Goal: Task Accomplishment & Management: Manage account settings

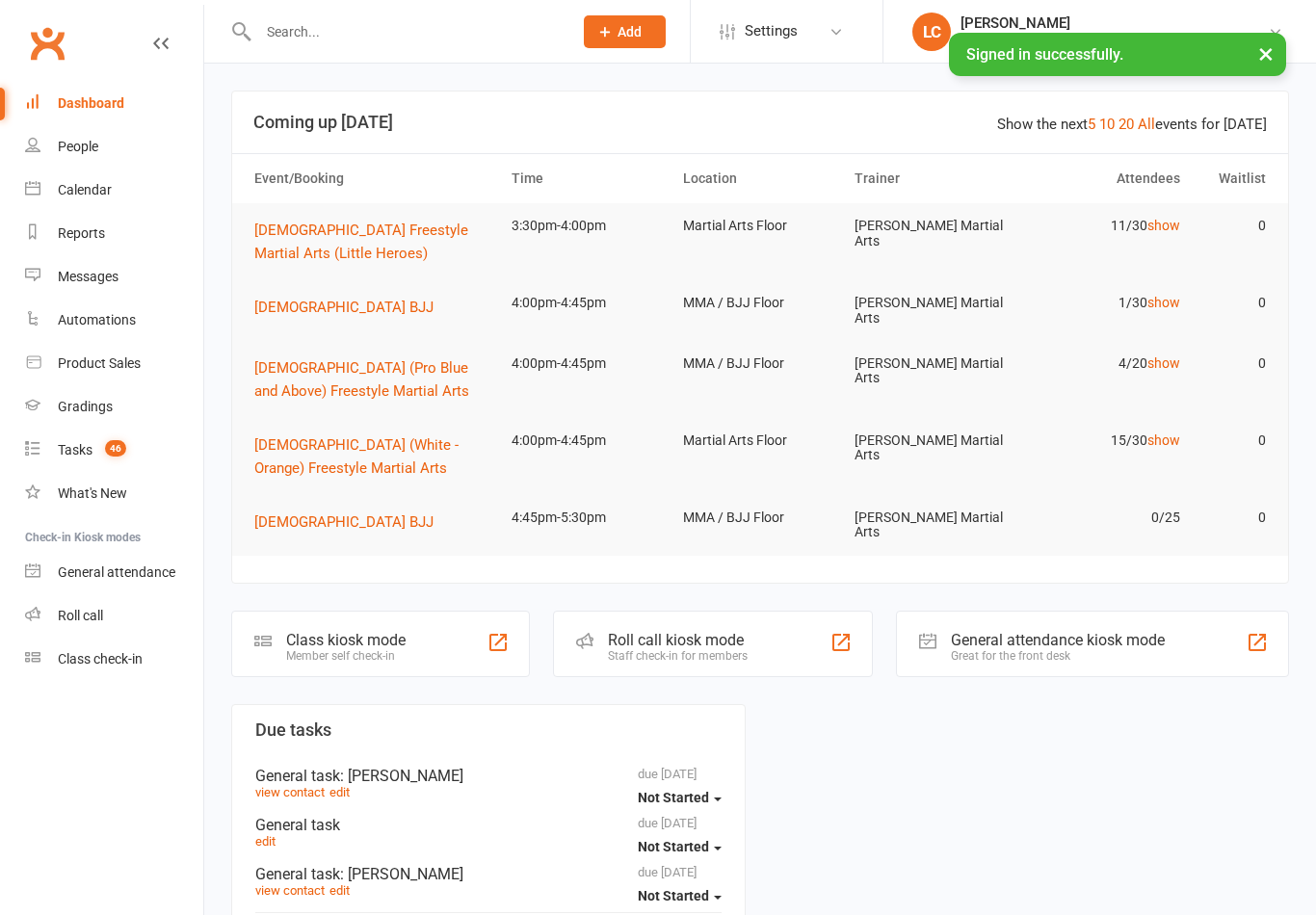
click at [466, 44] on input "text" at bounding box center [406, 31] width 306 height 27
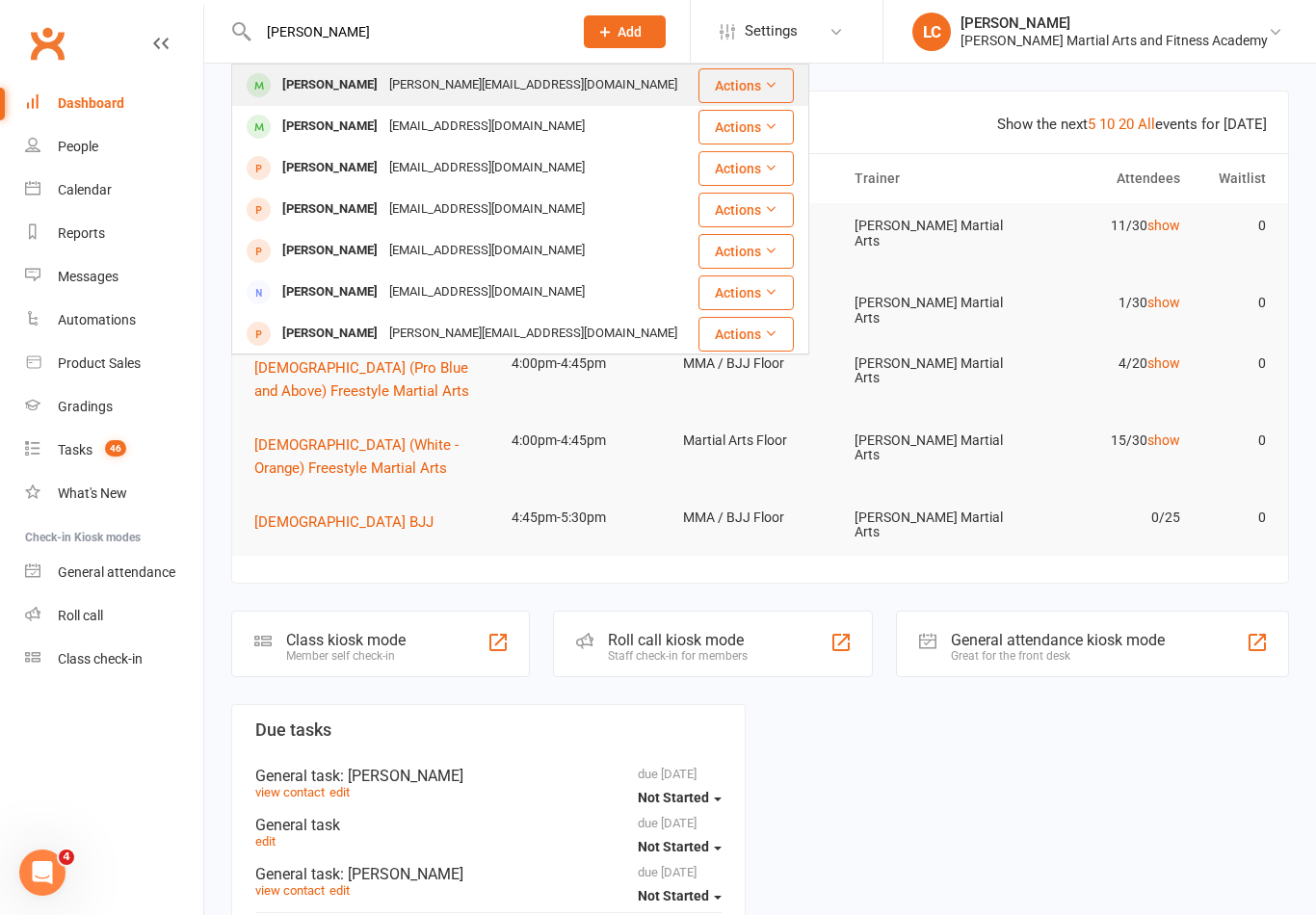
type input "[PERSON_NAME]"
click at [626, 76] on div "[PERSON_NAME] [PERSON_NAME][EMAIL_ADDRESS][DOMAIN_NAME]" at bounding box center [464, 85] width 463 height 39
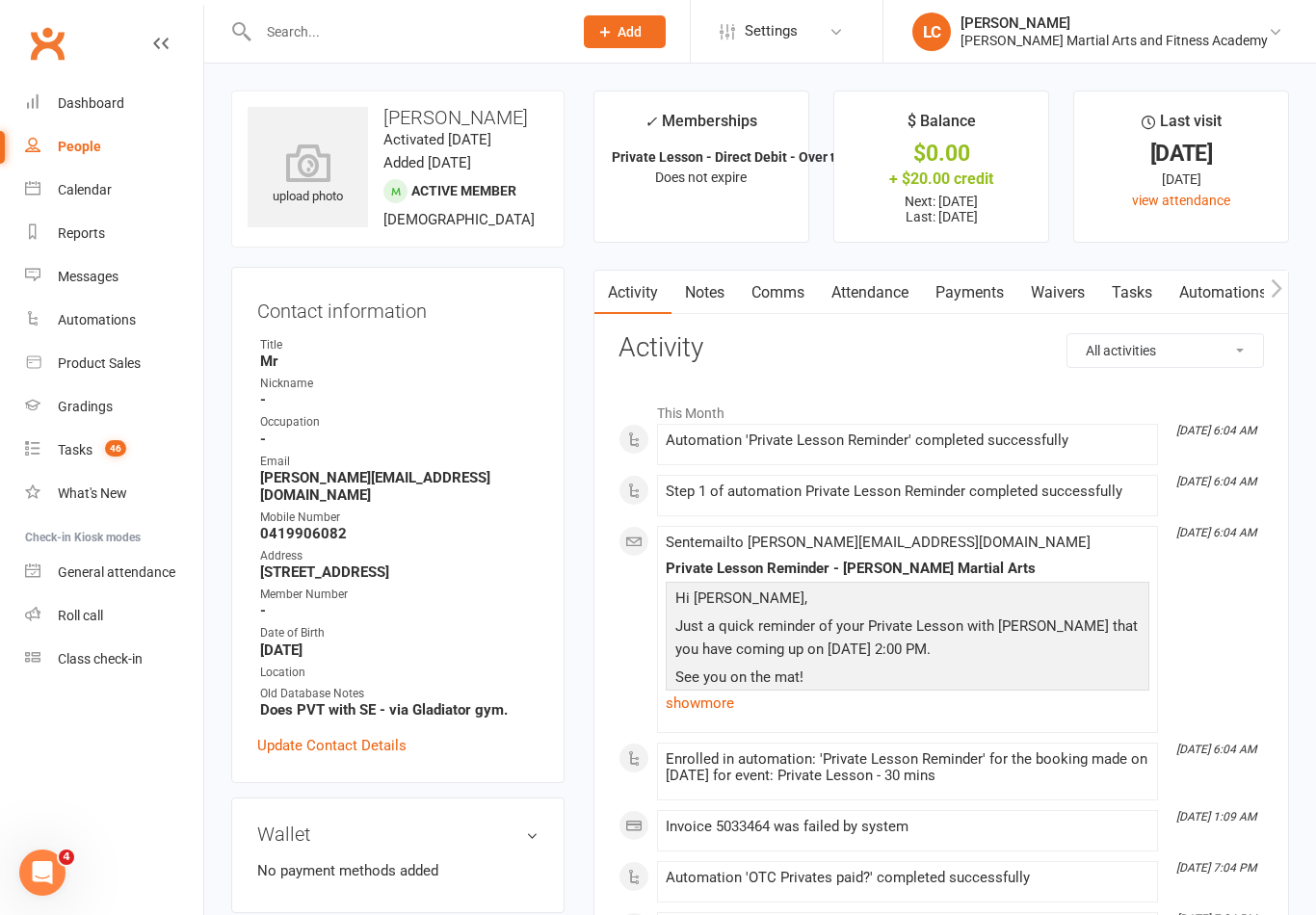
click at [1135, 299] on link "Tasks" at bounding box center [1131, 293] width 68 height 44
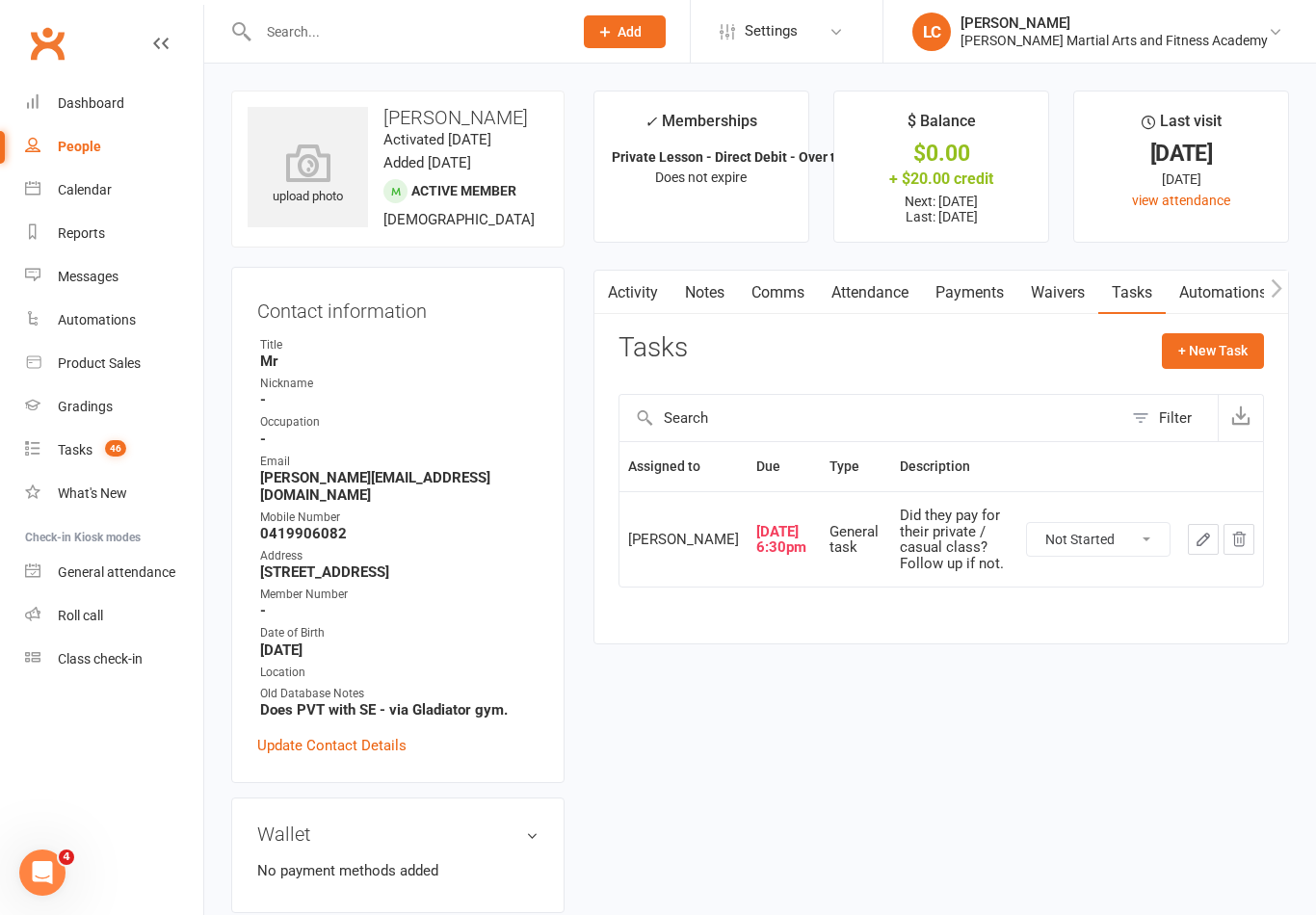
click at [1138, 531] on select "Not Started In Progress Waiting Complete" at bounding box center [1098, 539] width 142 height 32
select select "unstarted"
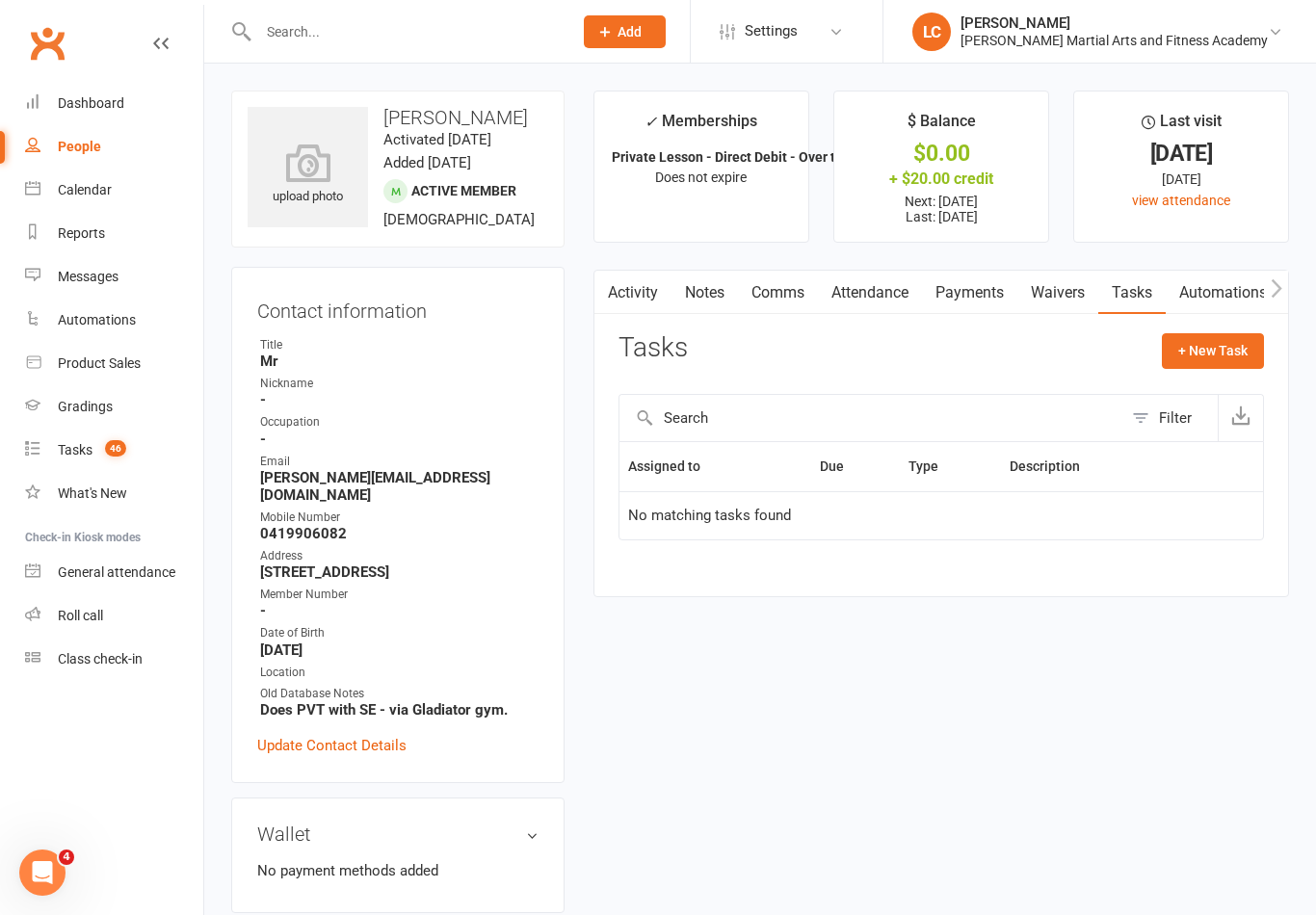
click at [799, 290] on link "Comms" at bounding box center [777, 293] width 80 height 44
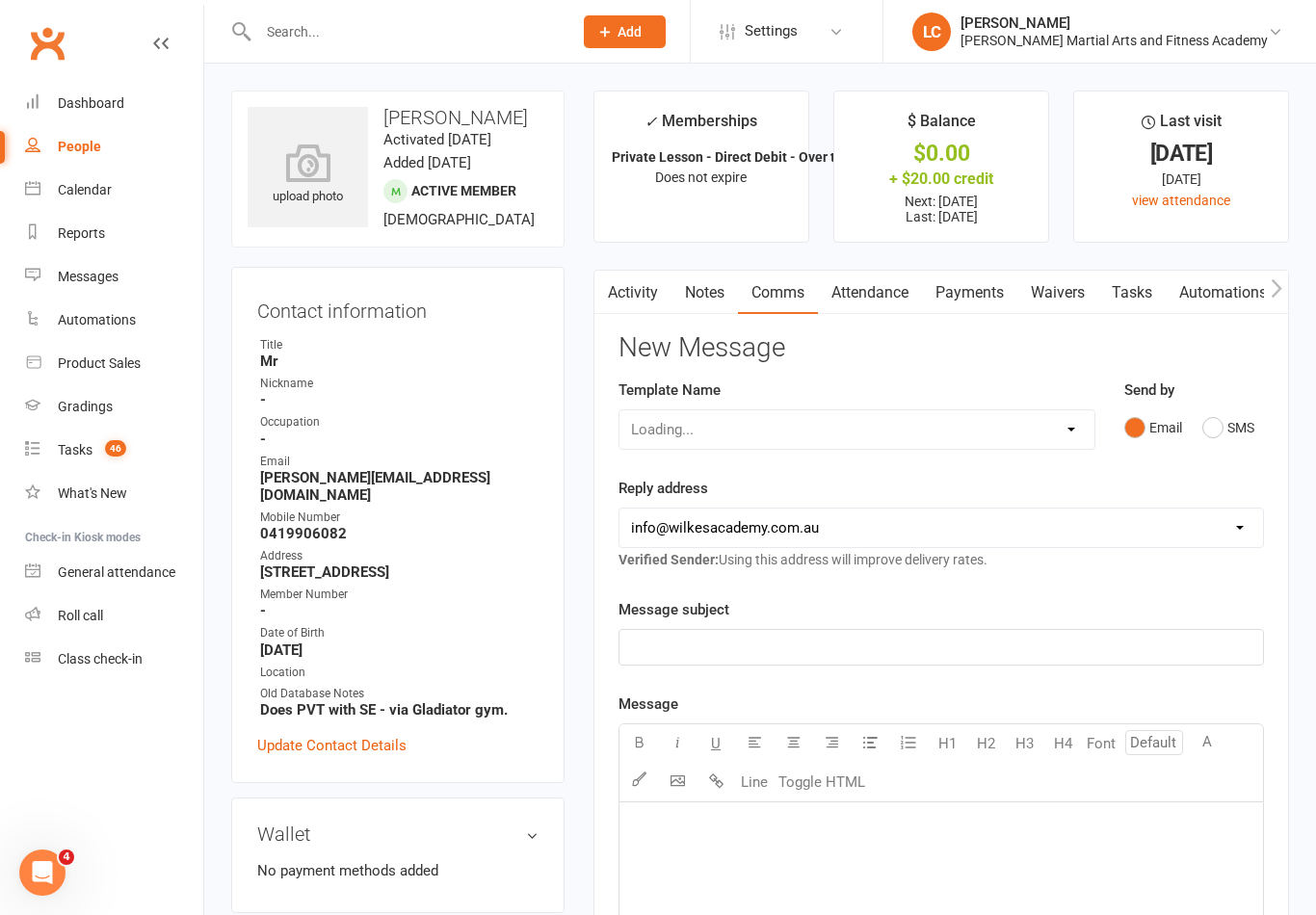
click at [885, 285] on link "Attendance" at bounding box center [870, 293] width 104 height 44
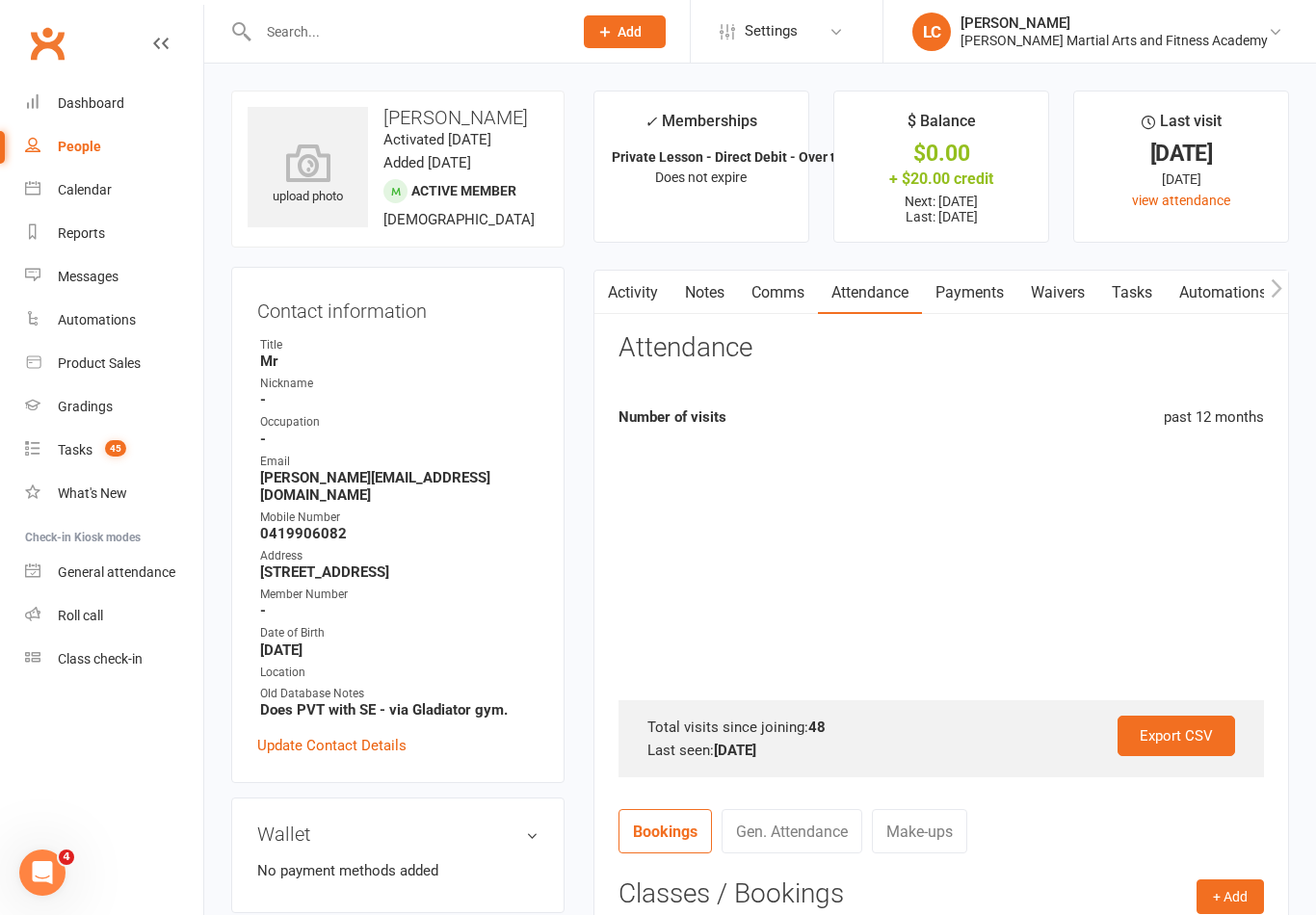
click at [957, 283] on link "Payments" at bounding box center [969, 293] width 95 height 44
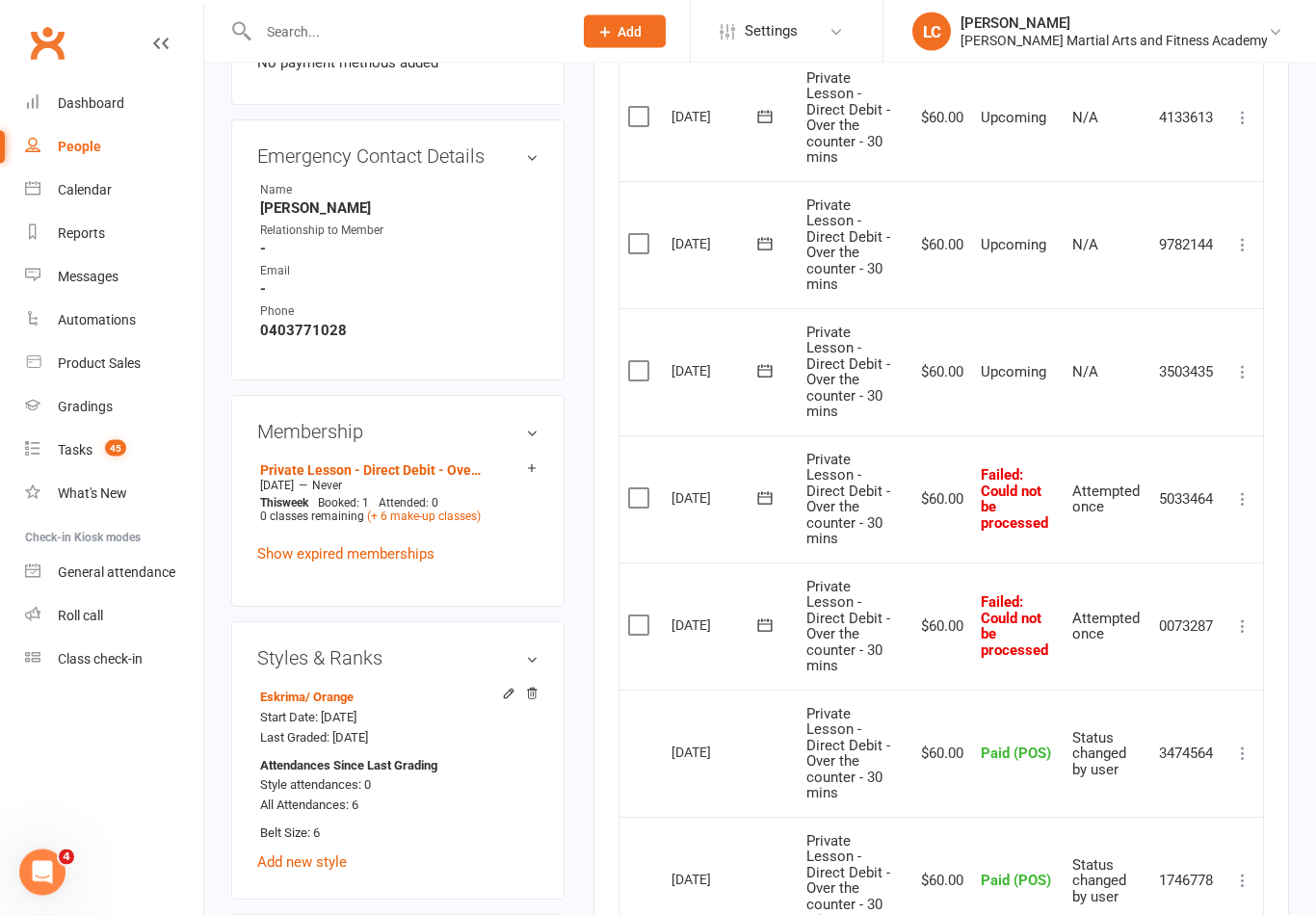
scroll to position [809, 0]
click at [1240, 488] on icon at bounding box center [1243, 498] width 20 height 20
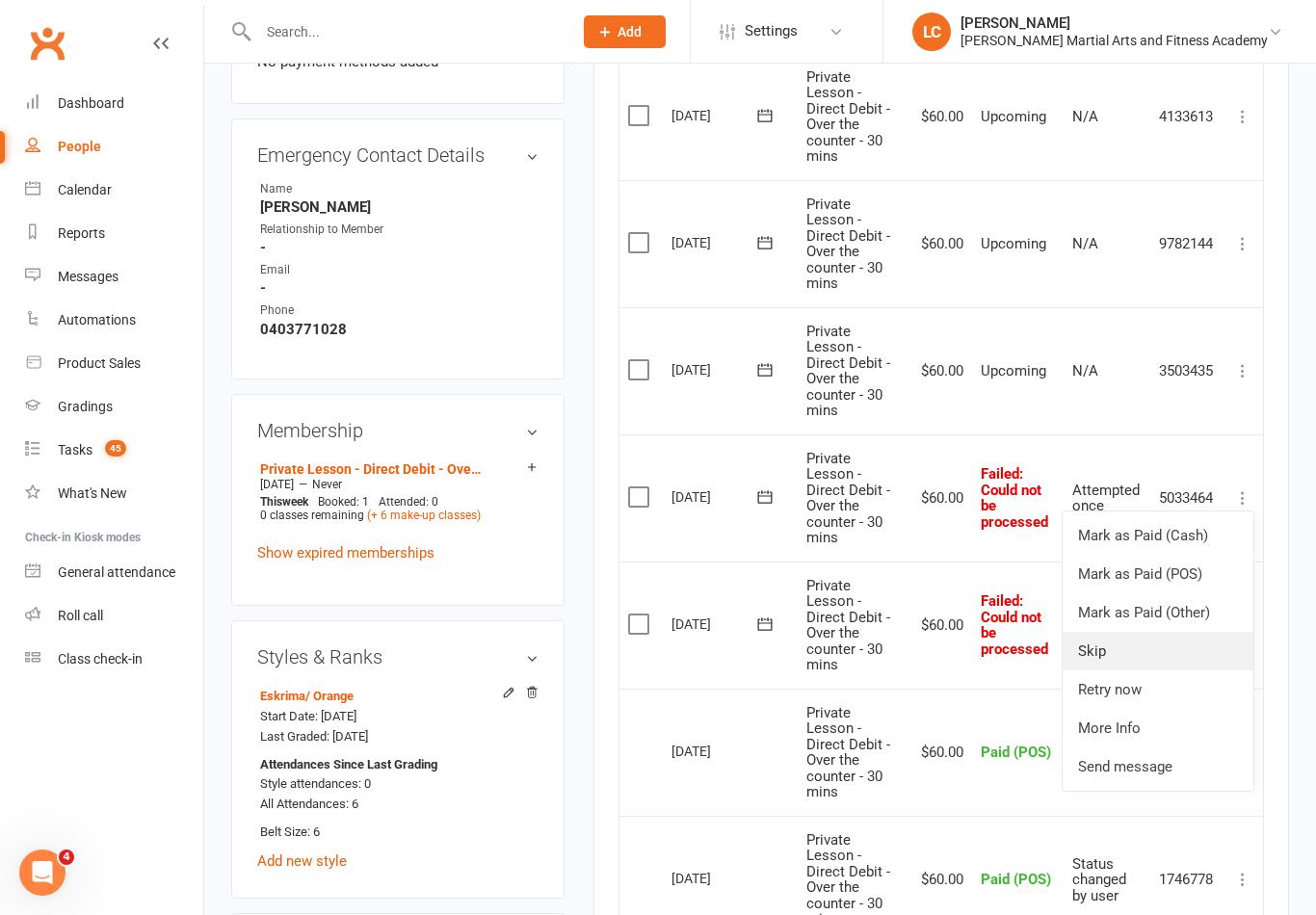
click at [1124, 632] on link "Skip" at bounding box center [1158, 651] width 191 height 38
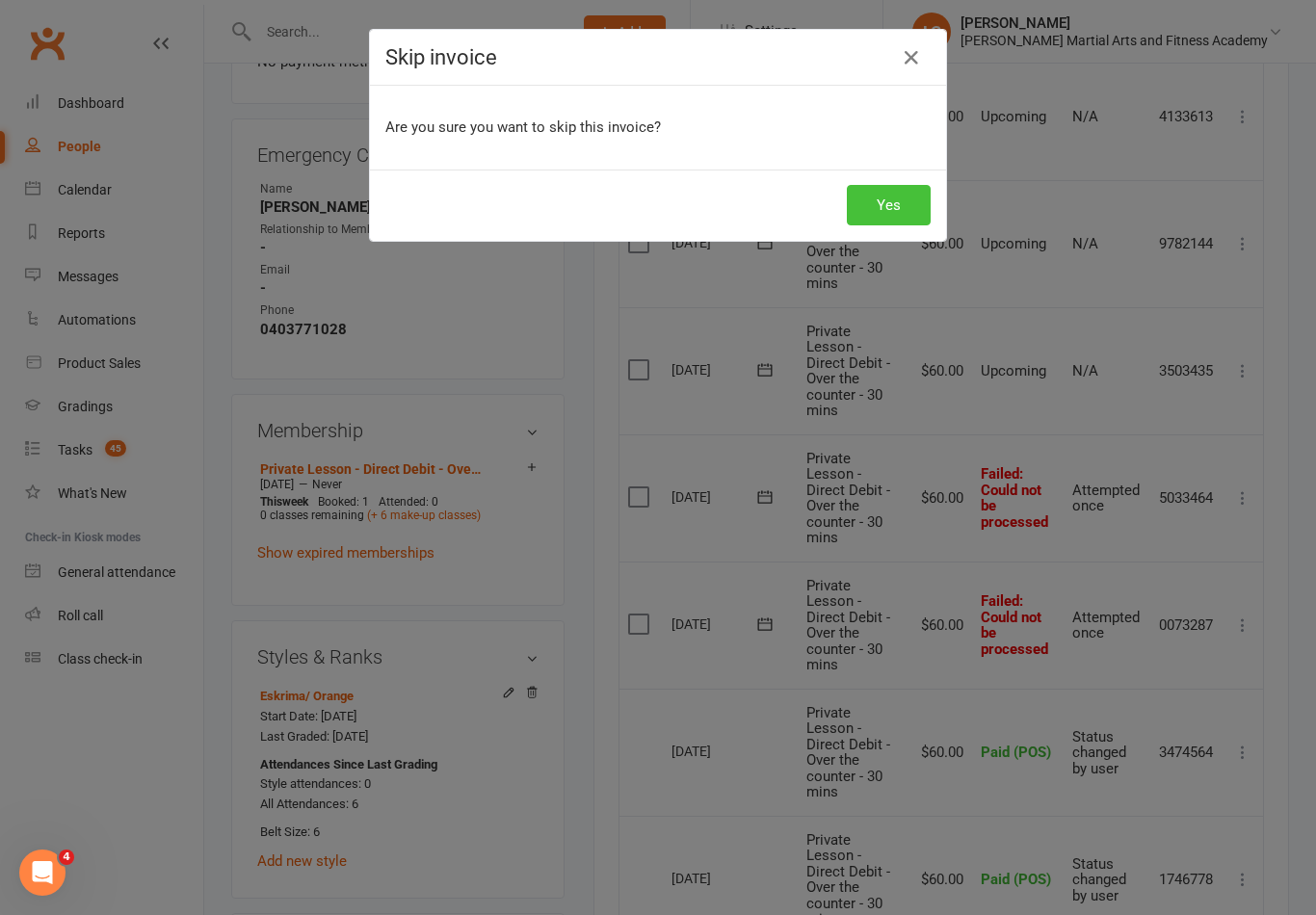
click at [879, 210] on button "Yes" at bounding box center [888, 204] width 83 height 40
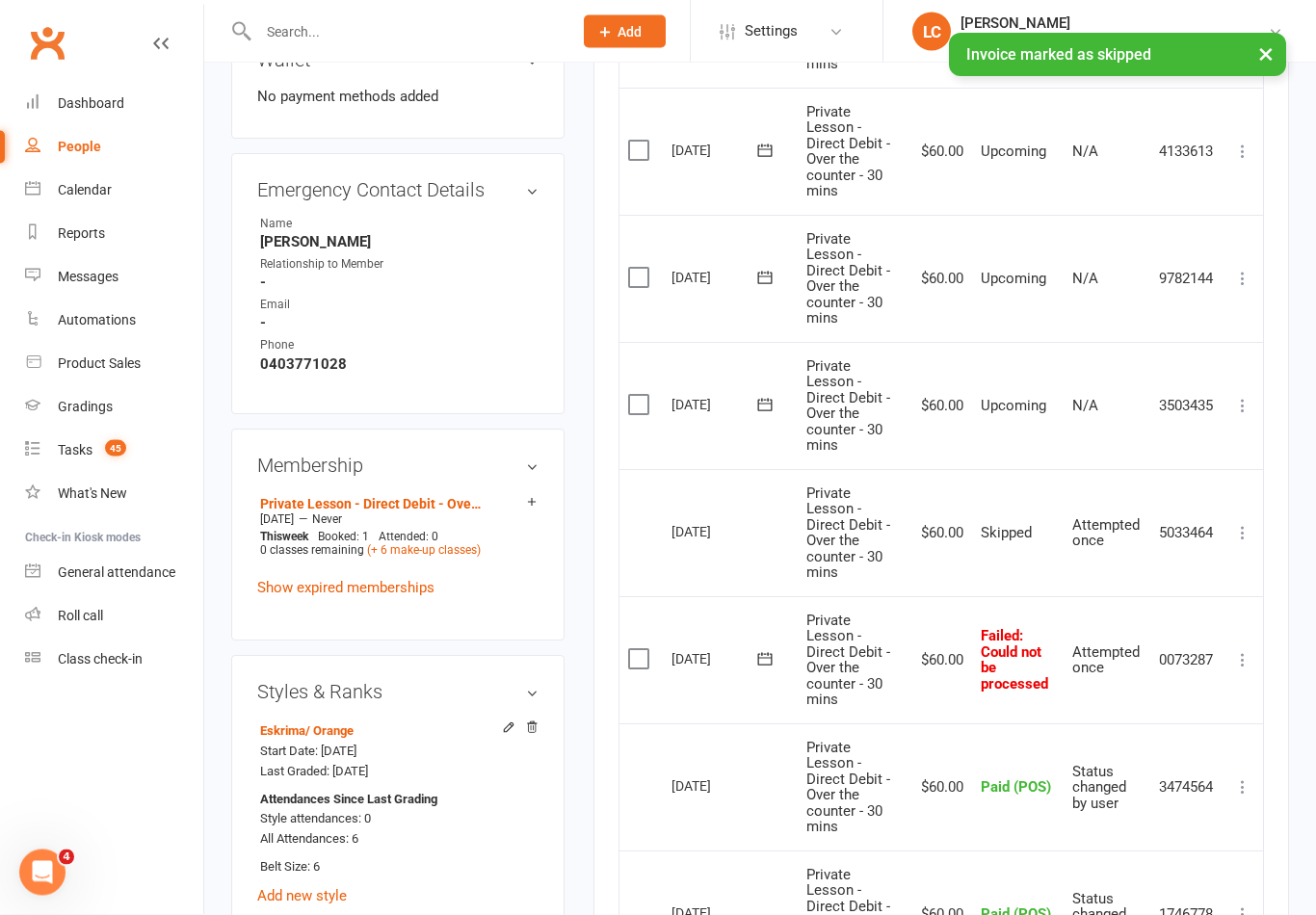
scroll to position [775, 0]
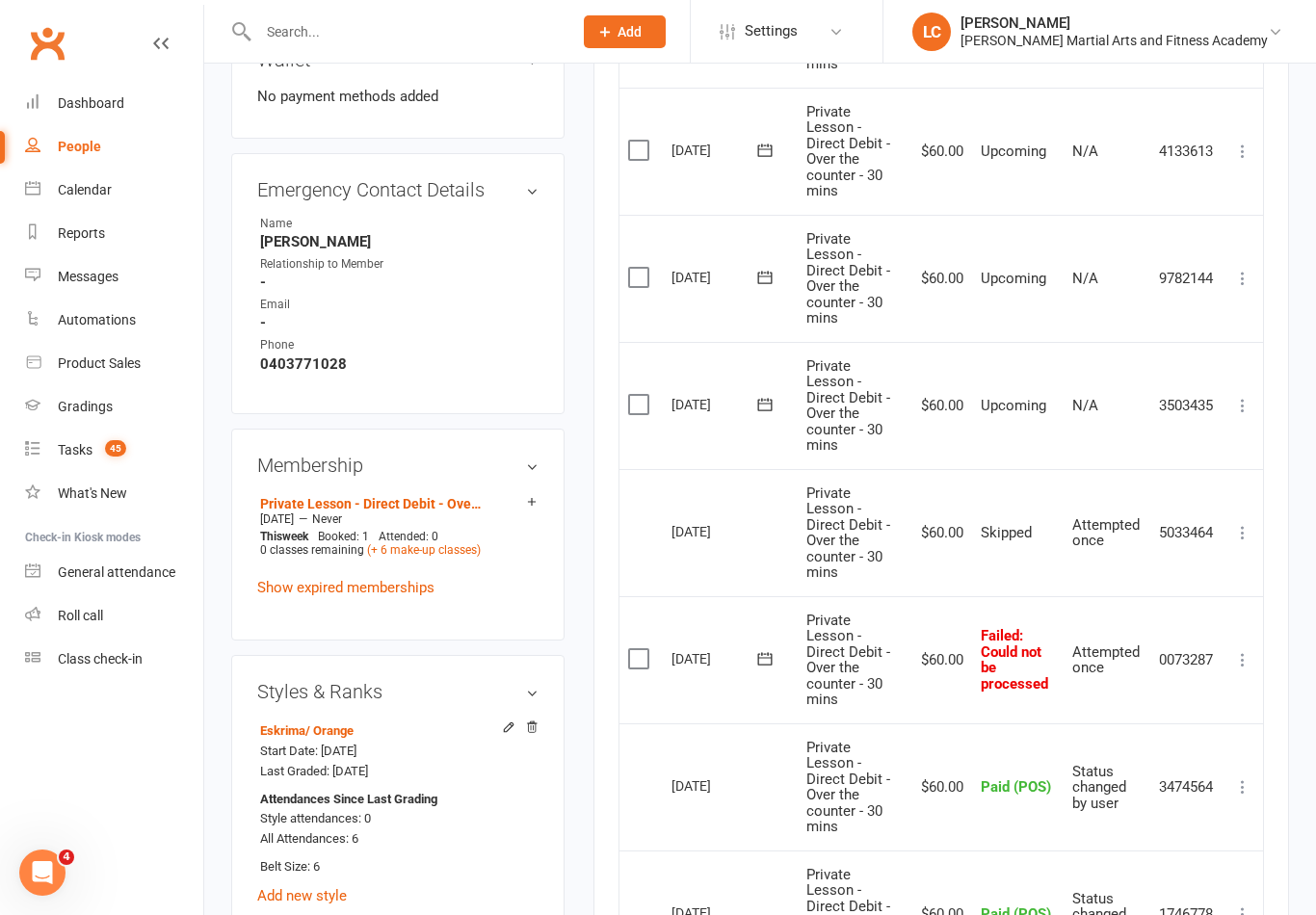
click at [1241, 650] on icon at bounding box center [1243, 660] width 20 height 20
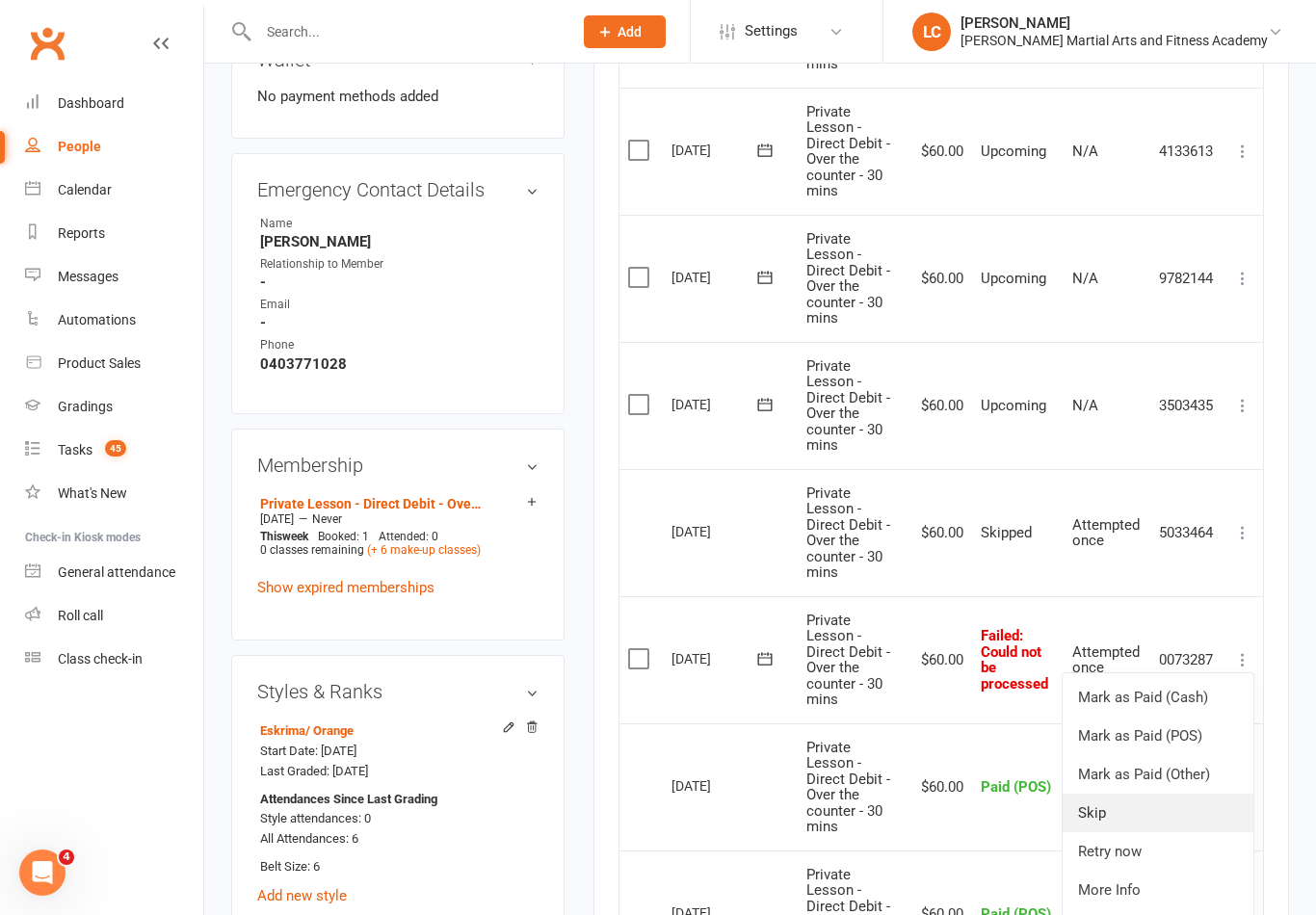
click at [1123, 793] on link "Skip" at bounding box center [1158, 812] width 191 height 38
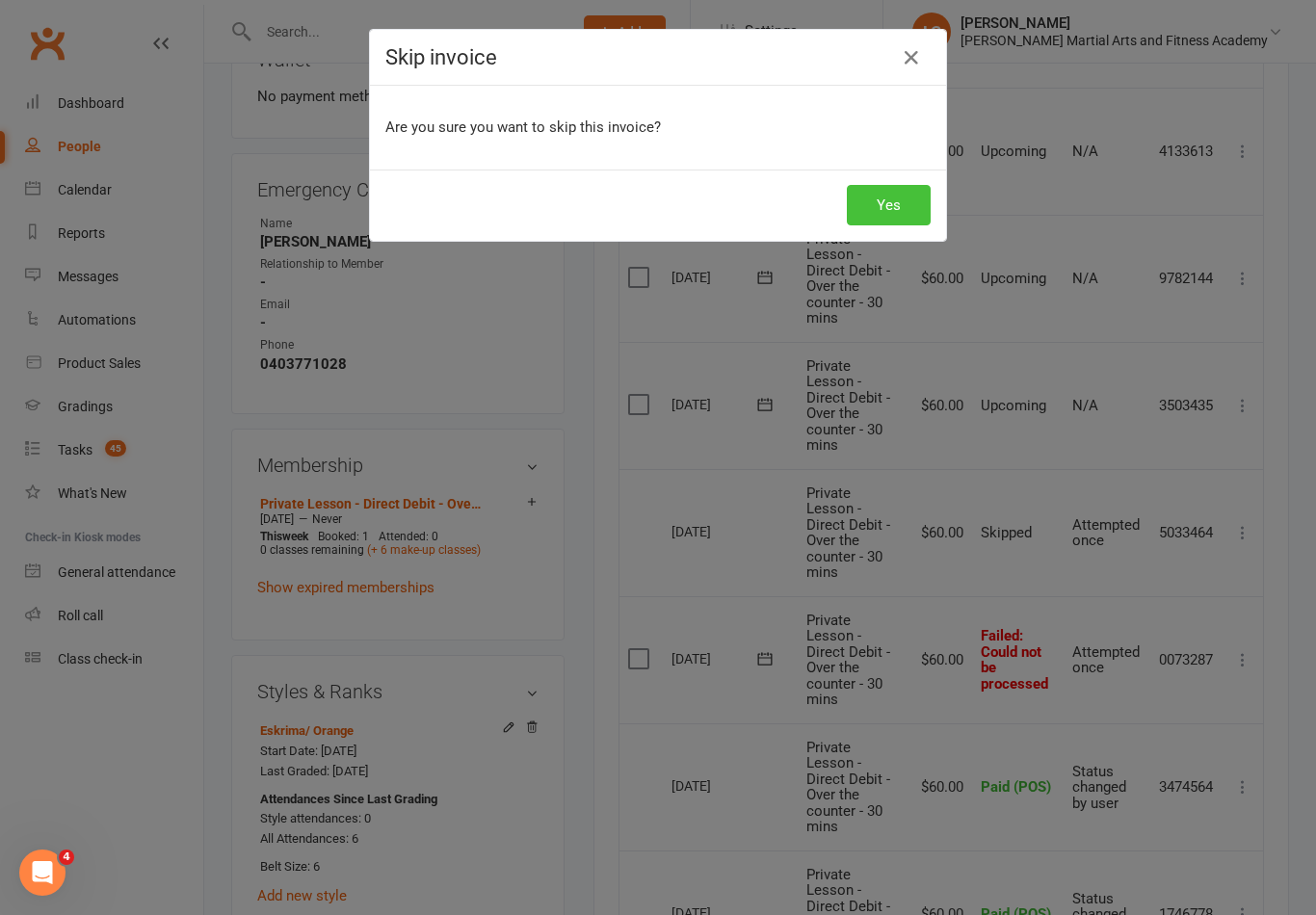
click at [899, 190] on button "Yes" at bounding box center [888, 204] width 83 height 40
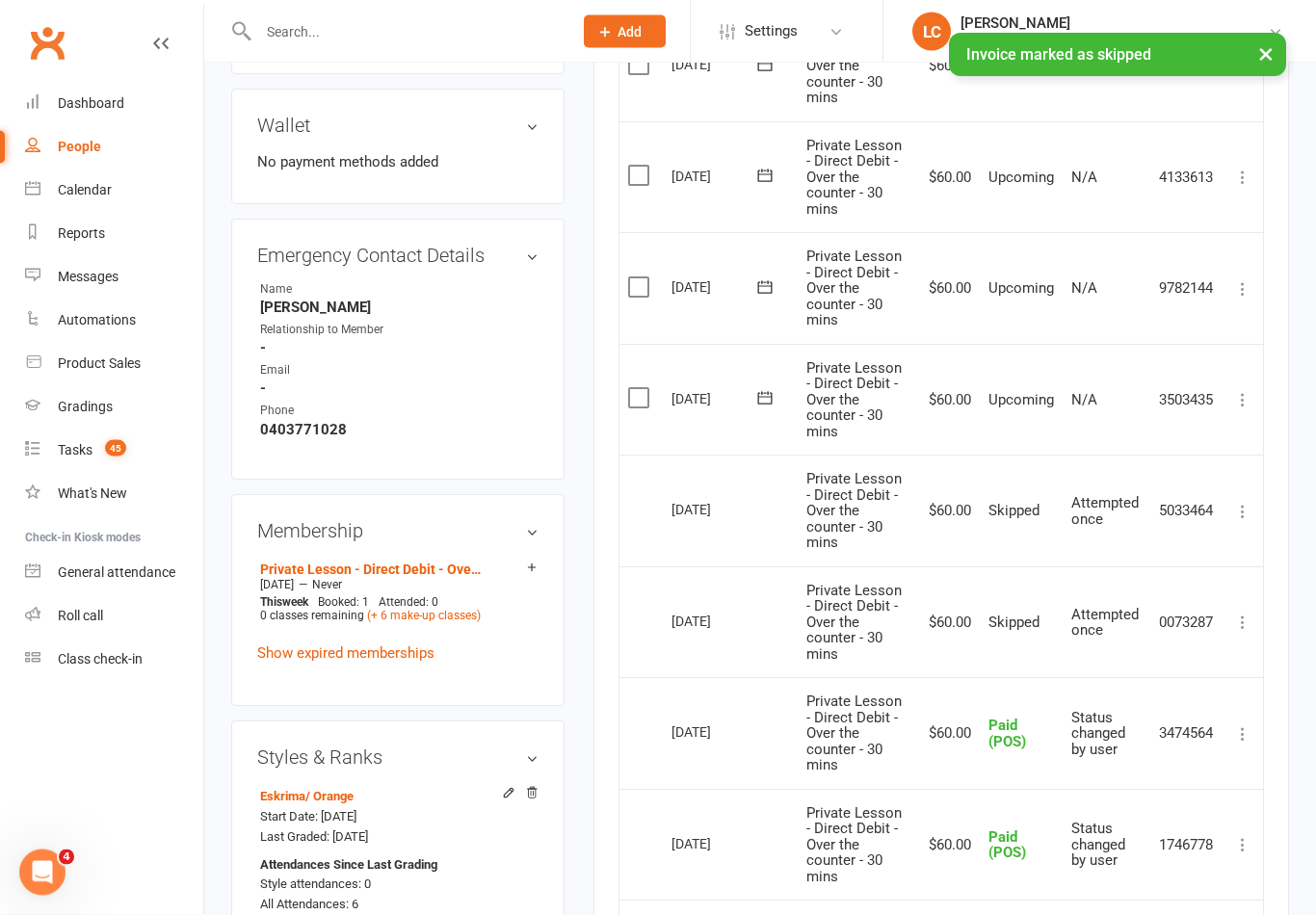
click at [1245, 391] on icon at bounding box center [1243, 401] width 20 height 20
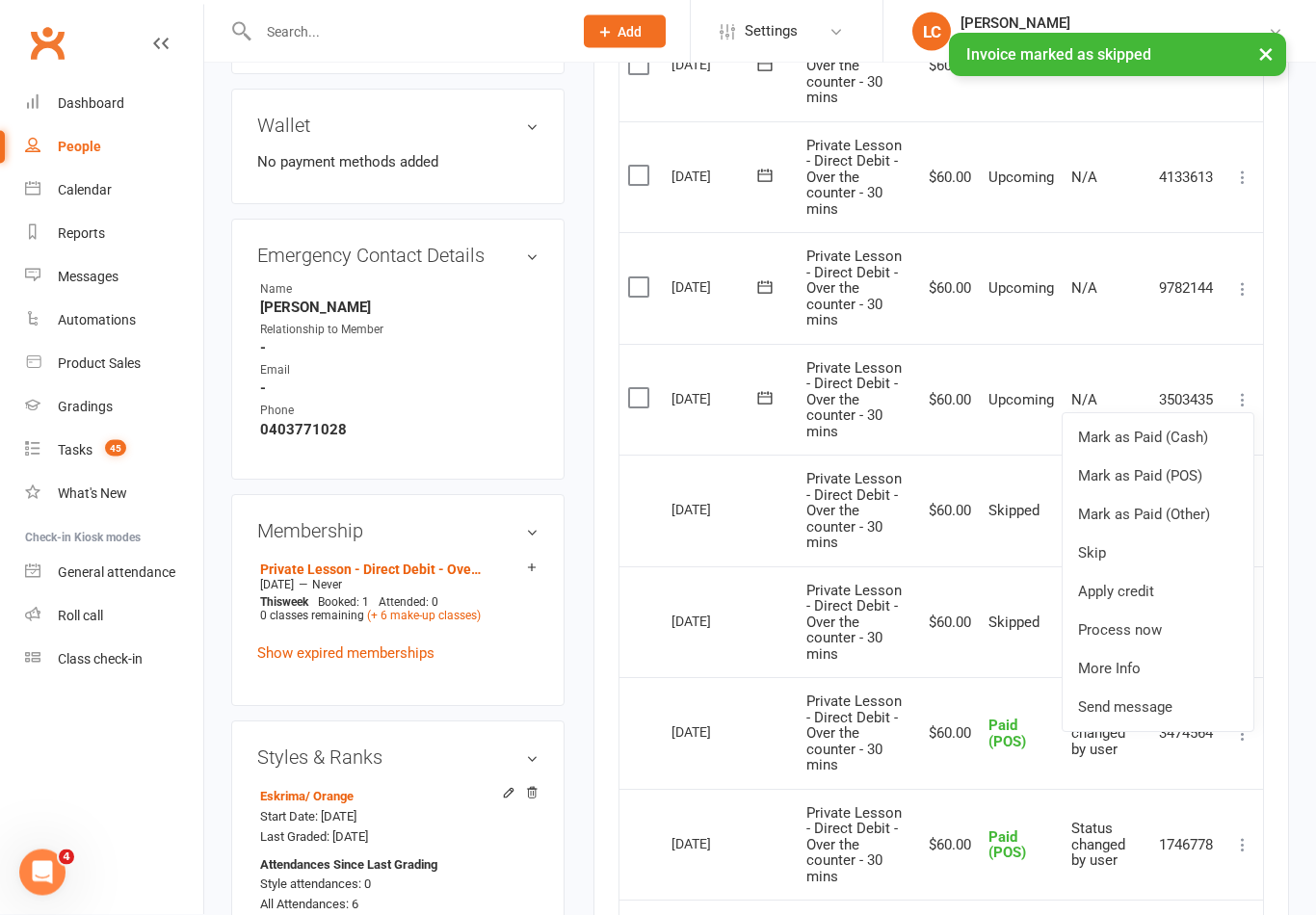
scroll to position [709, 0]
click at [1177, 464] on link "Mark as Paid (POS)" at bounding box center [1158, 475] width 191 height 38
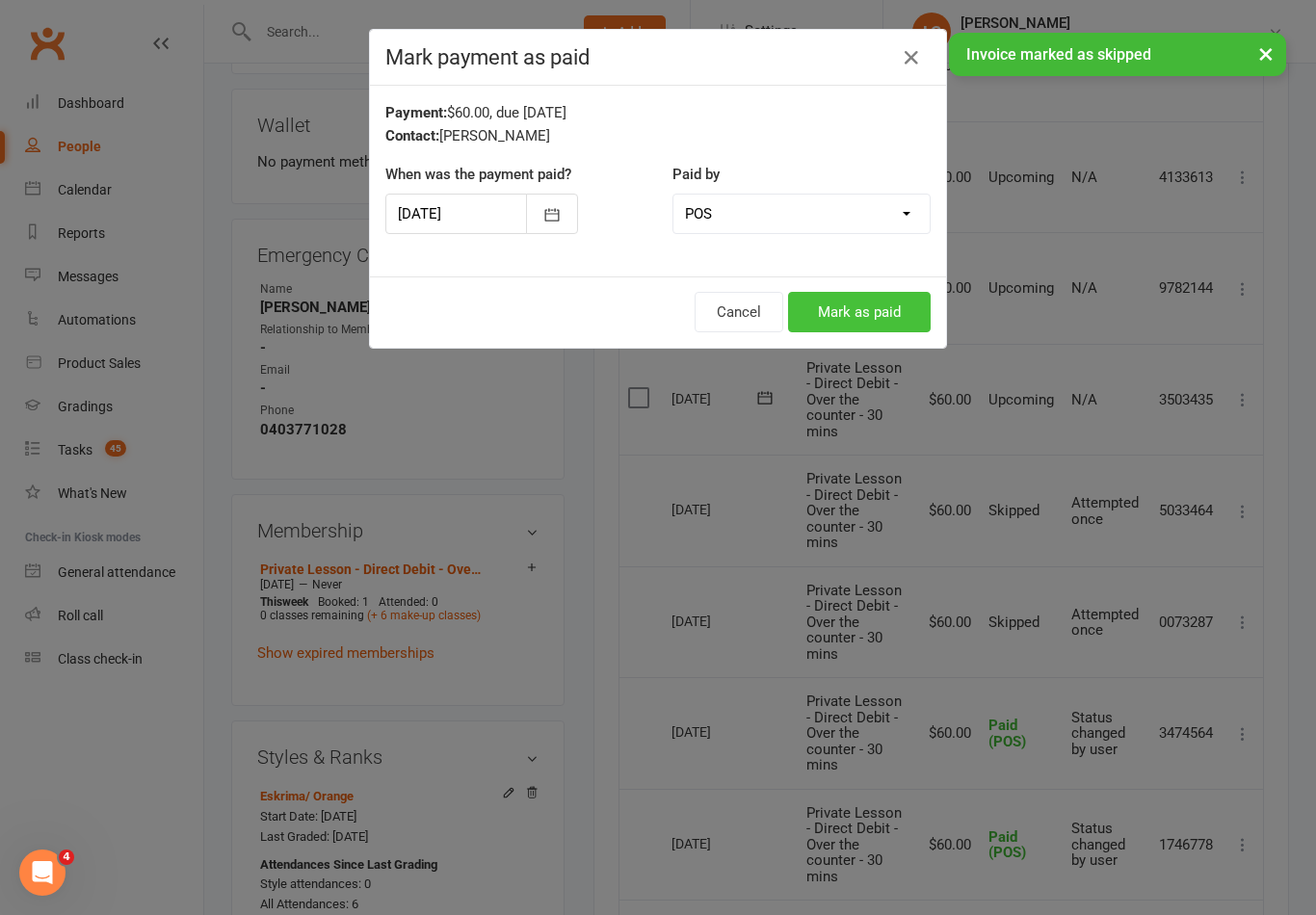
click at [874, 304] on button "Mark as paid" at bounding box center [858, 311] width 142 height 40
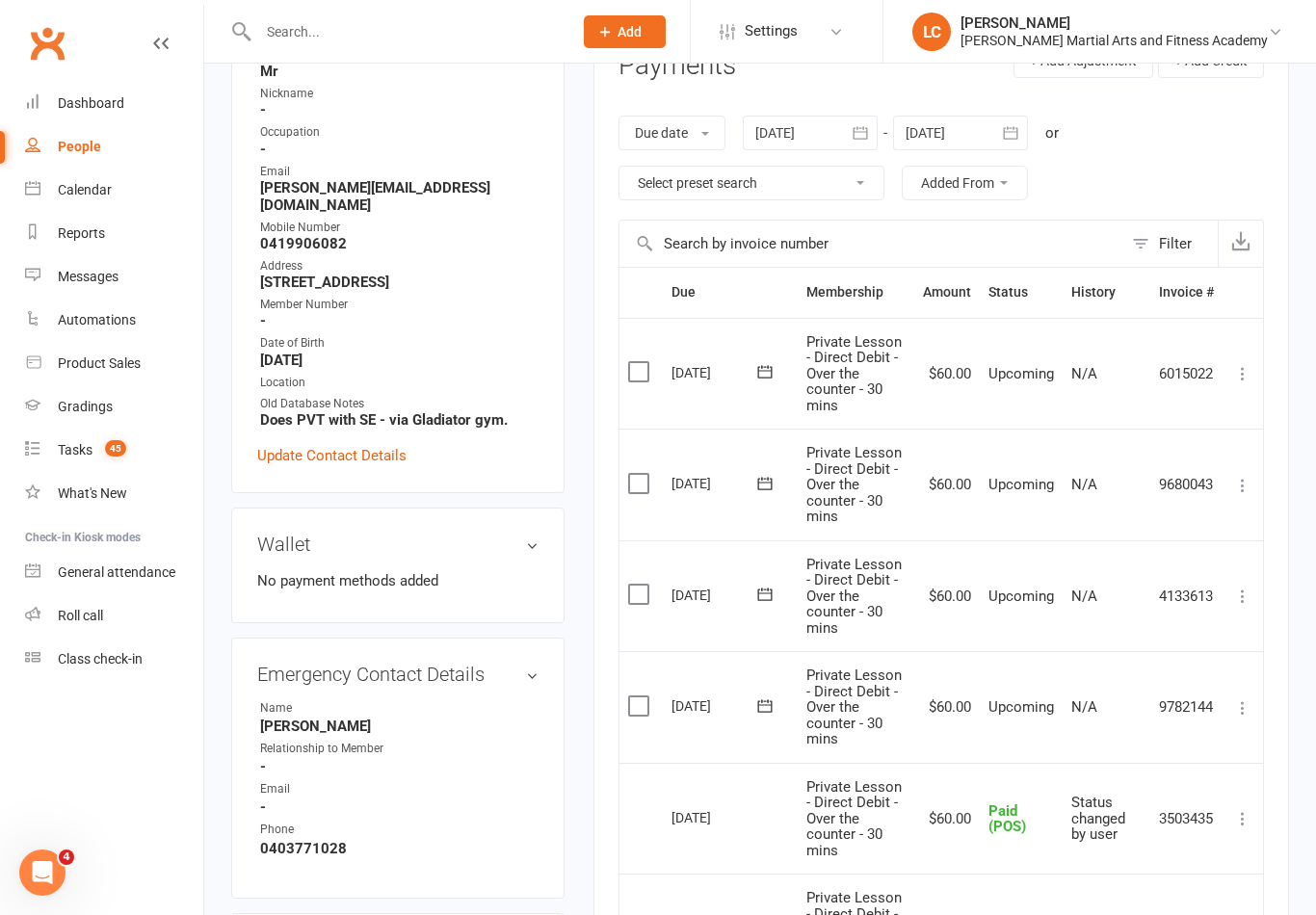
scroll to position [0, 0]
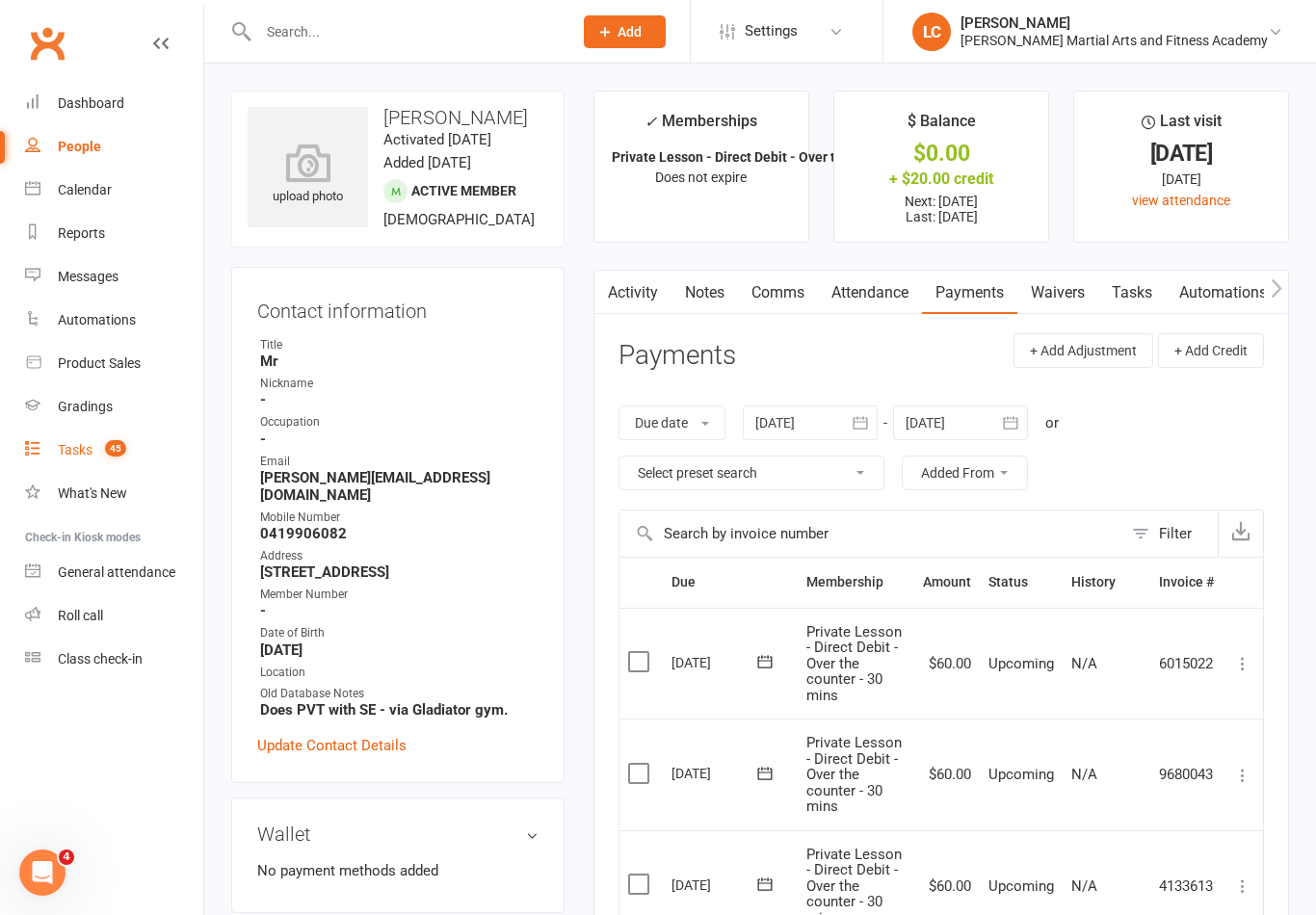
click at [71, 457] on div "Tasks" at bounding box center [75, 450] width 34 height 16
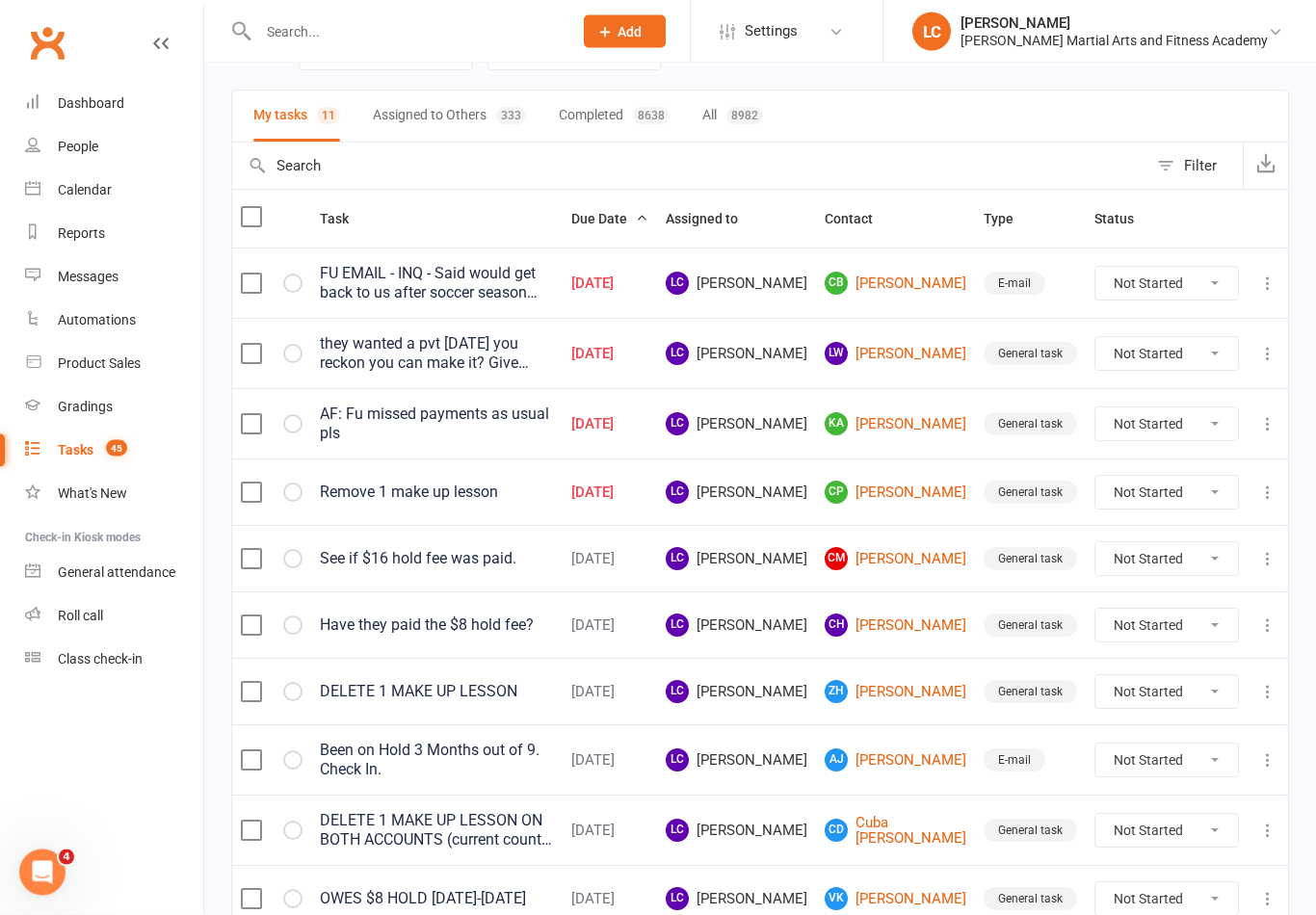
scroll to position [115, 0]
click at [932, 486] on link "[PERSON_NAME]" at bounding box center [896, 492] width 141 height 24
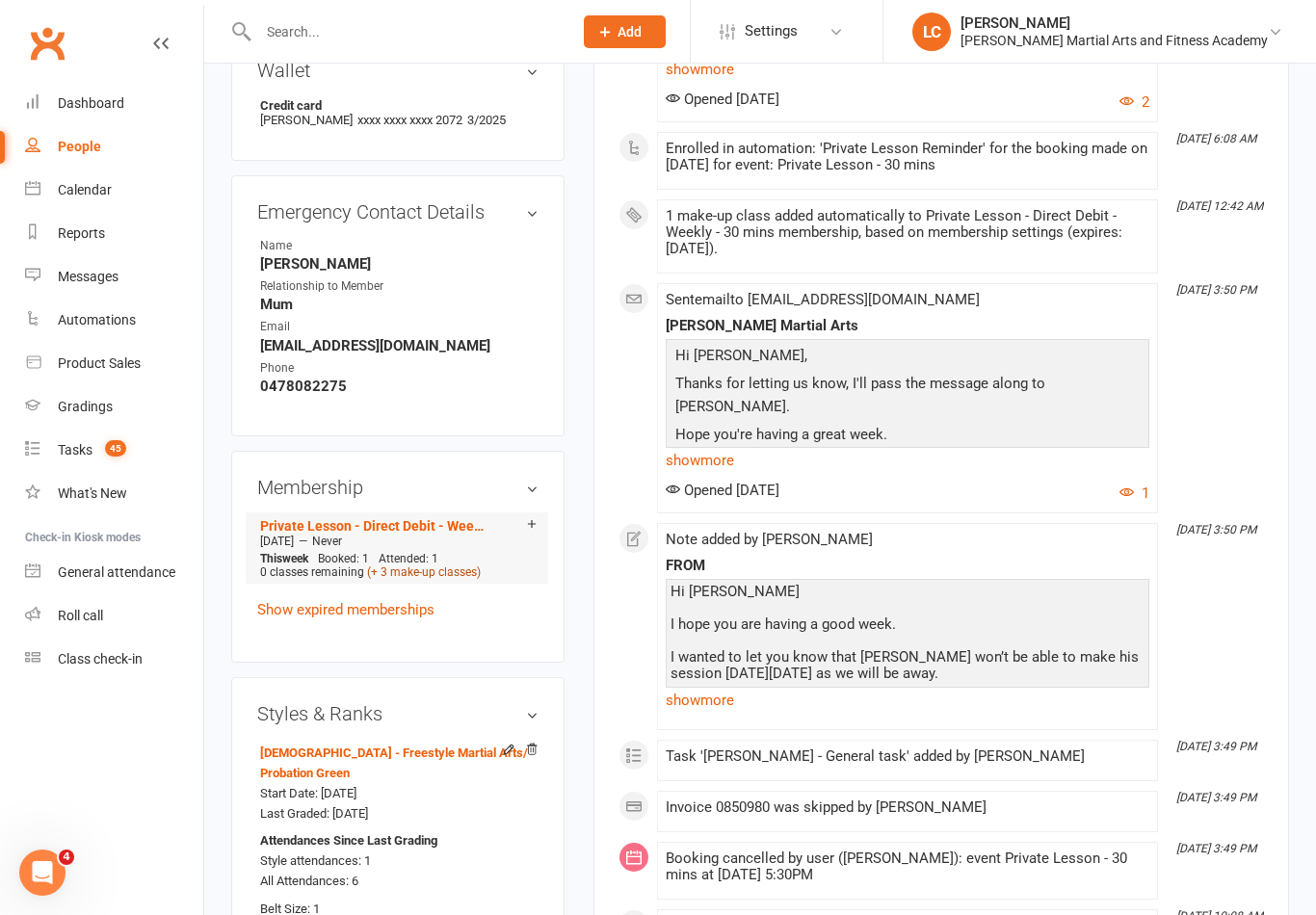
click at [445, 579] on link "(+ 3 make-up classes)" at bounding box center [424, 572] width 114 height 14
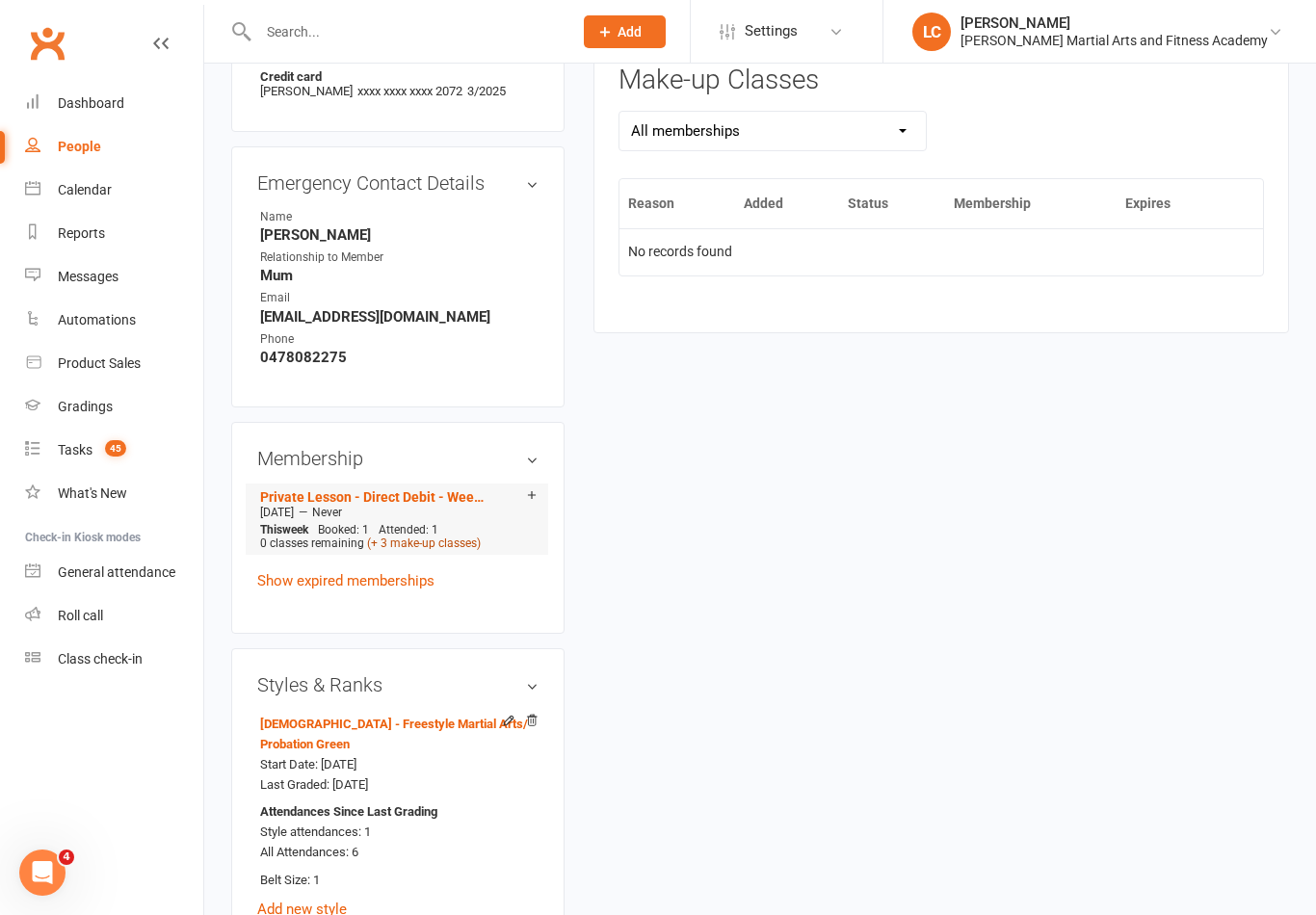
scroll to position [815, 0]
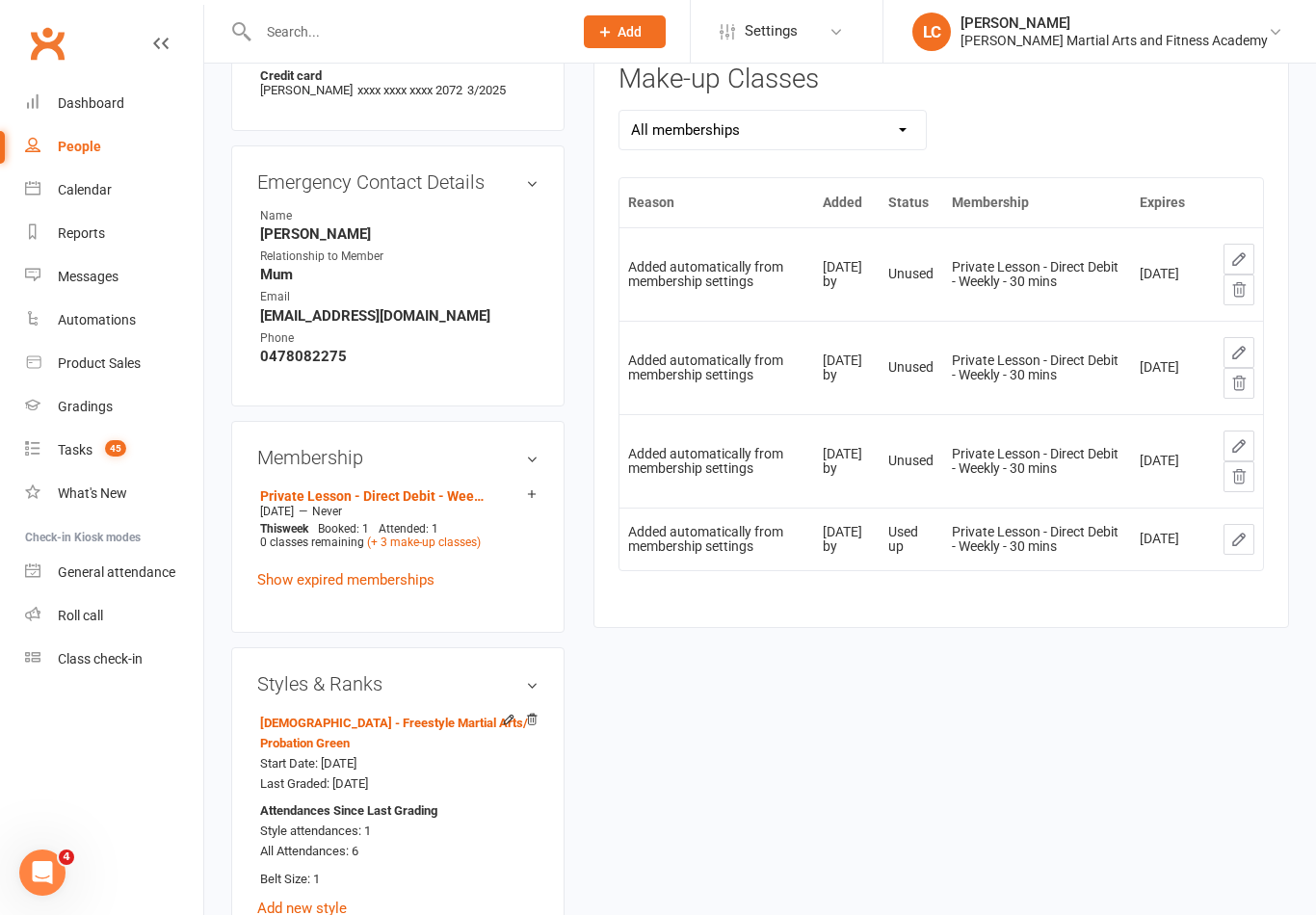
click at [1237, 289] on icon at bounding box center [1239, 290] width 18 height 18
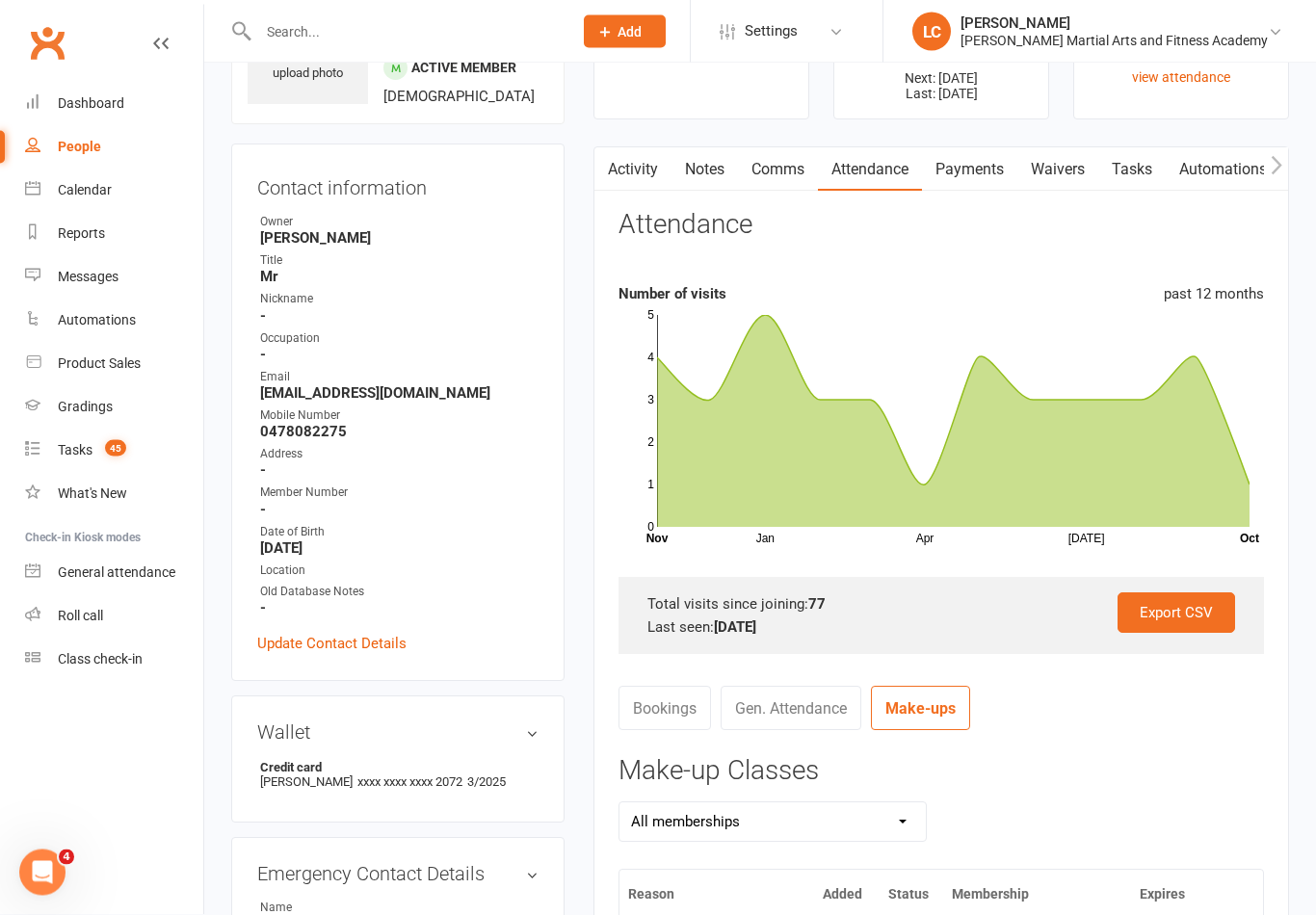
scroll to position [0, 0]
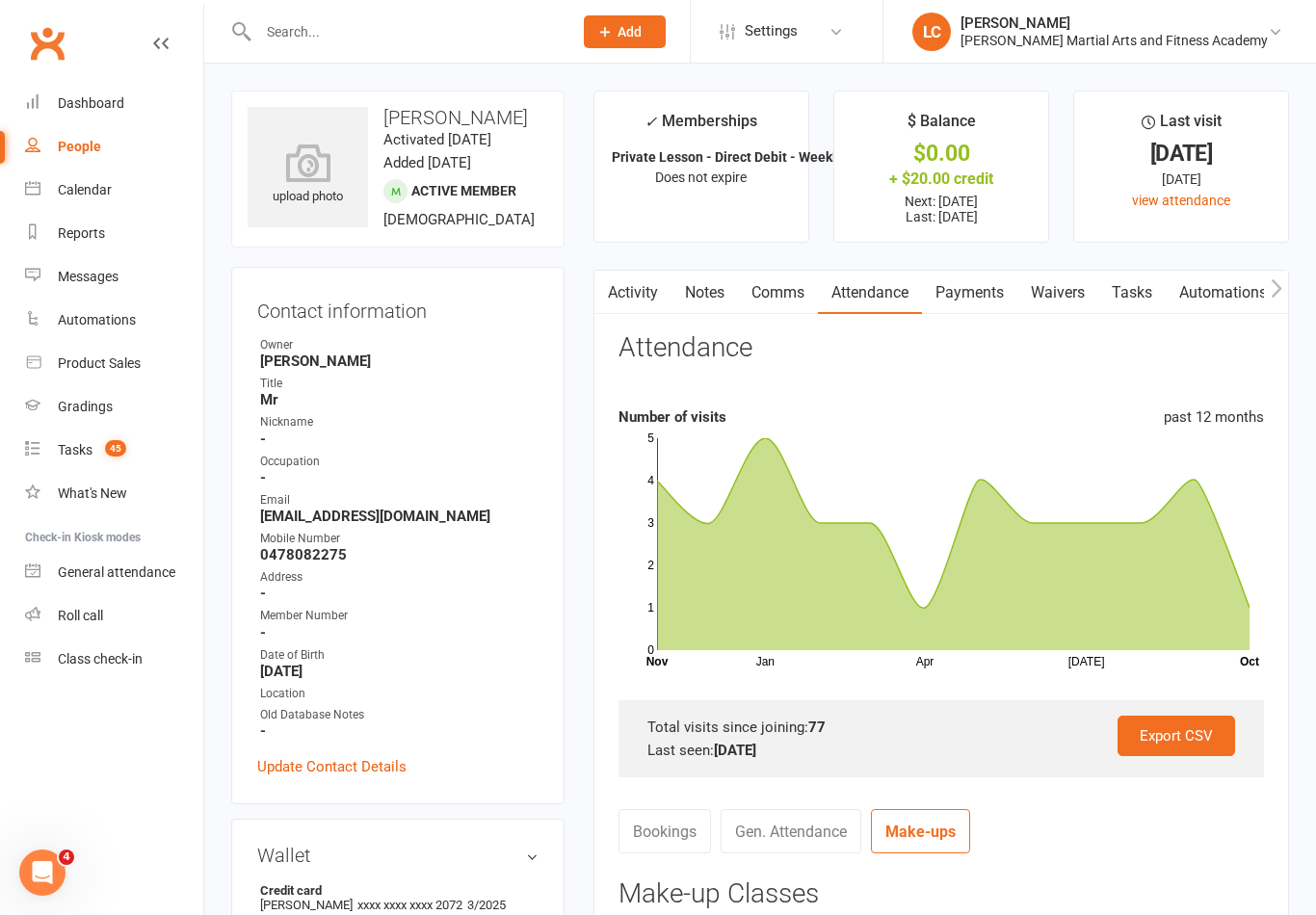
click at [1152, 296] on link "Tasks" at bounding box center [1131, 293] width 68 height 44
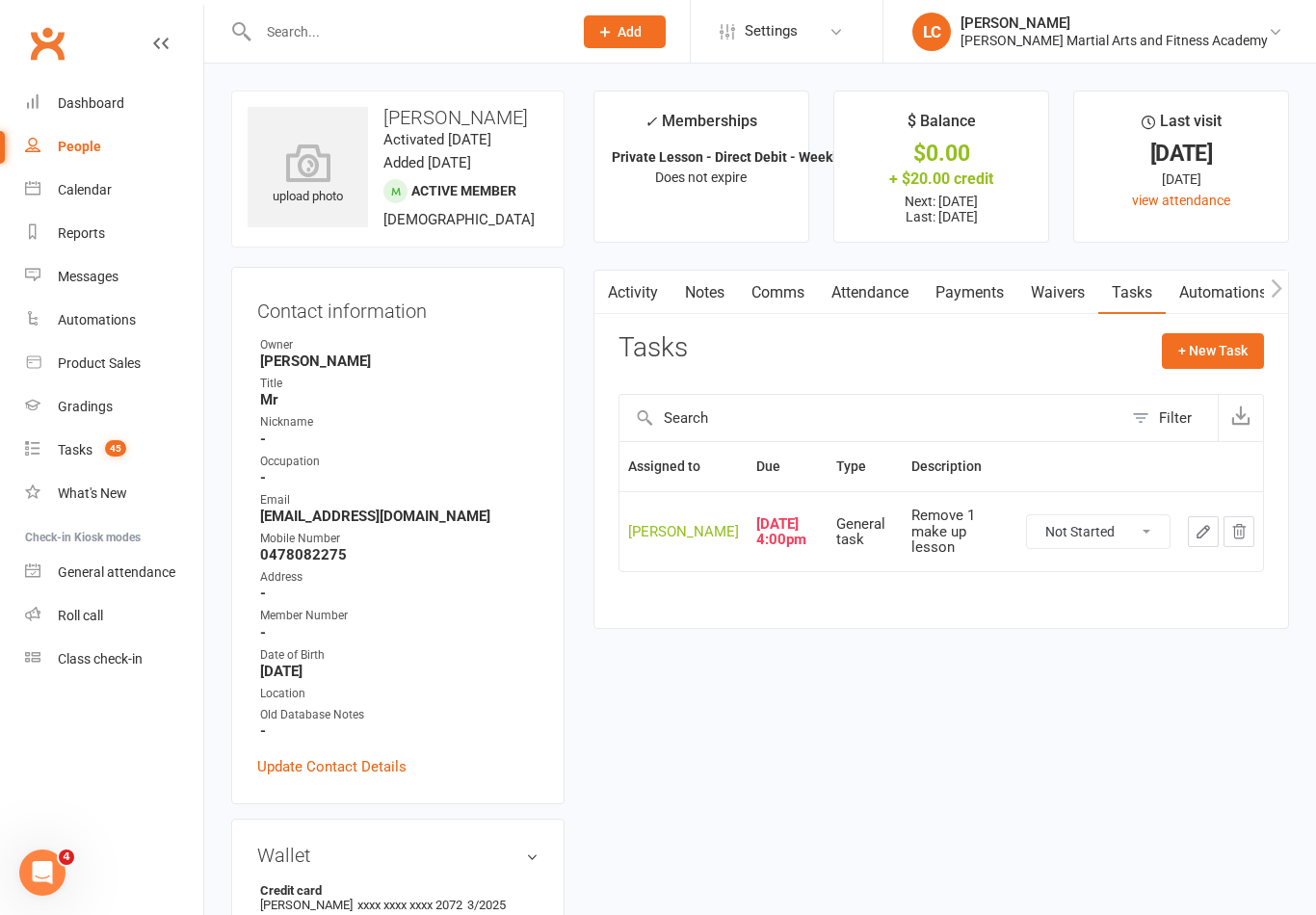
click at [1115, 540] on select "Not Started In Progress Waiting Complete" at bounding box center [1098, 531] width 142 height 32
select select "unstarted"
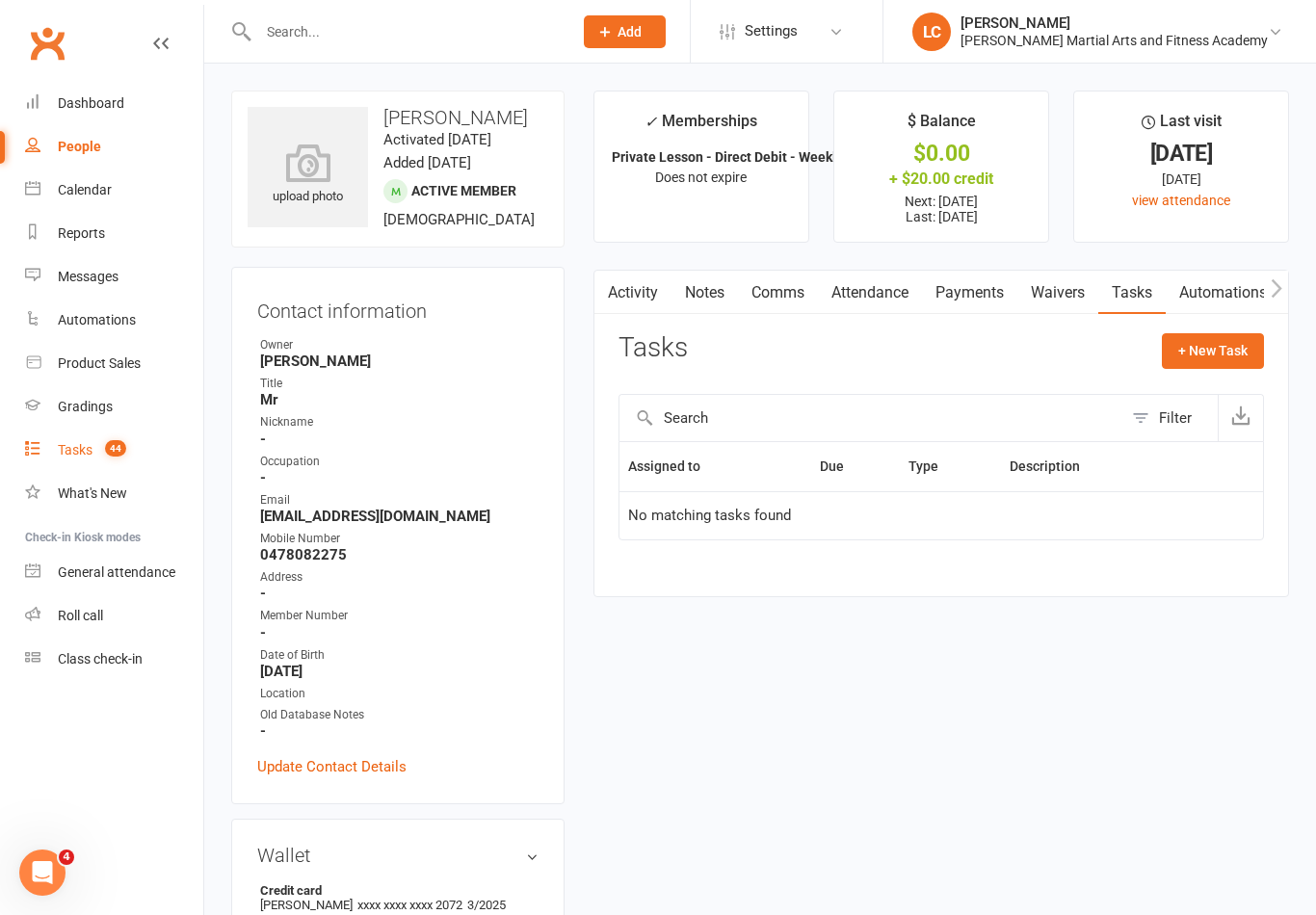
click at [70, 442] on div "Tasks" at bounding box center [75, 450] width 34 height 16
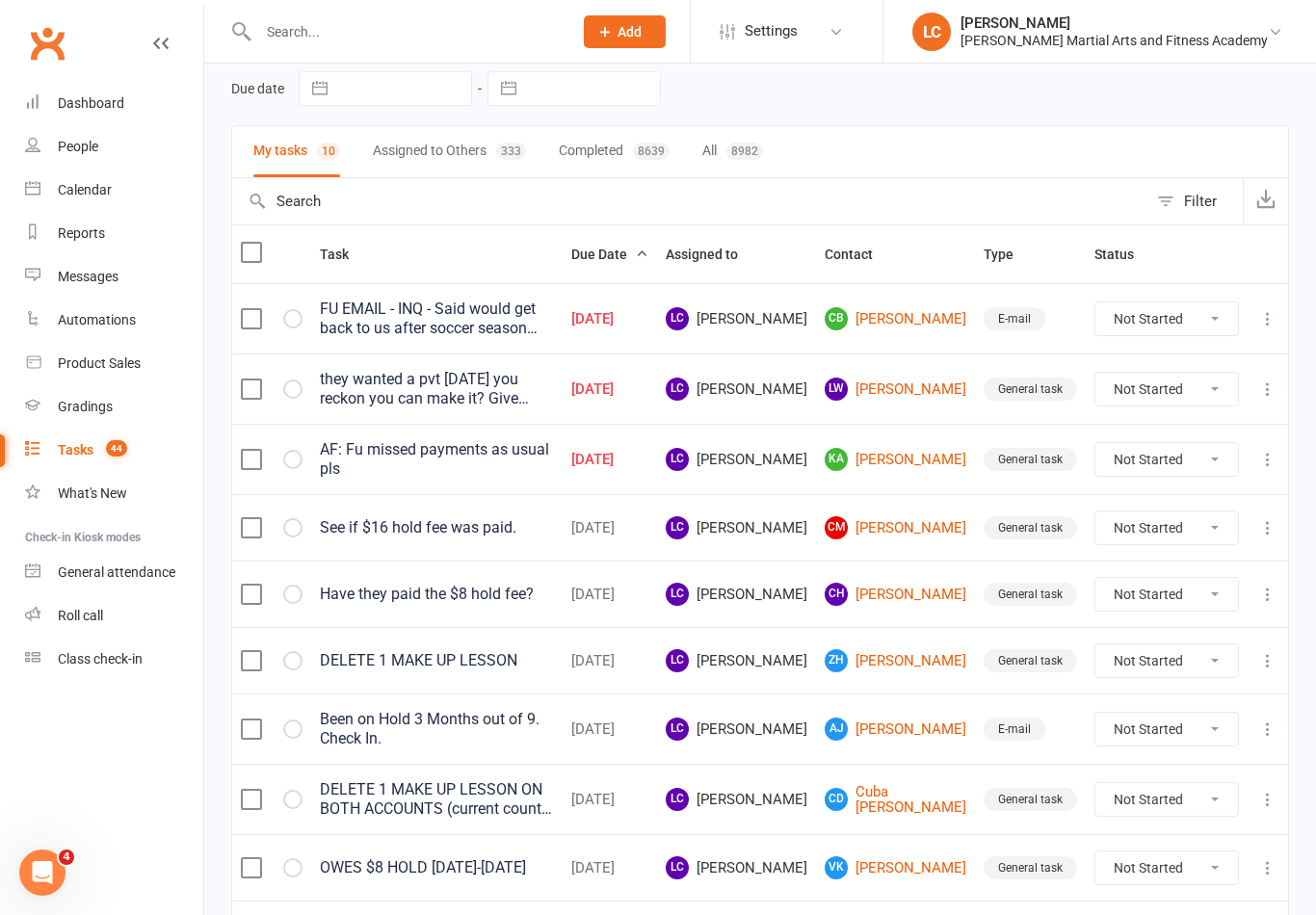
scroll to position [81, 0]
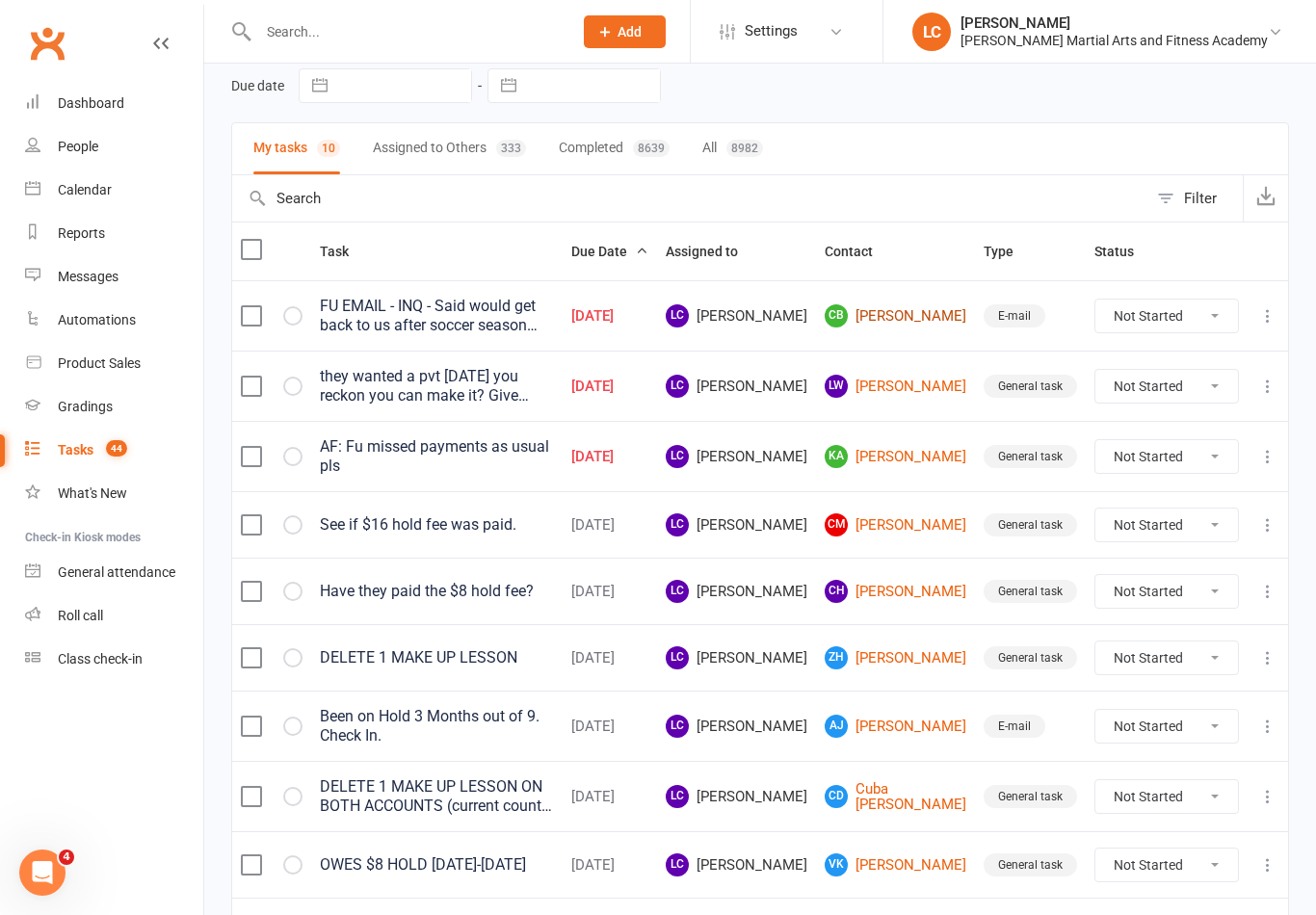
click at [916, 306] on link "CB [PERSON_NAME]" at bounding box center [896, 316] width 141 height 24
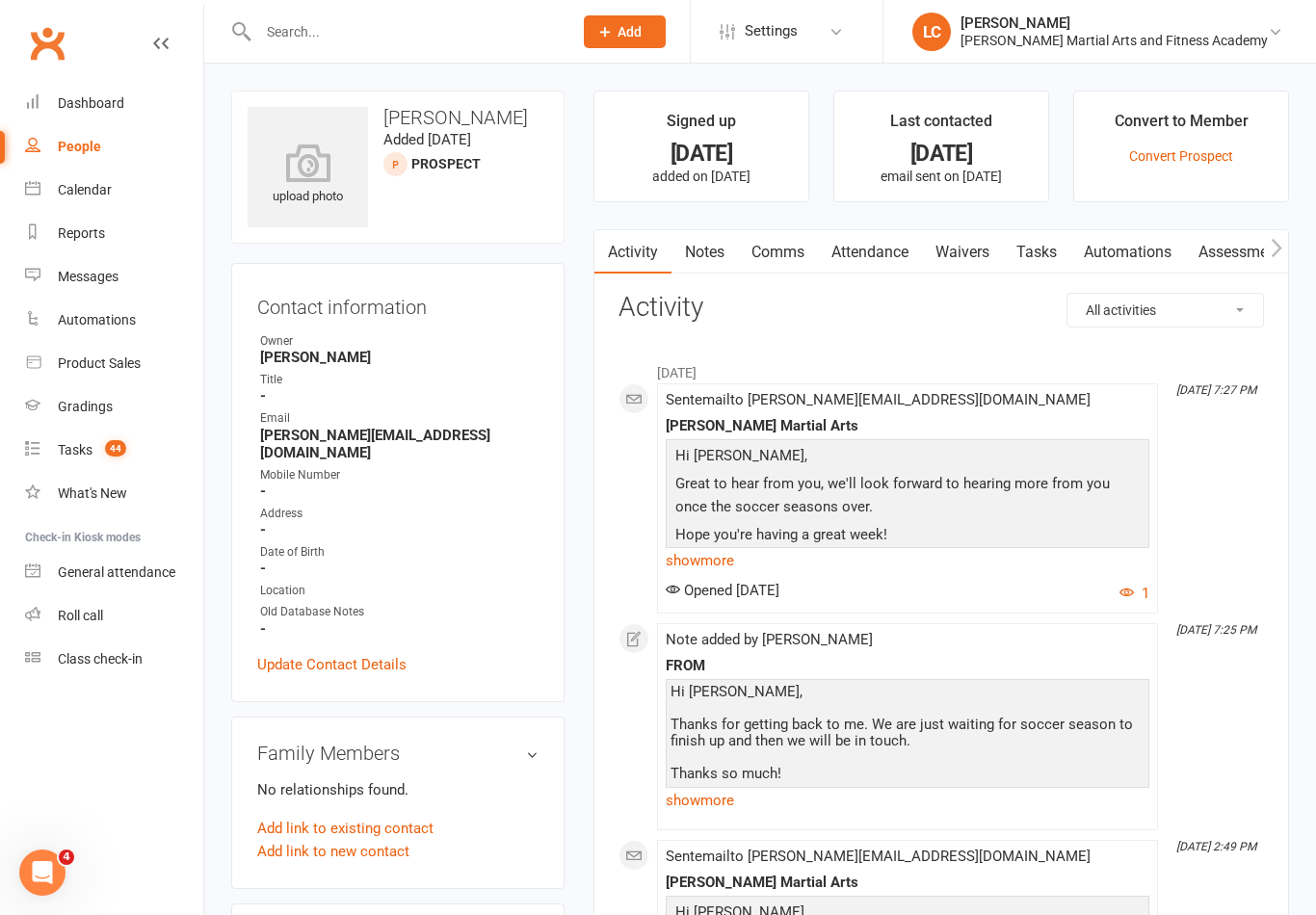
click at [781, 245] on link "Comms" at bounding box center [777, 251] width 80 height 44
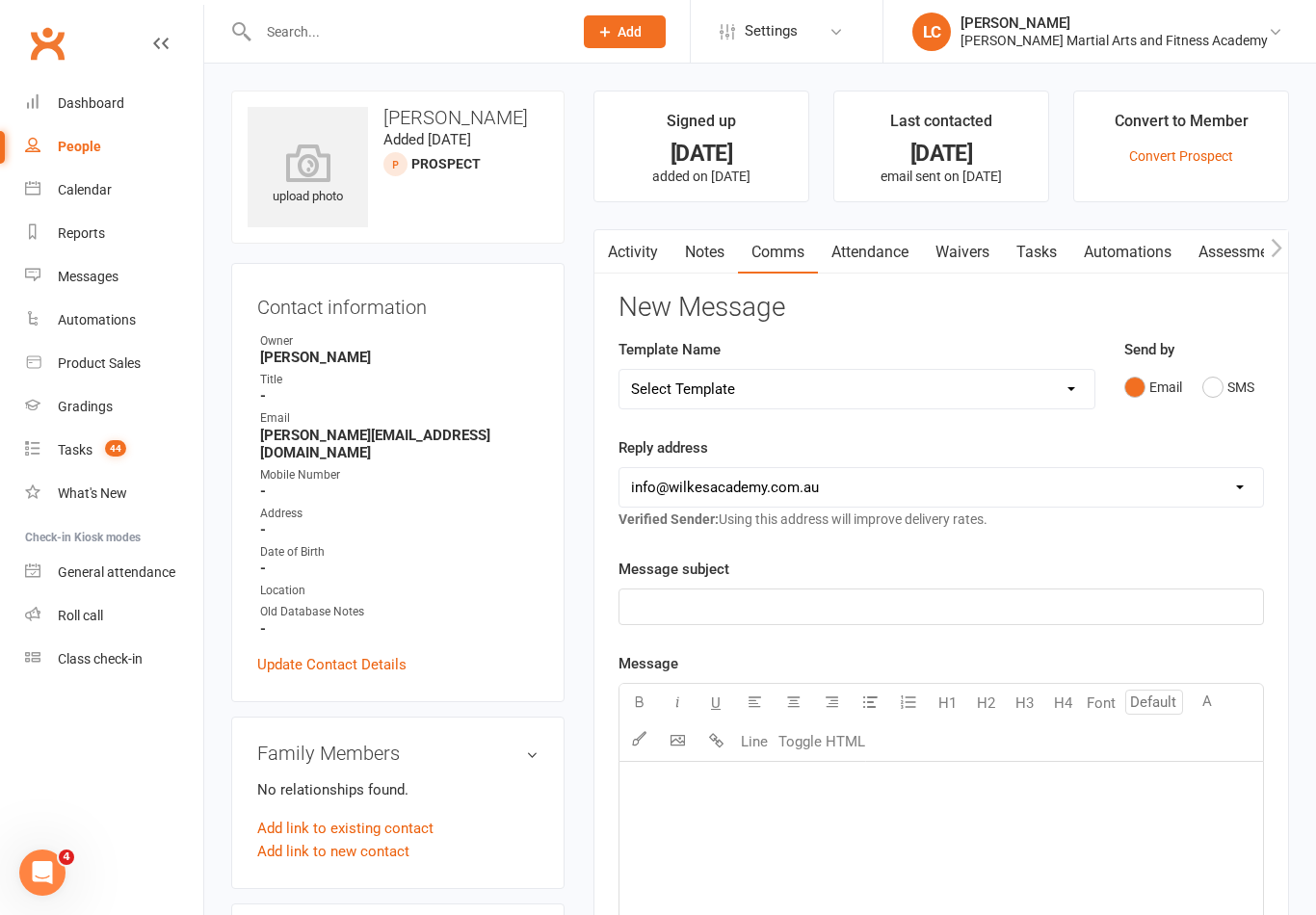
click at [881, 405] on select "Select Template [Email] Birthday Party Enquiry [Email] [DEMOGRAPHIC_DATA] Gradi…" at bounding box center [857, 389] width 475 height 38
select select "40"
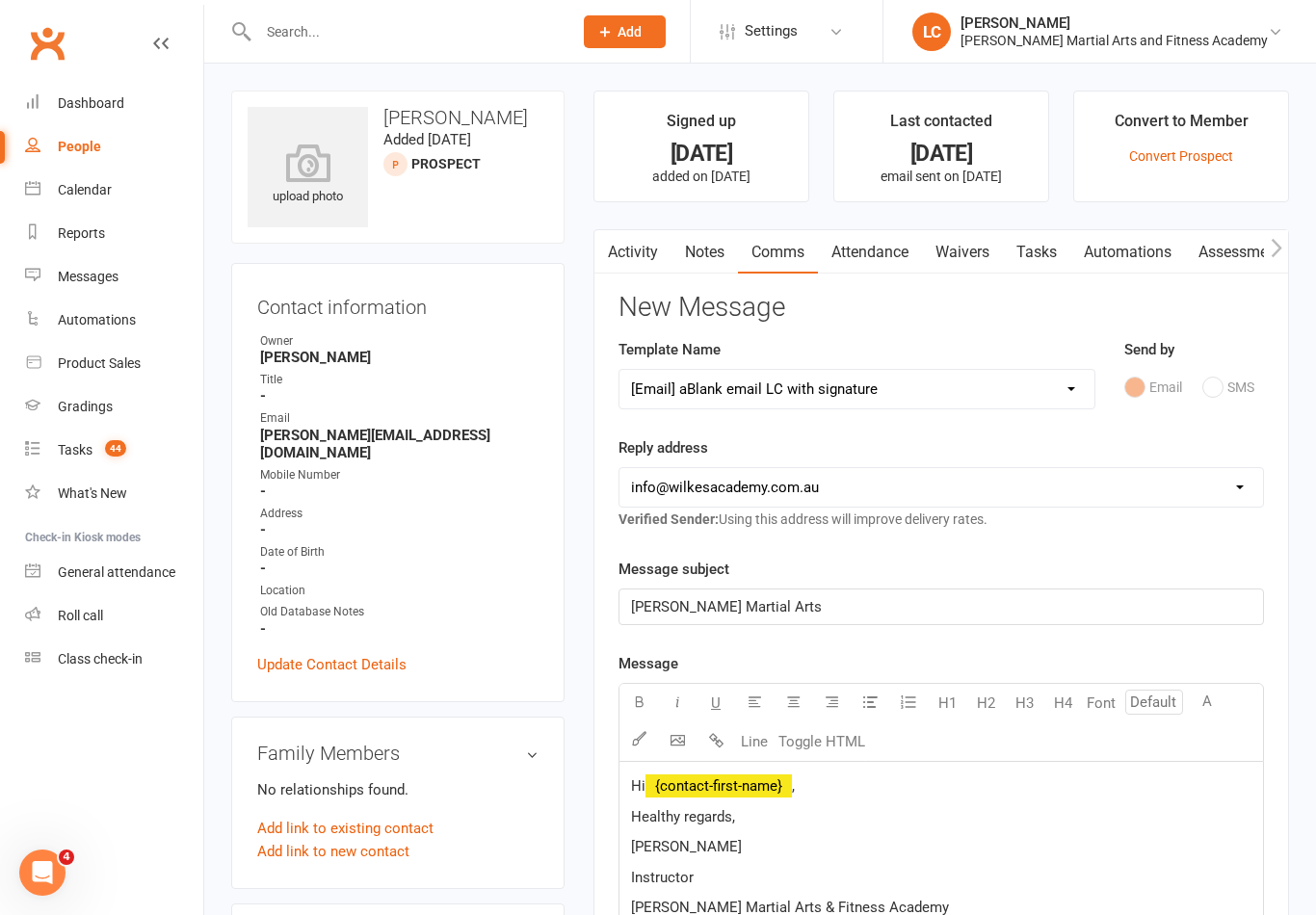
click at [827, 779] on p "Hi ﻿ {contact-first-name} ," at bounding box center [942, 786] width 621 height 24
click at [197, 909] on nav "Clubworx Dashboard People Calendar Reports Messages Automations Product Sales G…" at bounding box center [102, 462] width 204 height 915
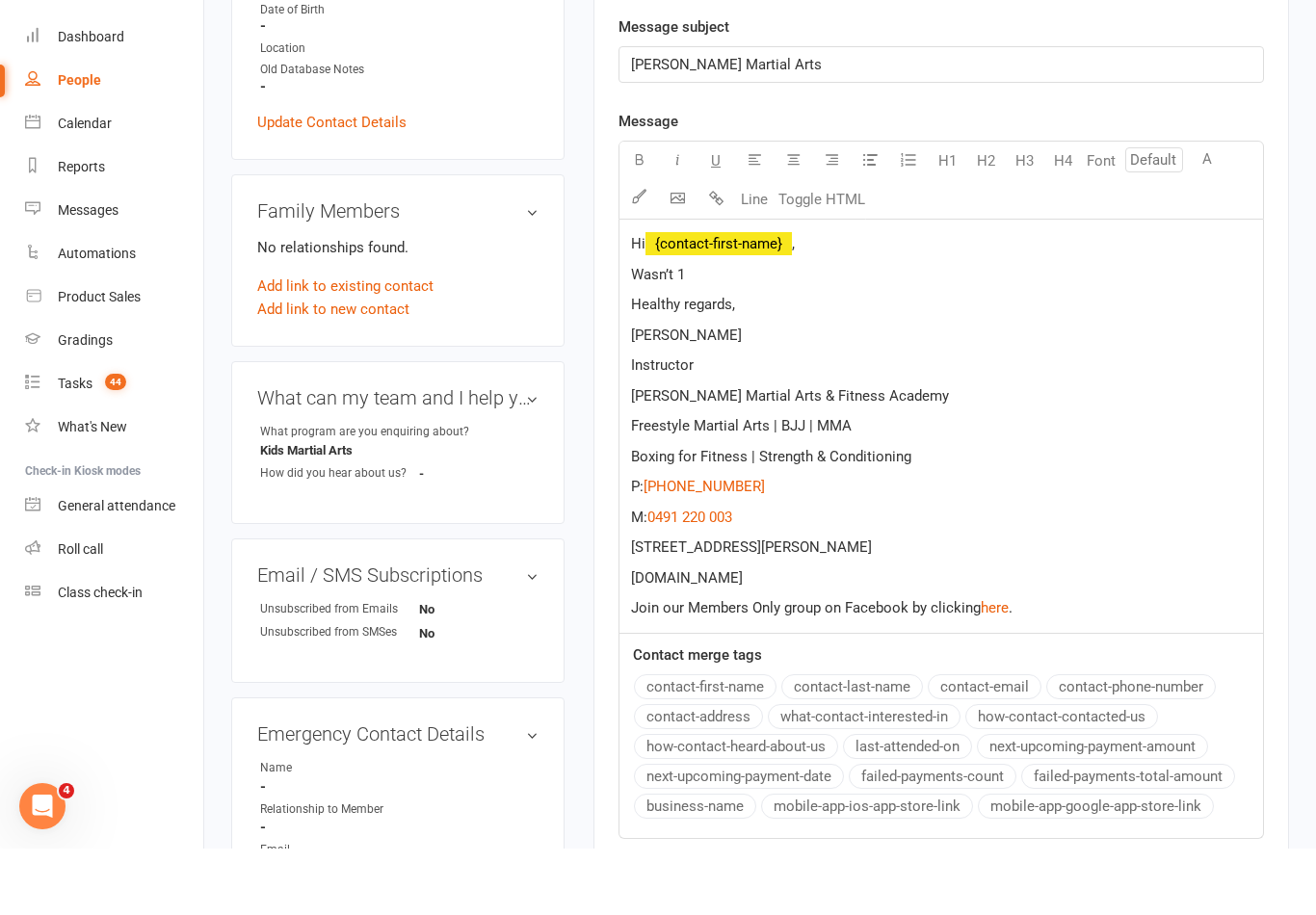
click at [722, 329] on p "Wasn’t 1" at bounding box center [942, 341] width 621 height 24
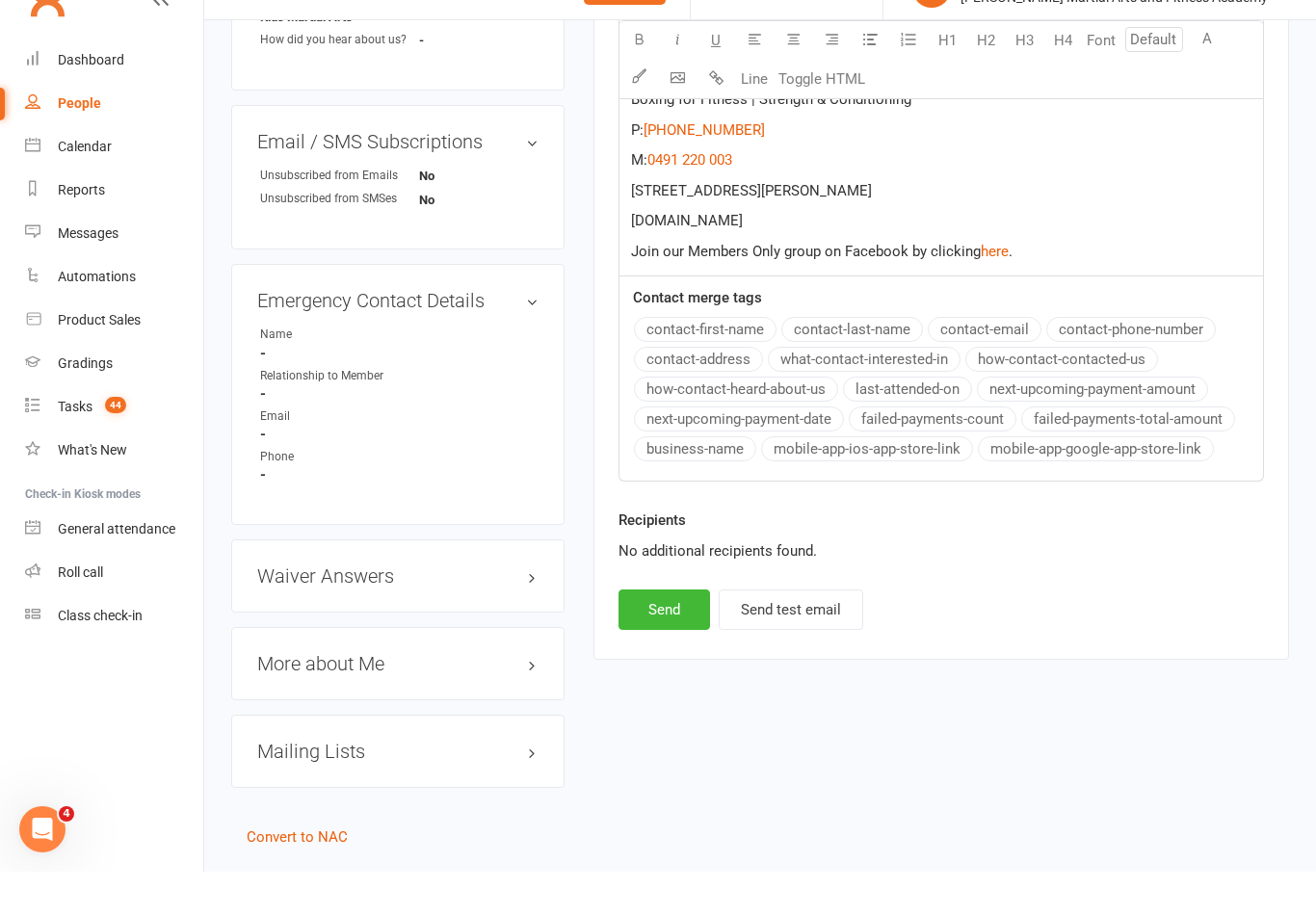
scroll to position [983, 0]
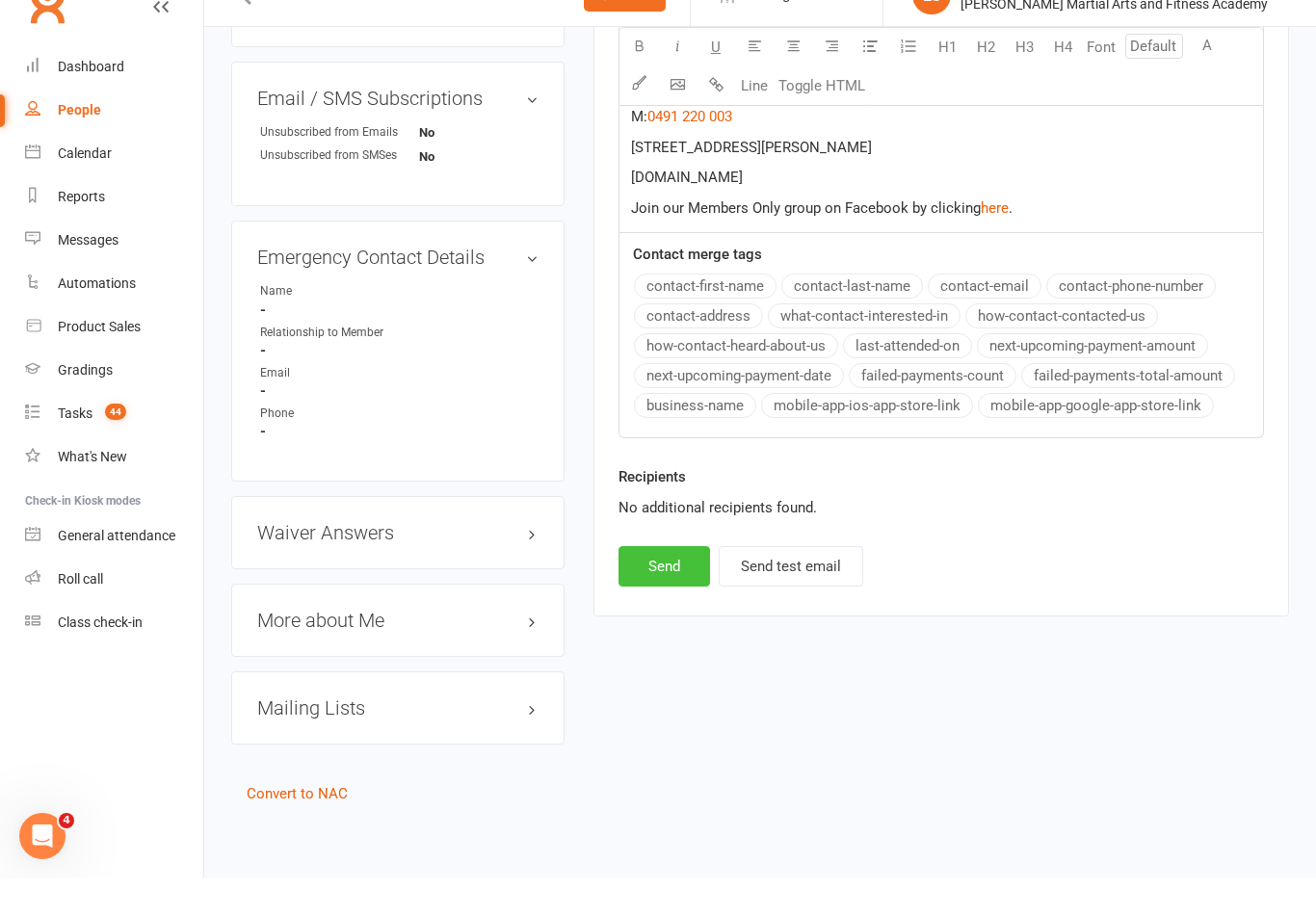
click at [663, 582] on button "Send" at bounding box center [664, 602] width 91 height 40
select select
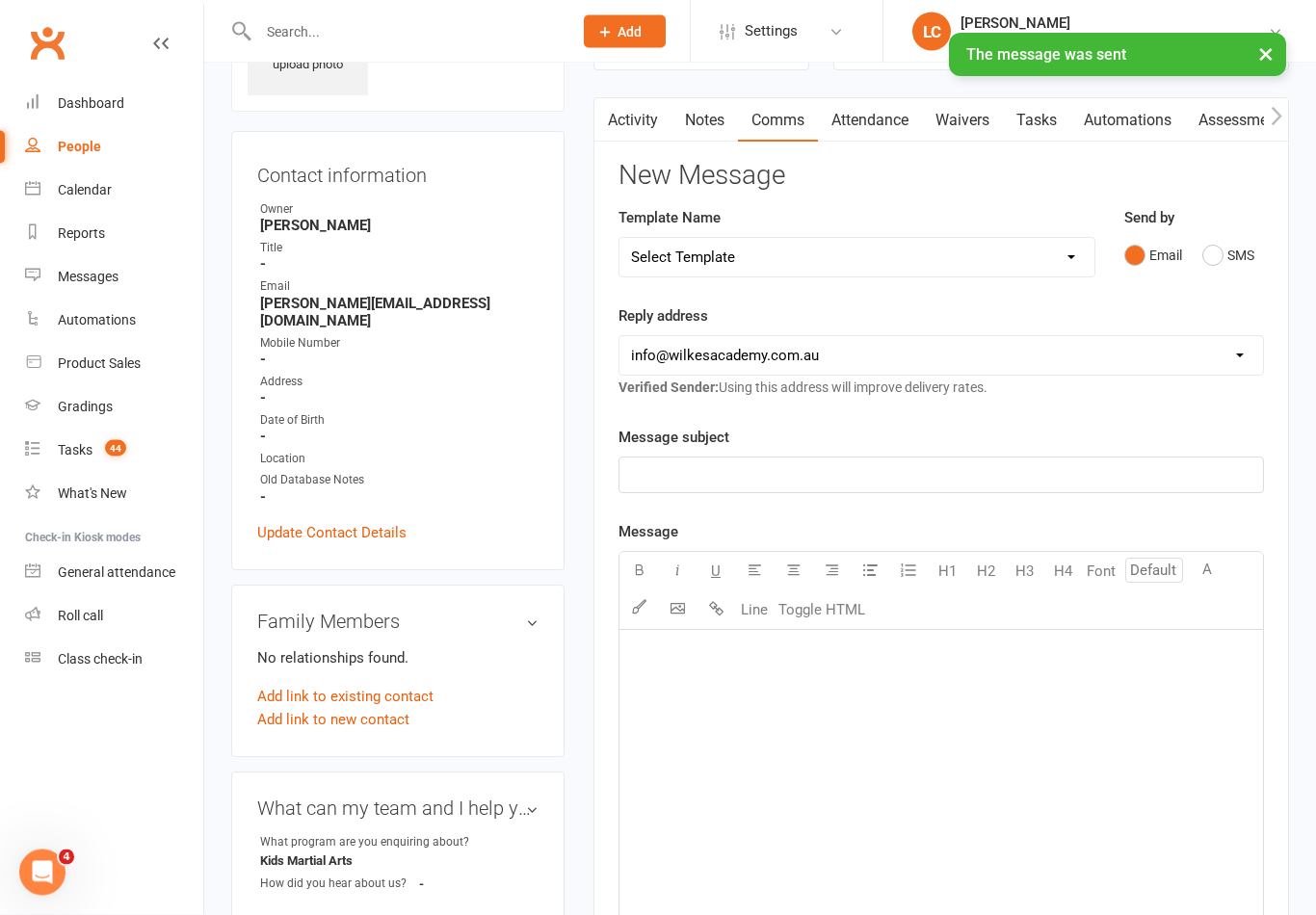
scroll to position [0, 0]
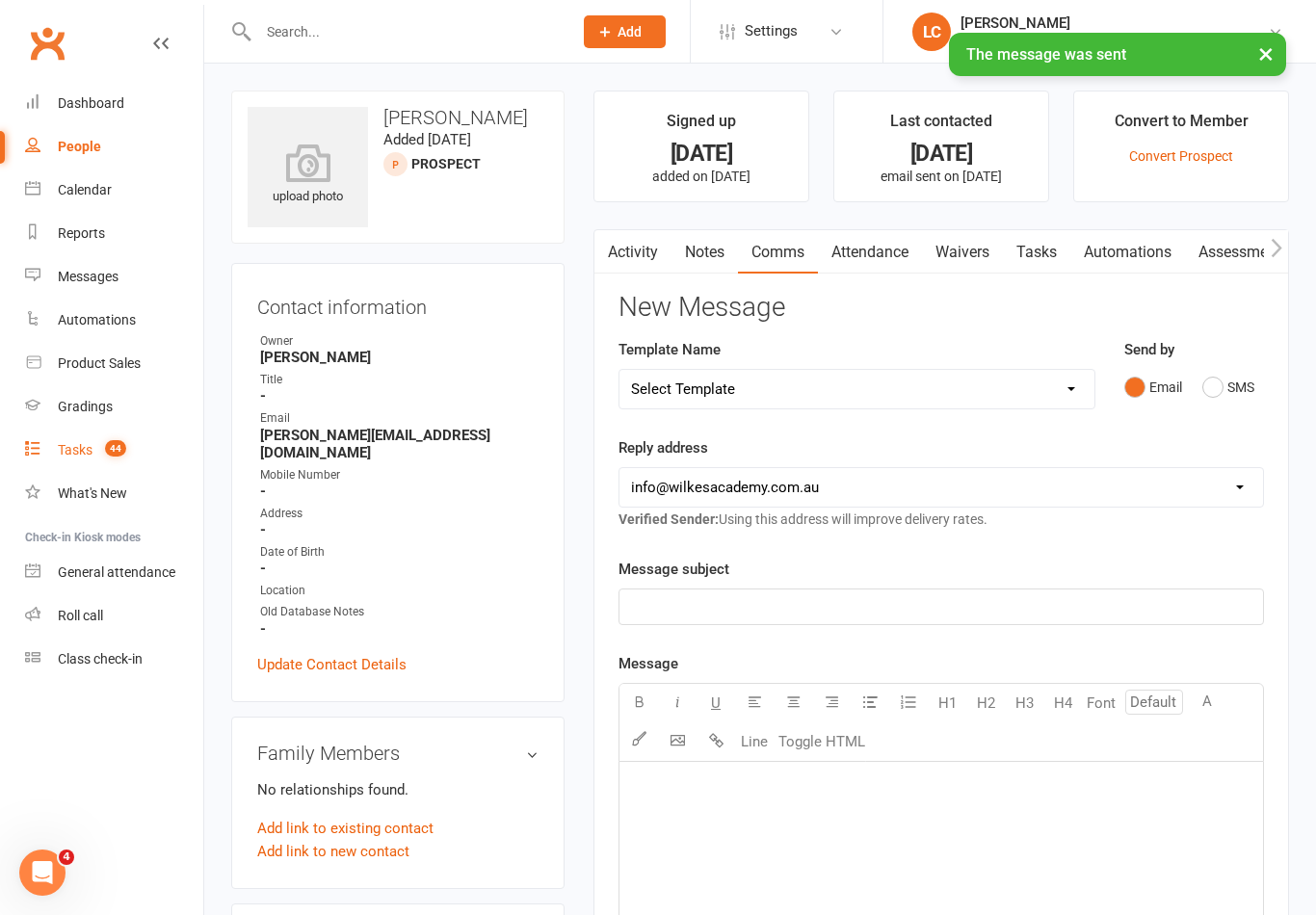
click at [60, 453] on div "Tasks" at bounding box center [75, 450] width 34 height 16
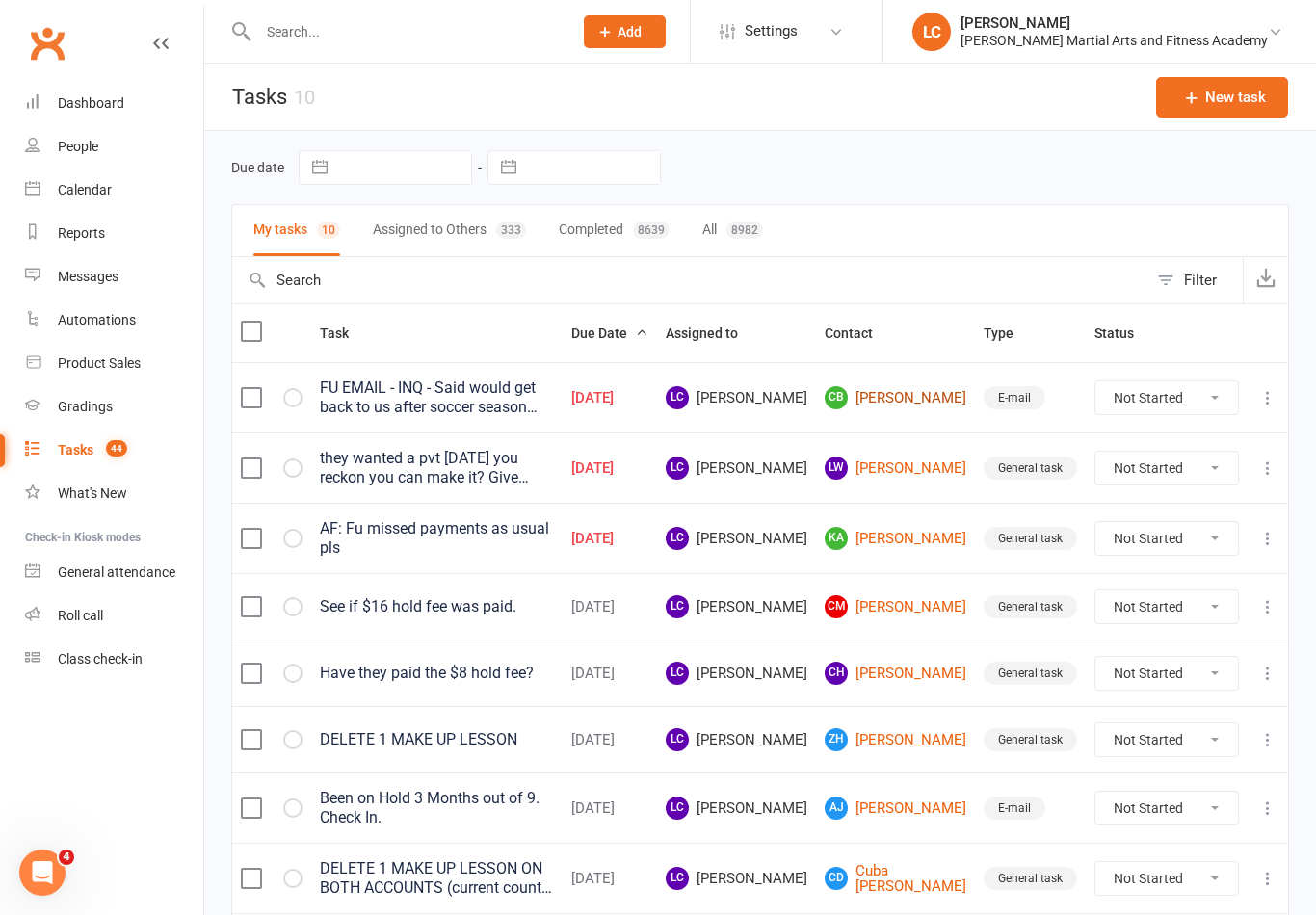
click at [925, 386] on link "CB [PERSON_NAME]" at bounding box center [896, 398] width 141 height 24
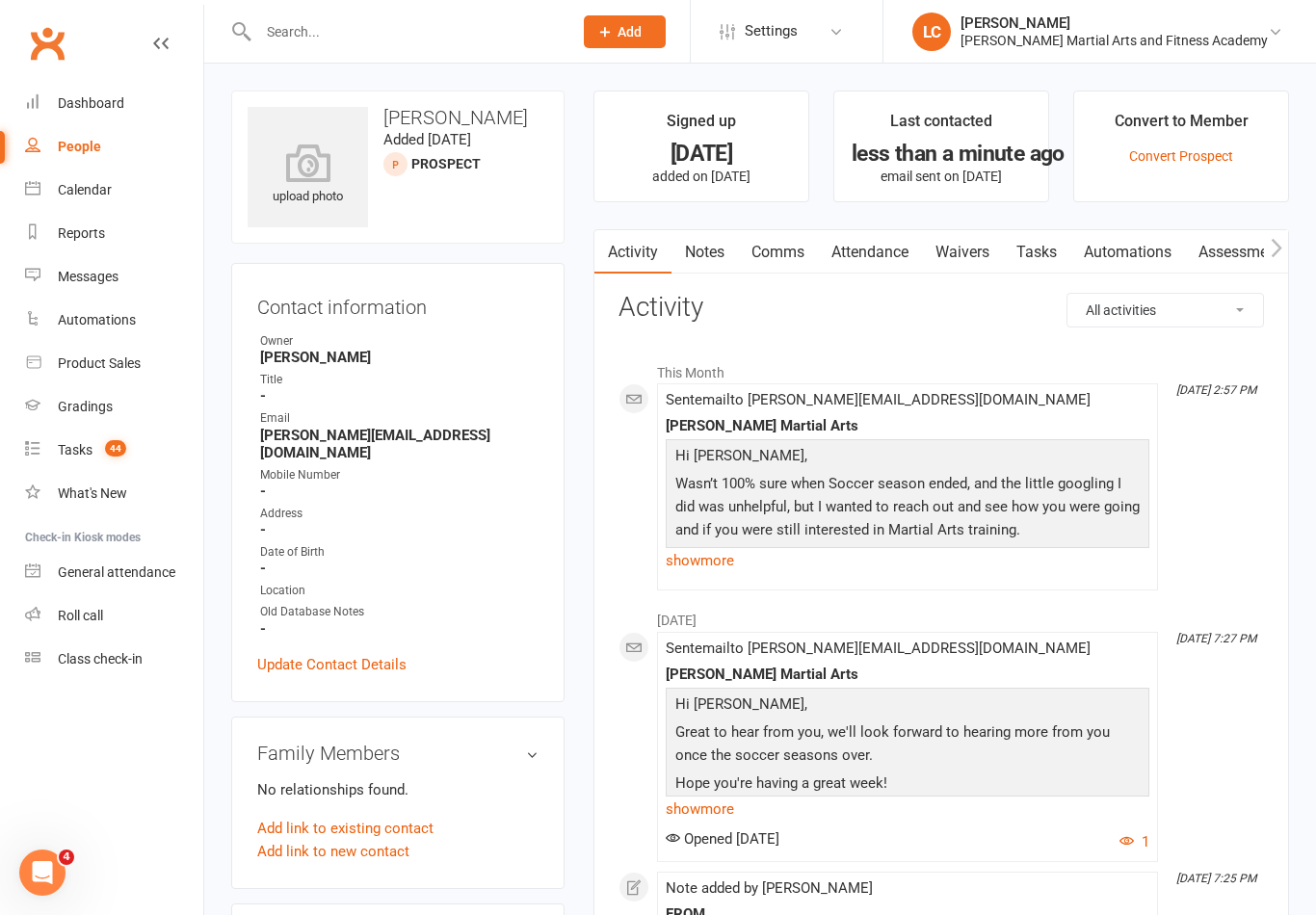
click at [1034, 250] on link "Tasks" at bounding box center [1036, 251] width 68 height 44
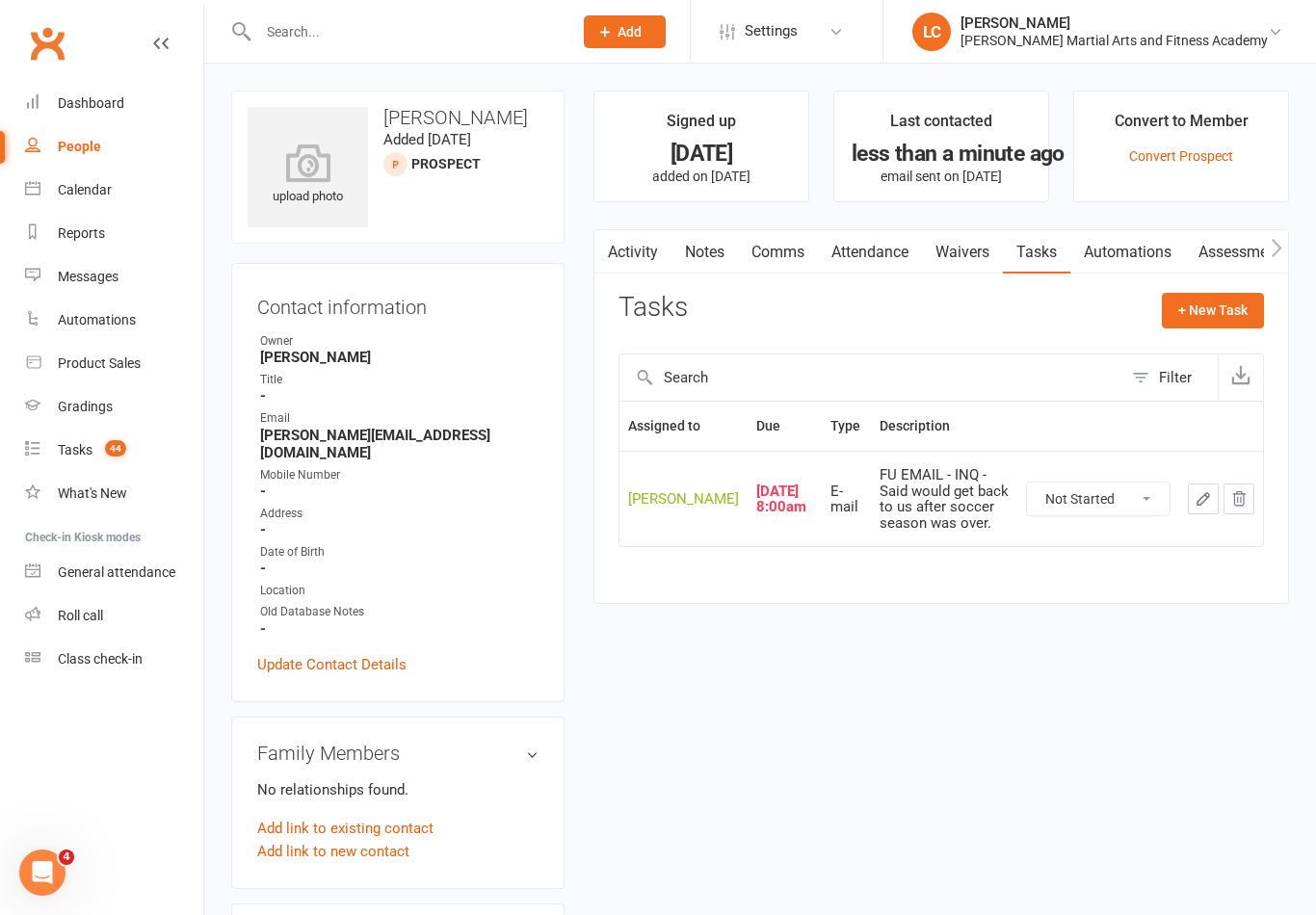
click at [1194, 499] on icon "button" at bounding box center [1203, 499] width 18 height 18
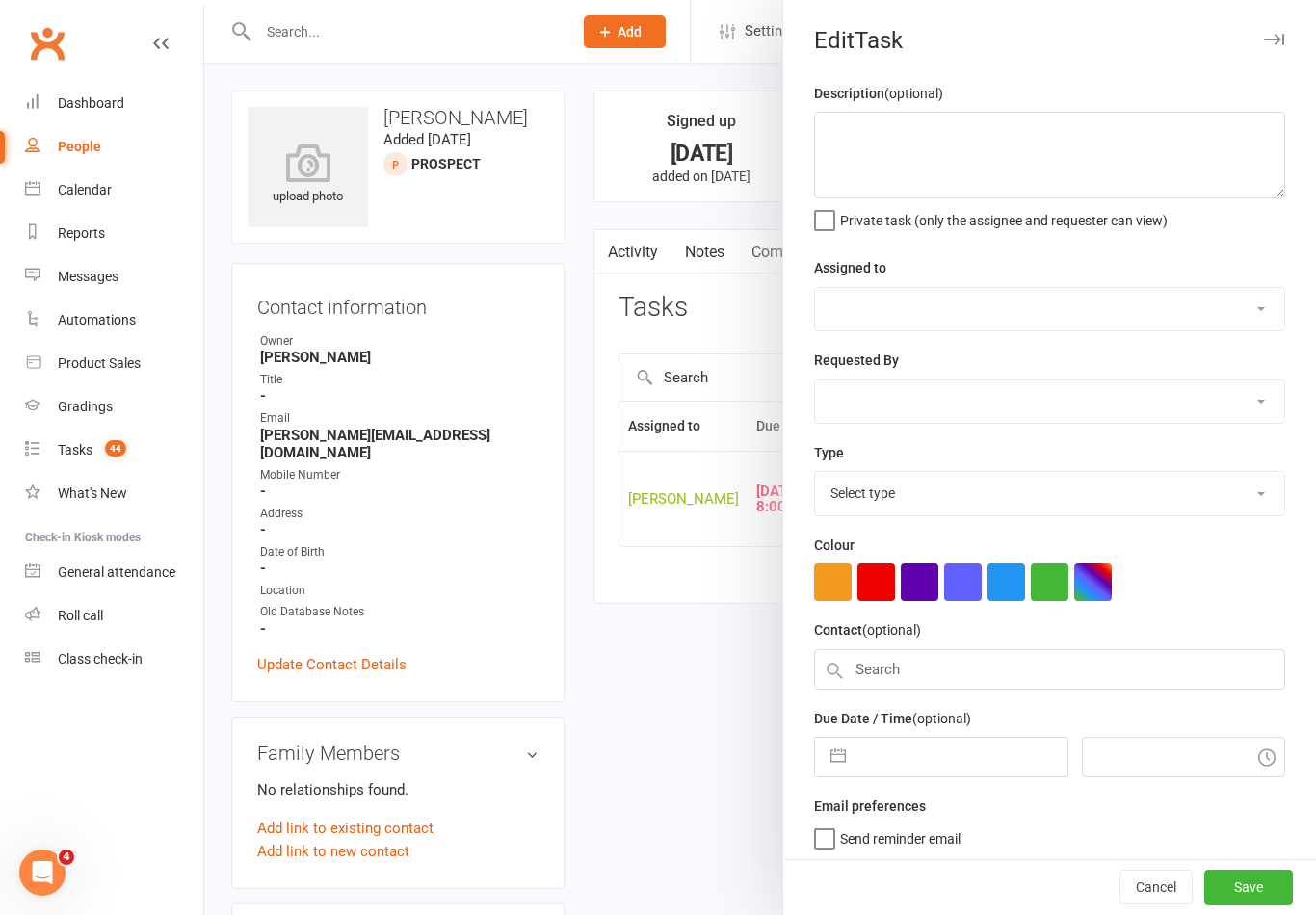
type textarea "FU EMAIL - INQ - Said would get back to us after soccer season was over."
select select "47778"
type input "[DATE]"
type input "8:00am"
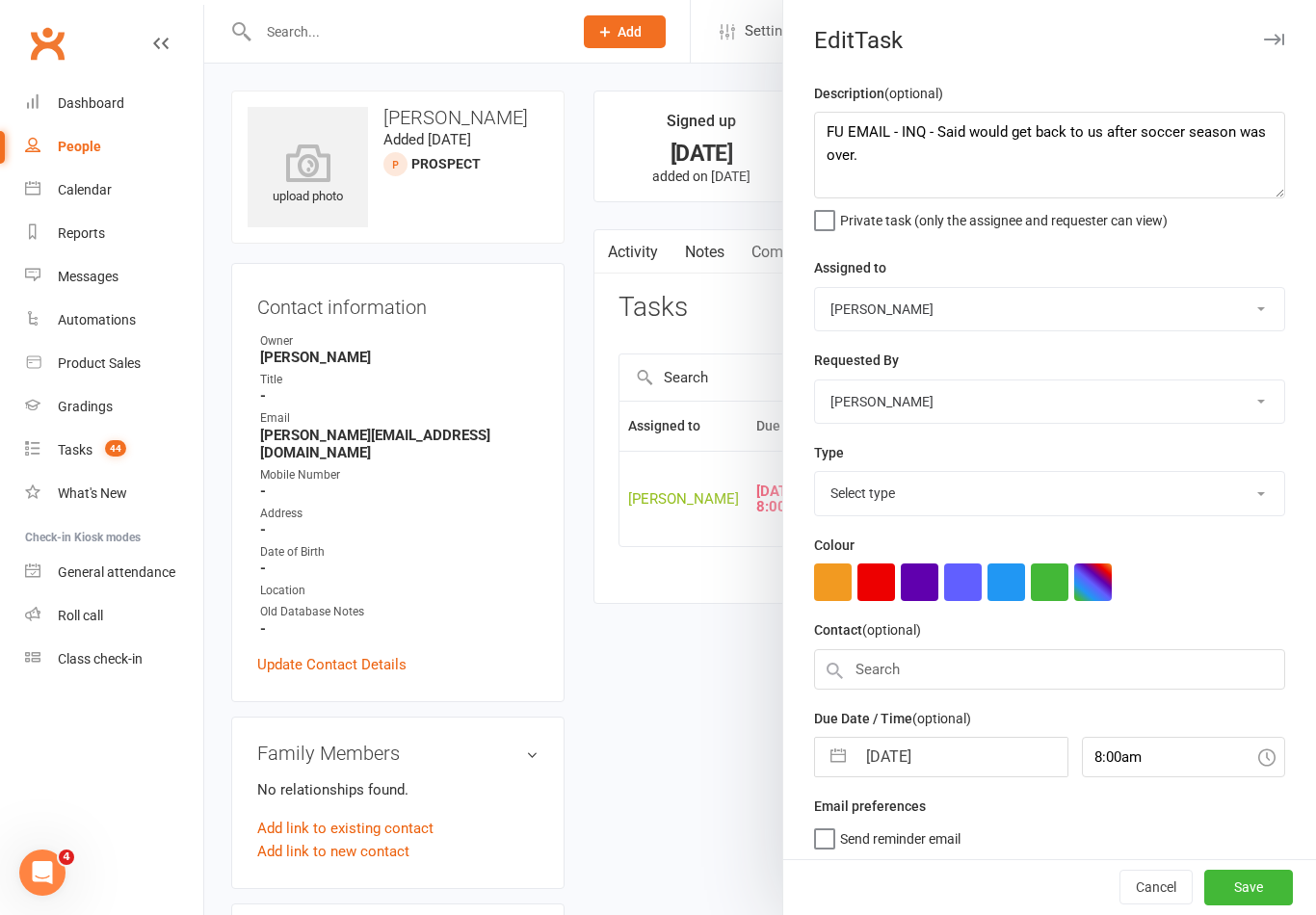
select select "25276"
click at [938, 744] on input "[DATE]" at bounding box center [960, 751] width 211 height 38
select select "8"
select select "2025"
select select "9"
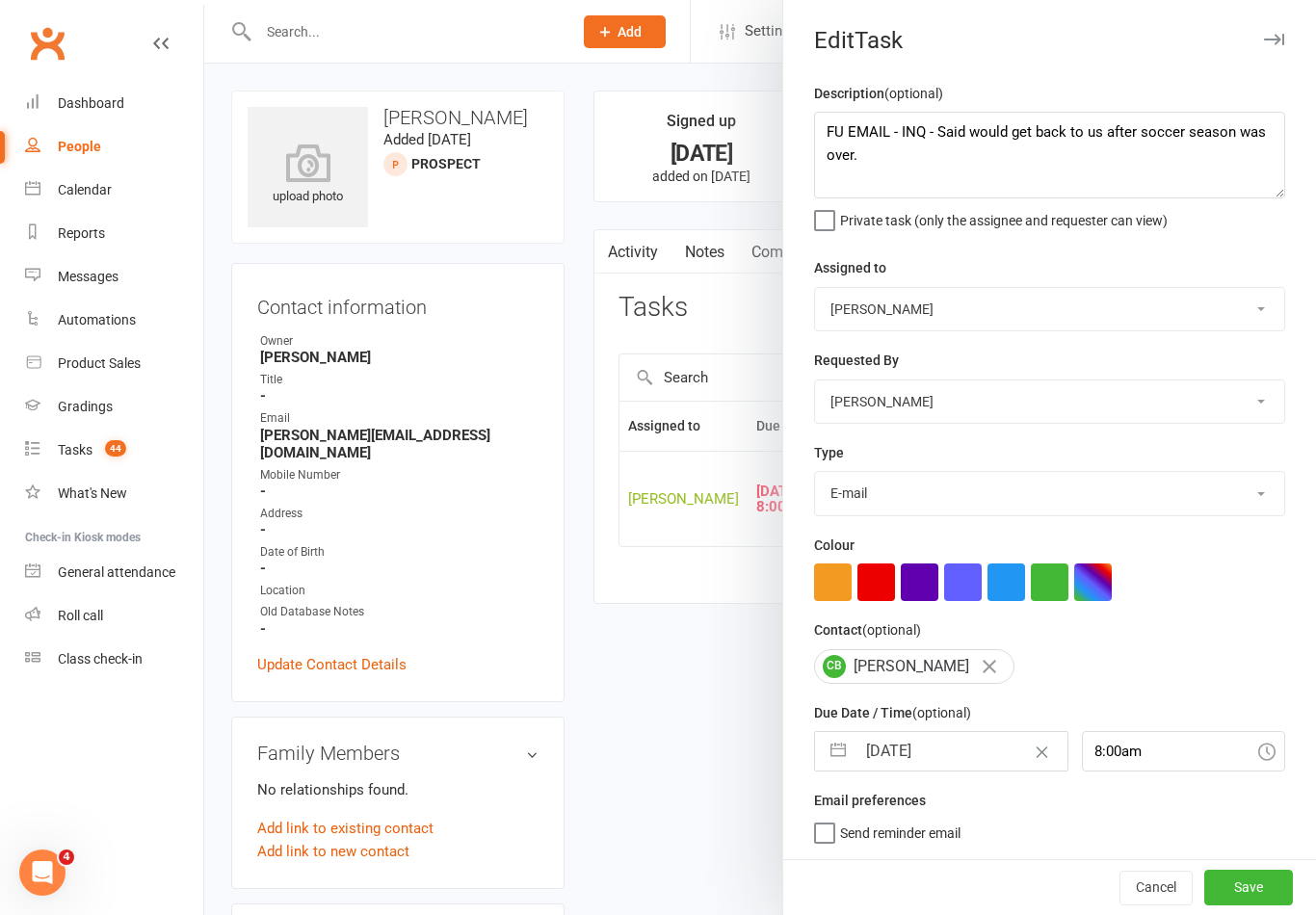
select select "2025"
select select "10"
select select "2025"
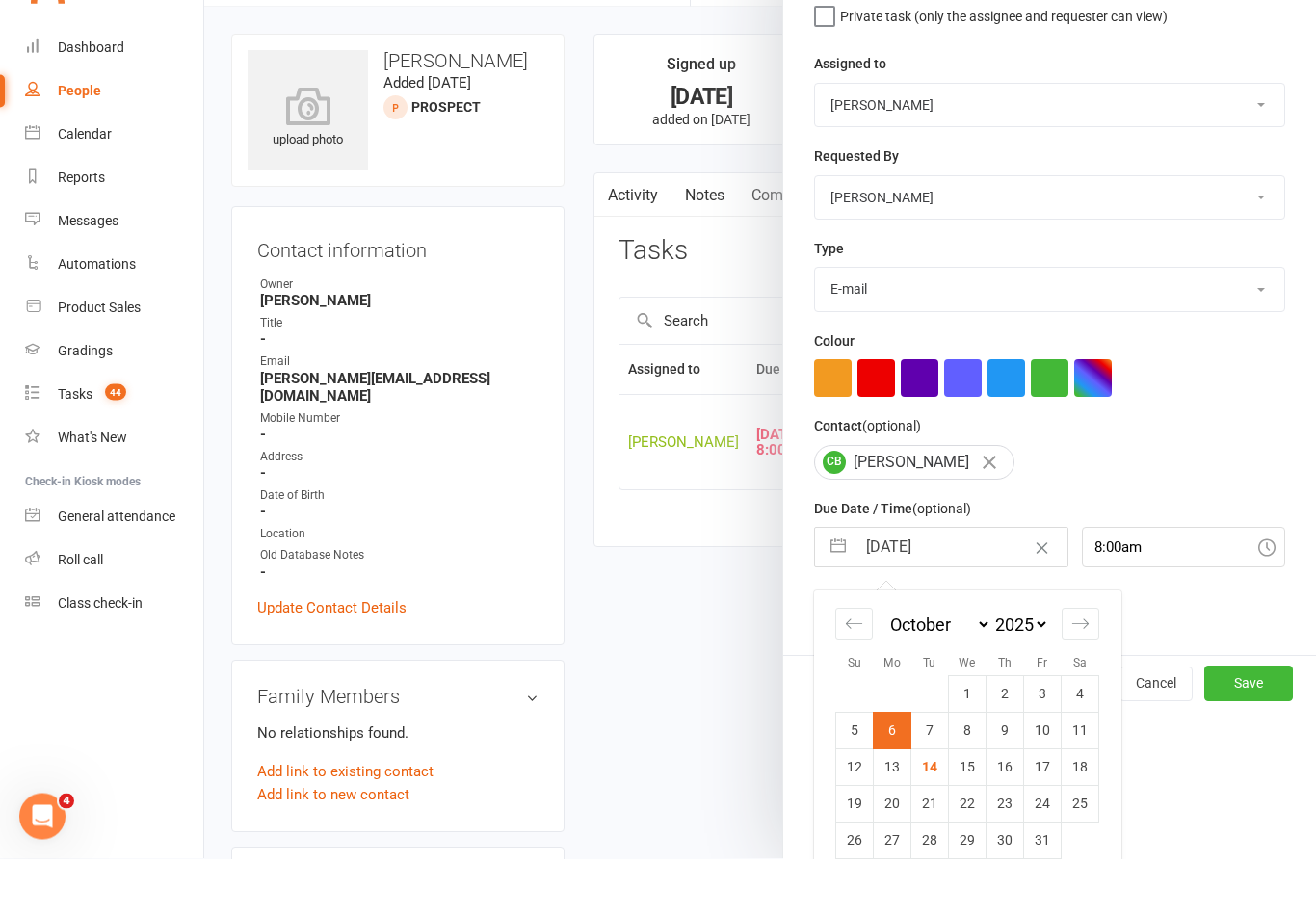
scroll to position [13, 0]
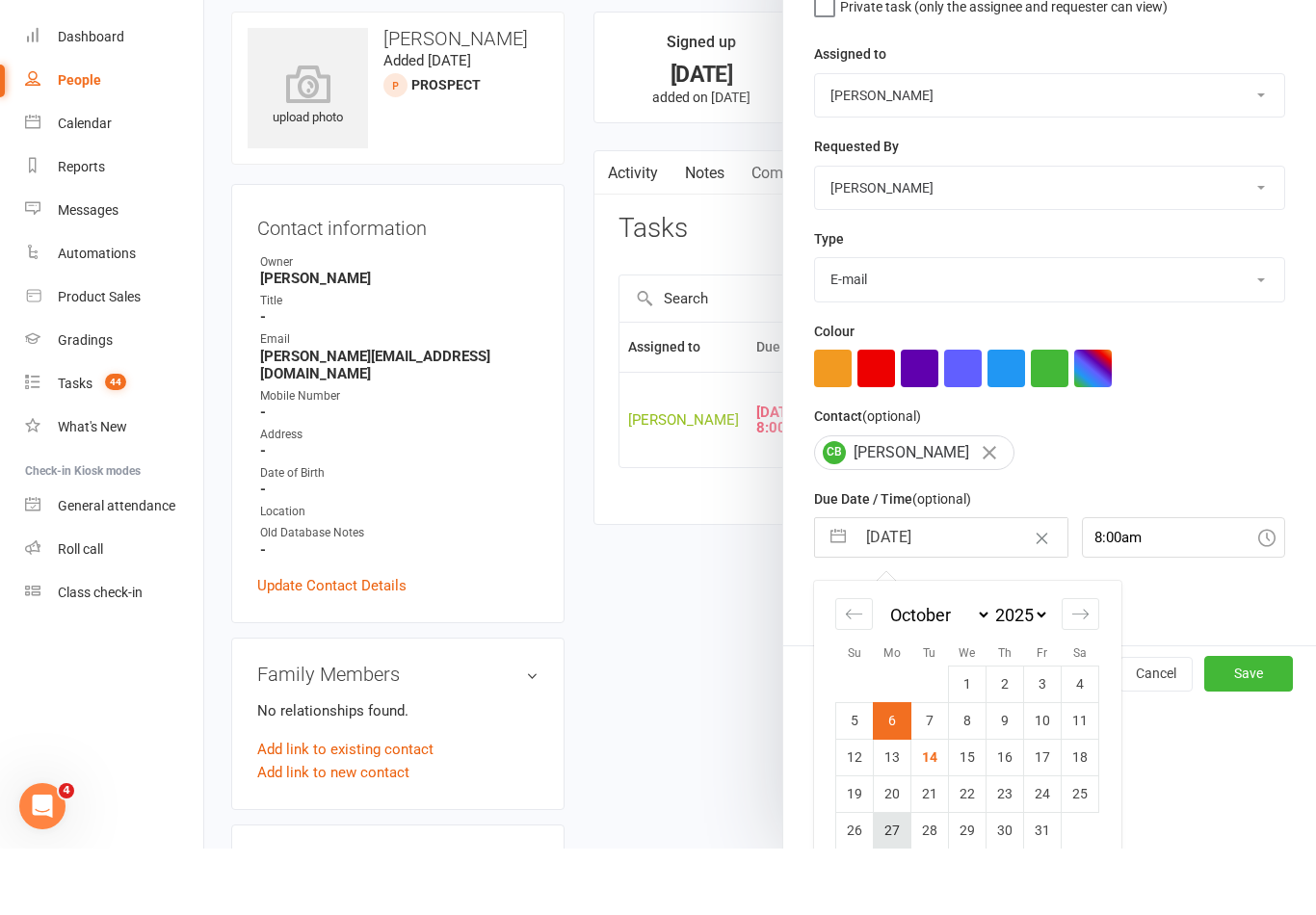
click at [897, 879] on td "27" at bounding box center [893, 896] width 37 height 36
type input "[DATE]"
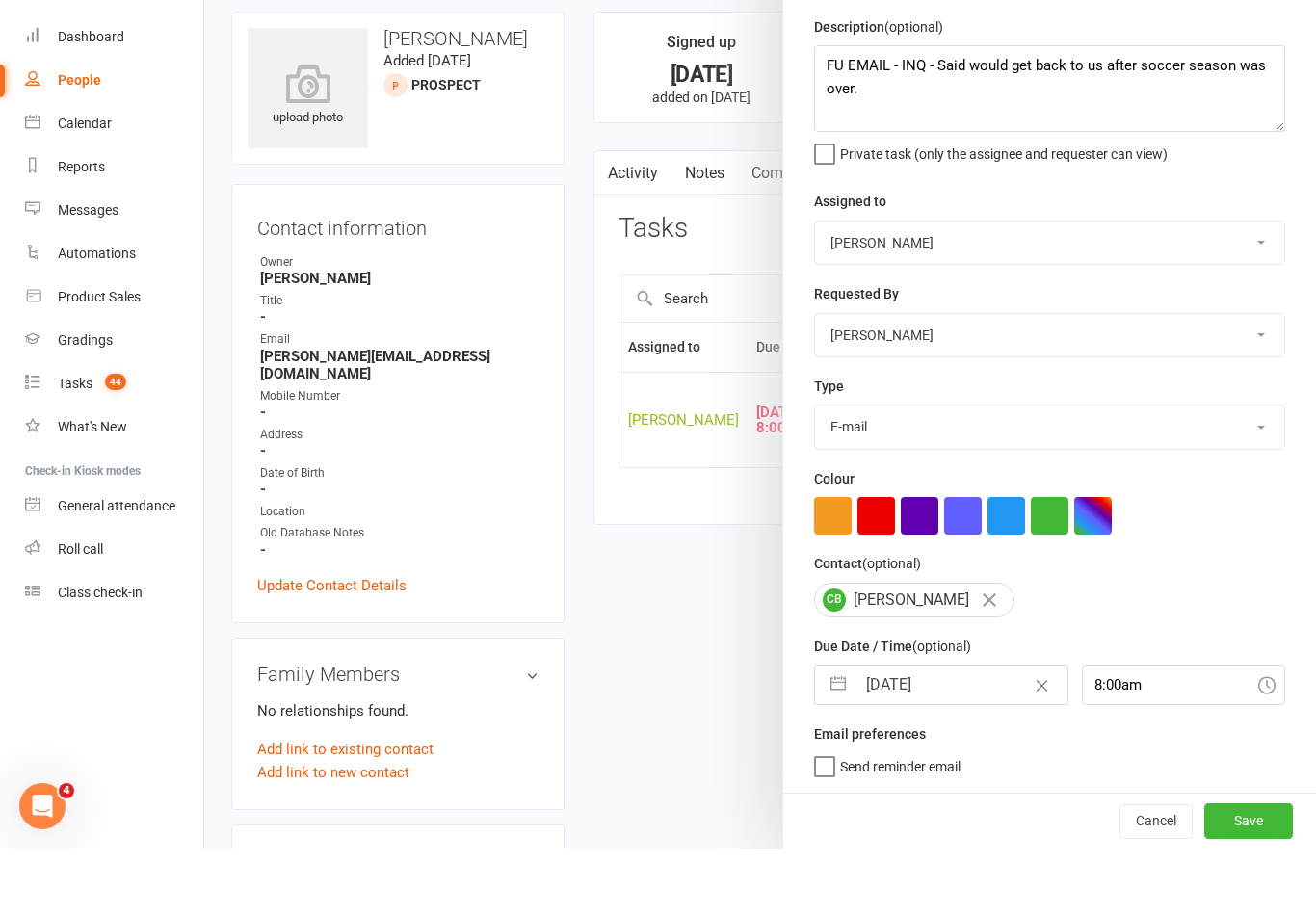
scroll to position [79, 0]
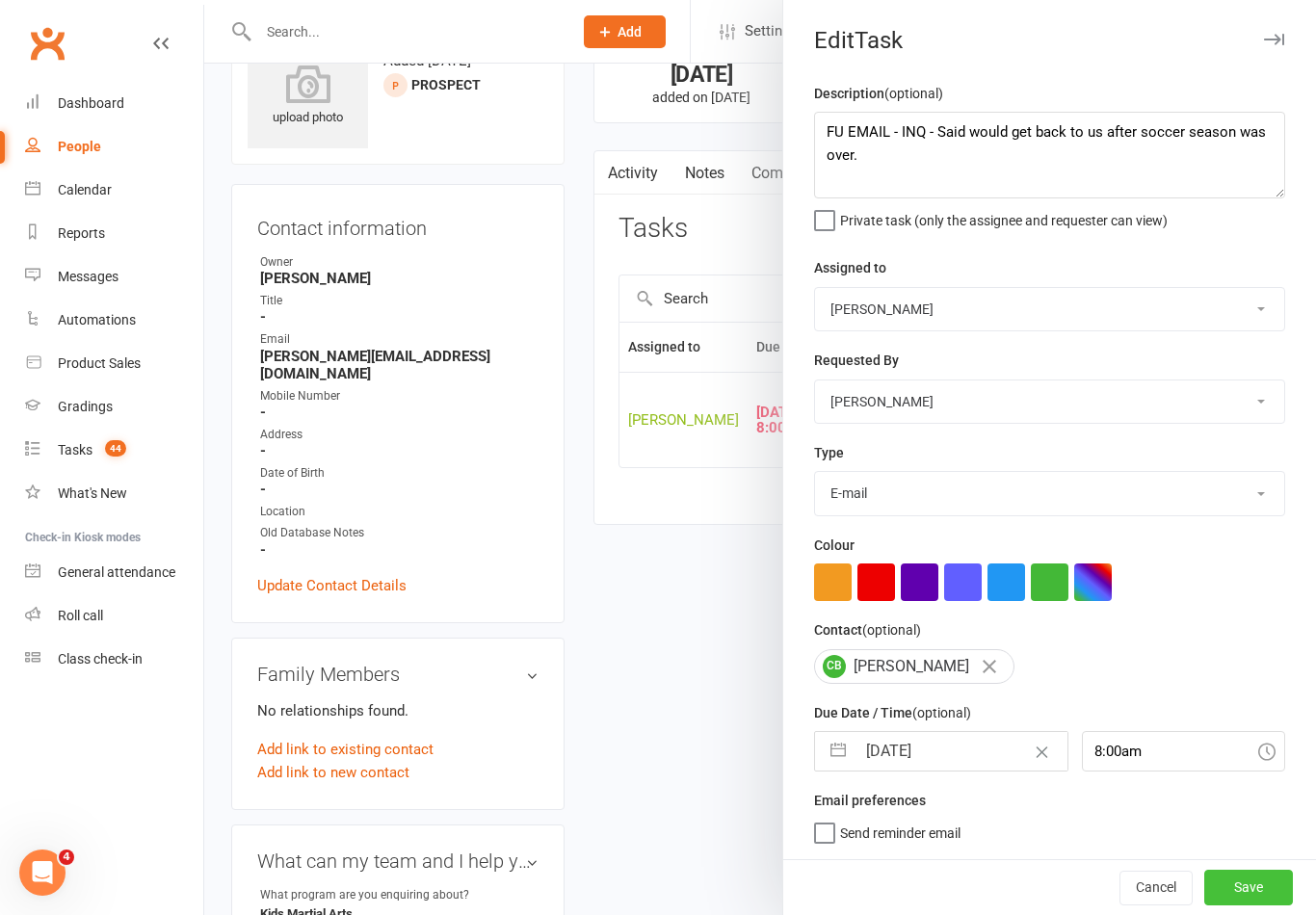
click at [1239, 903] on button "Save" at bounding box center [1248, 887] width 88 height 34
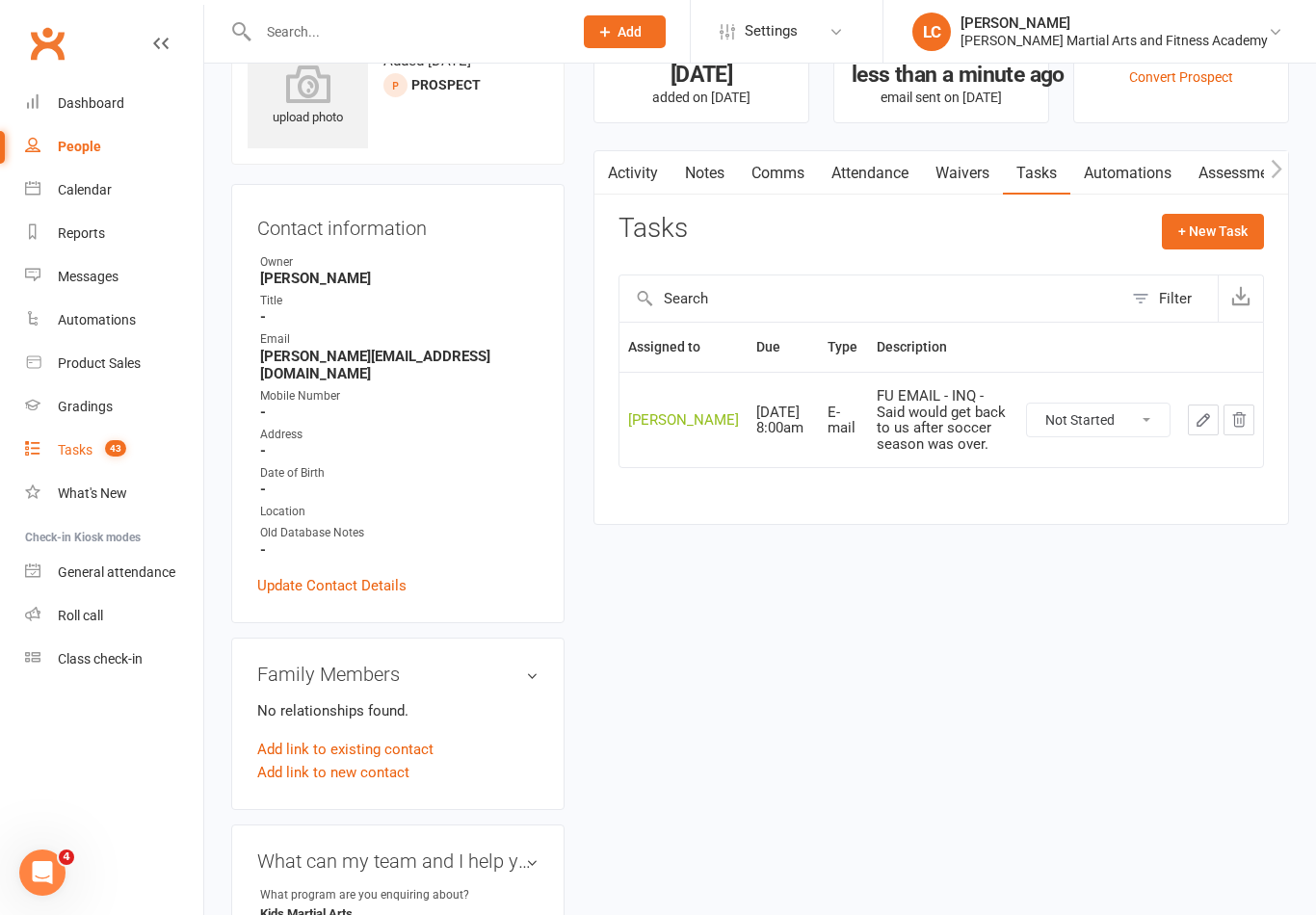
click at [57, 439] on link "Tasks 43" at bounding box center [114, 451] width 178 height 43
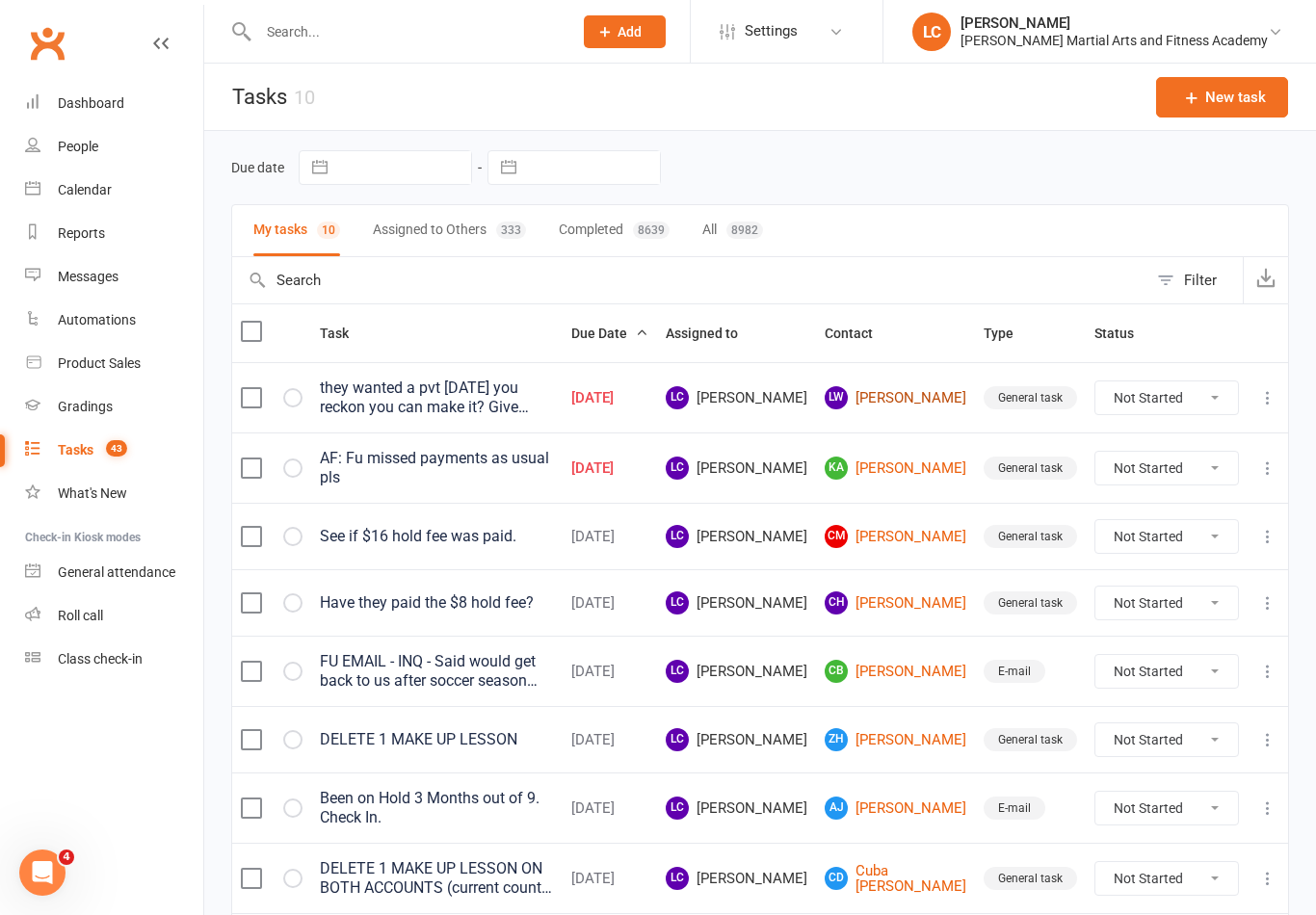
click at [927, 386] on link "[PERSON_NAME]" at bounding box center [896, 398] width 141 height 24
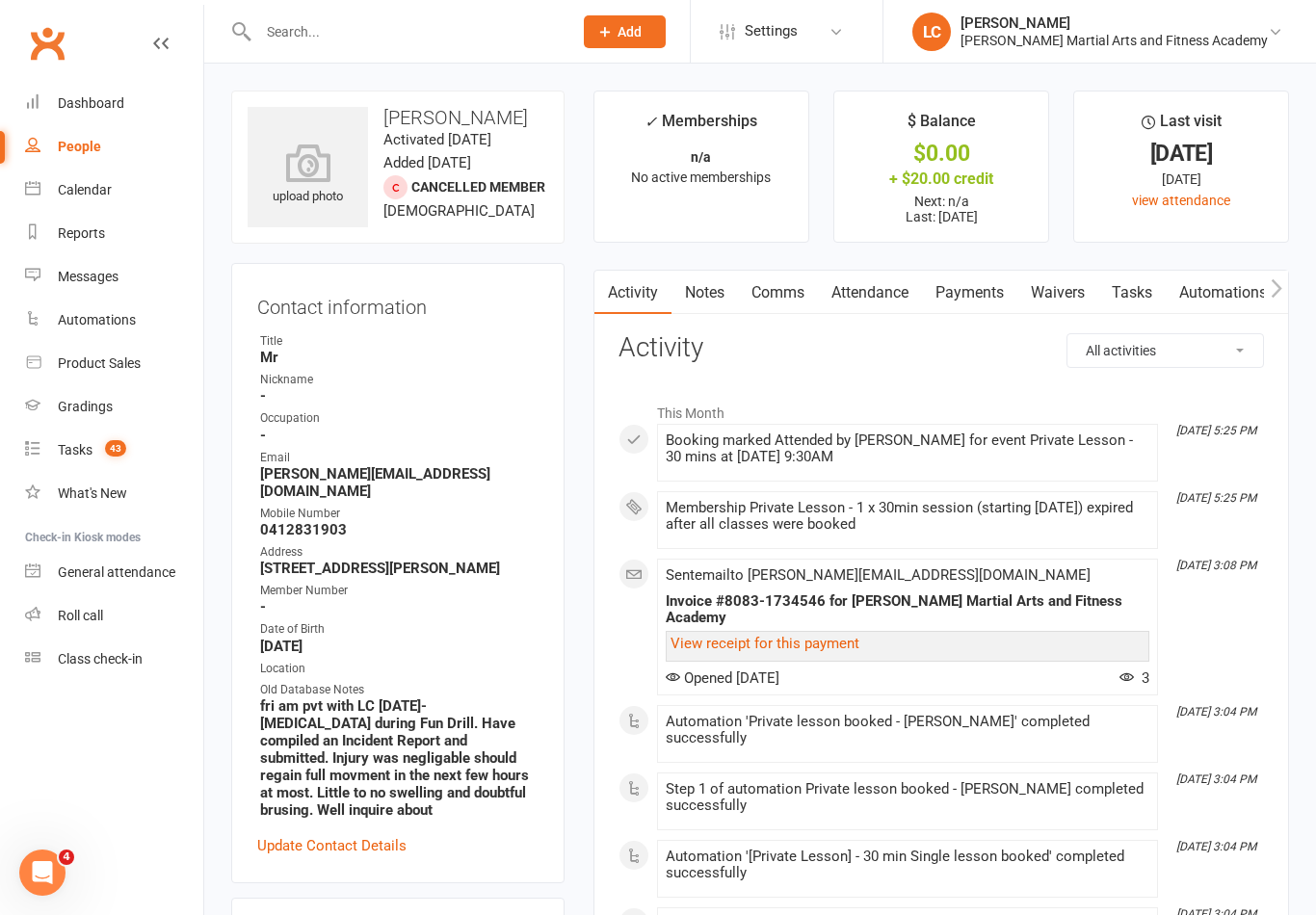
click at [1120, 300] on link "Tasks" at bounding box center [1131, 293] width 68 height 44
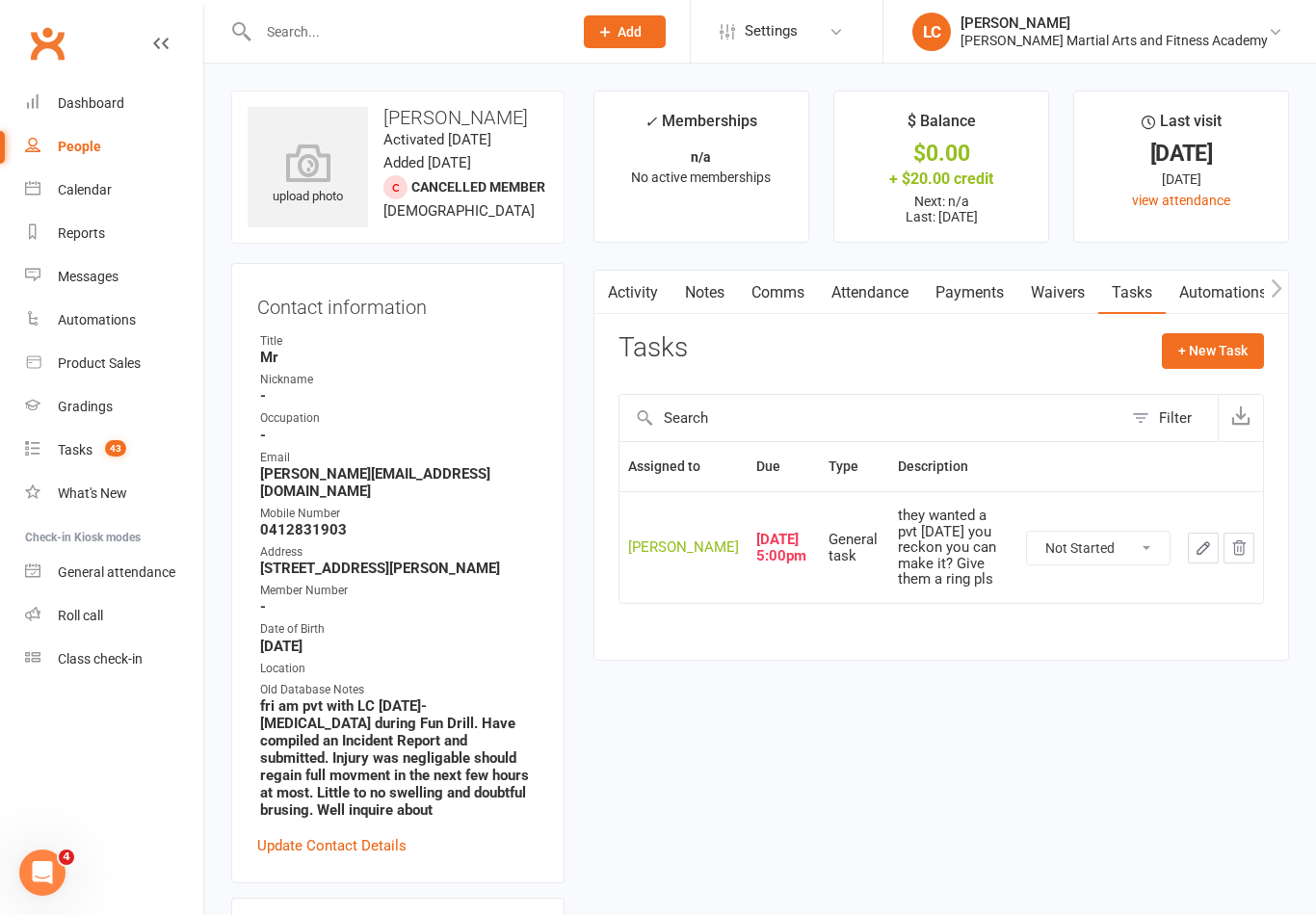
click at [1080, 558] on select "Not Started In Progress Waiting Complete" at bounding box center [1098, 547] width 142 height 32
select select "unstarted"
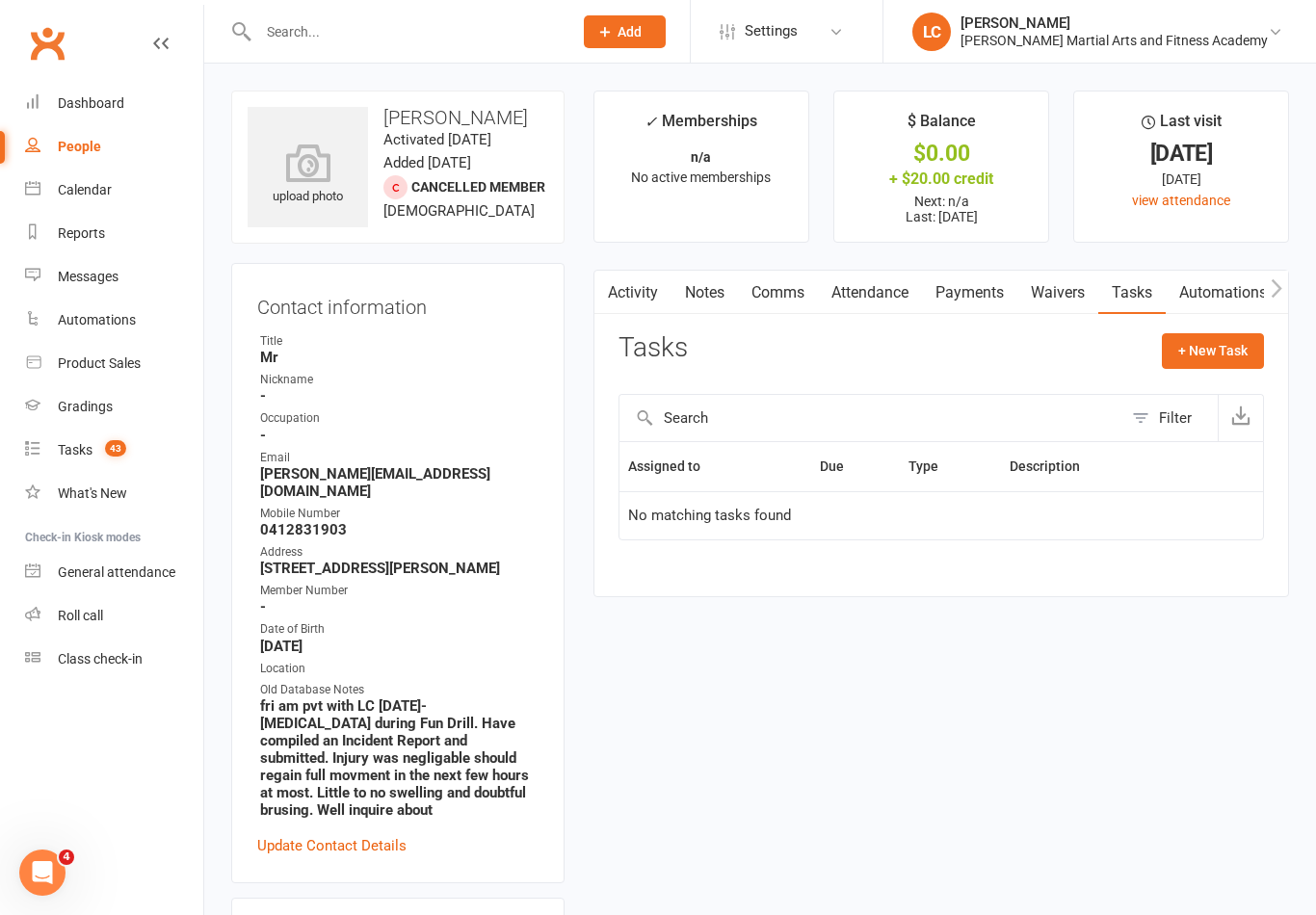
click at [882, 284] on link "Attendance" at bounding box center [870, 293] width 104 height 44
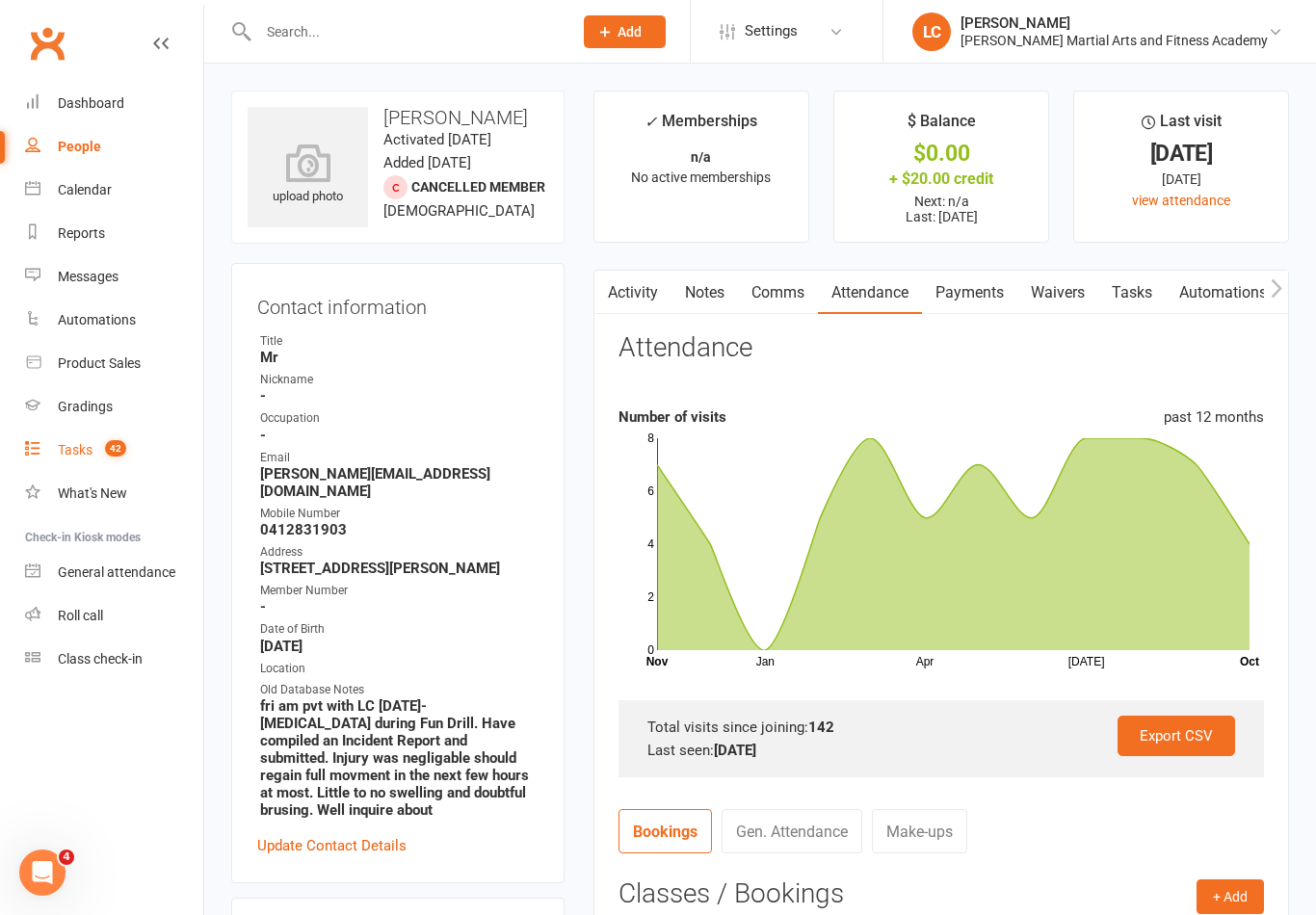
click at [60, 451] on div "Tasks" at bounding box center [75, 450] width 34 height 16
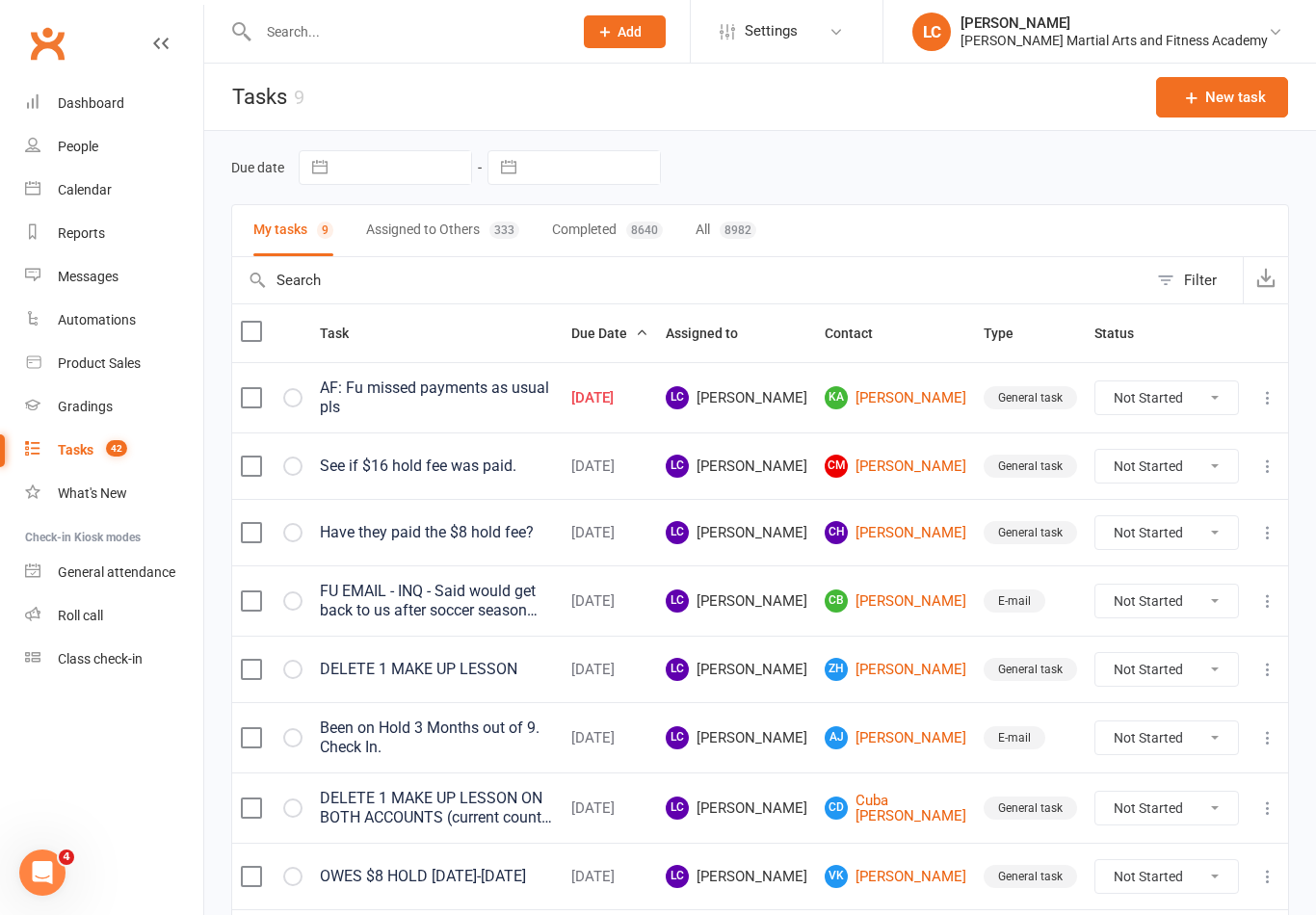
click at [319, 32] on input "text" at bounding box center [406, 31] width 306 height 27
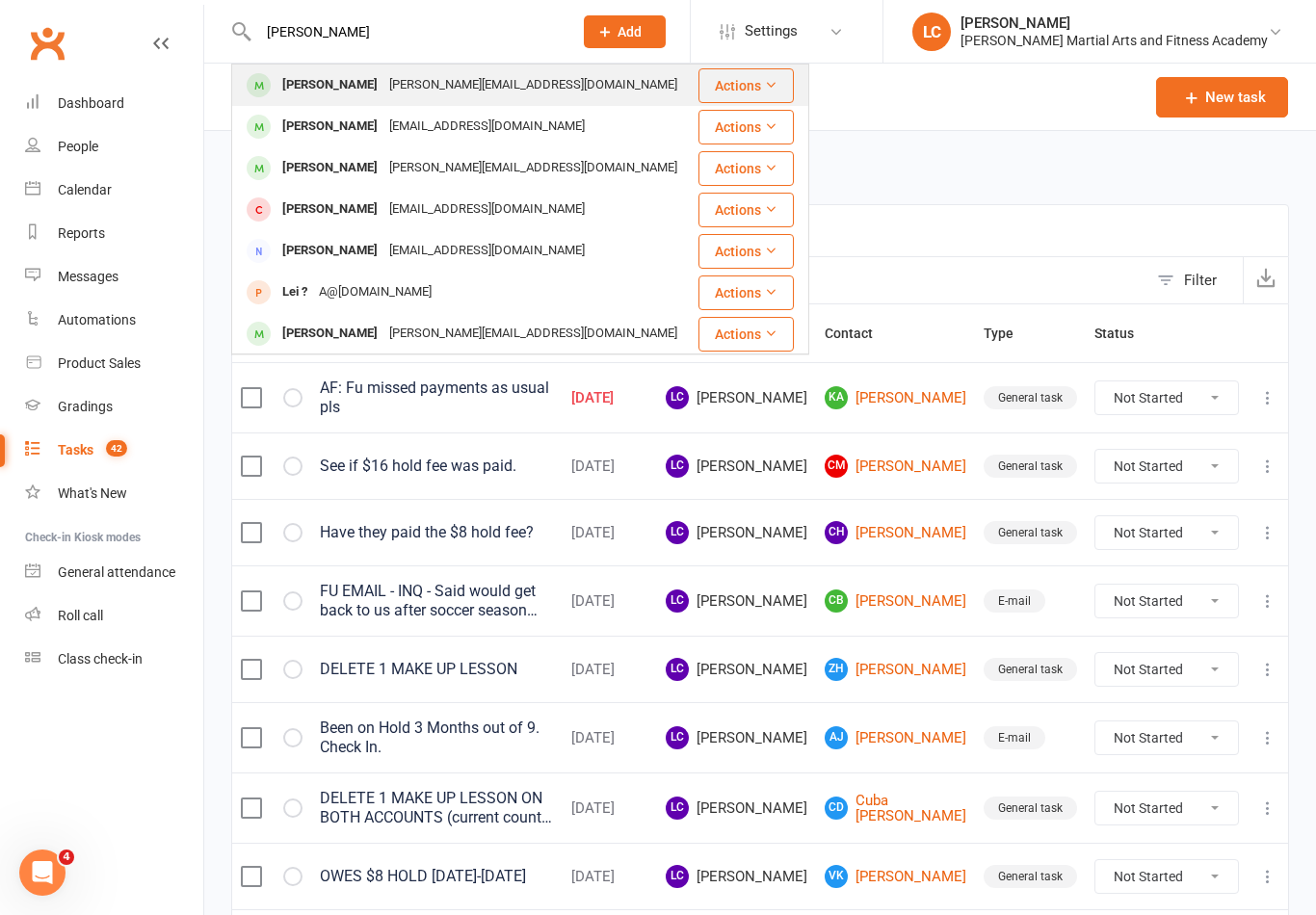
type input "[PERSON_NAME]"
click at [430, 85] on div "[PERSON_NAME][EMAIL_ADDRESS][DOMAIN_NAME]" at bounding box center [532, 85] width 300 height 27
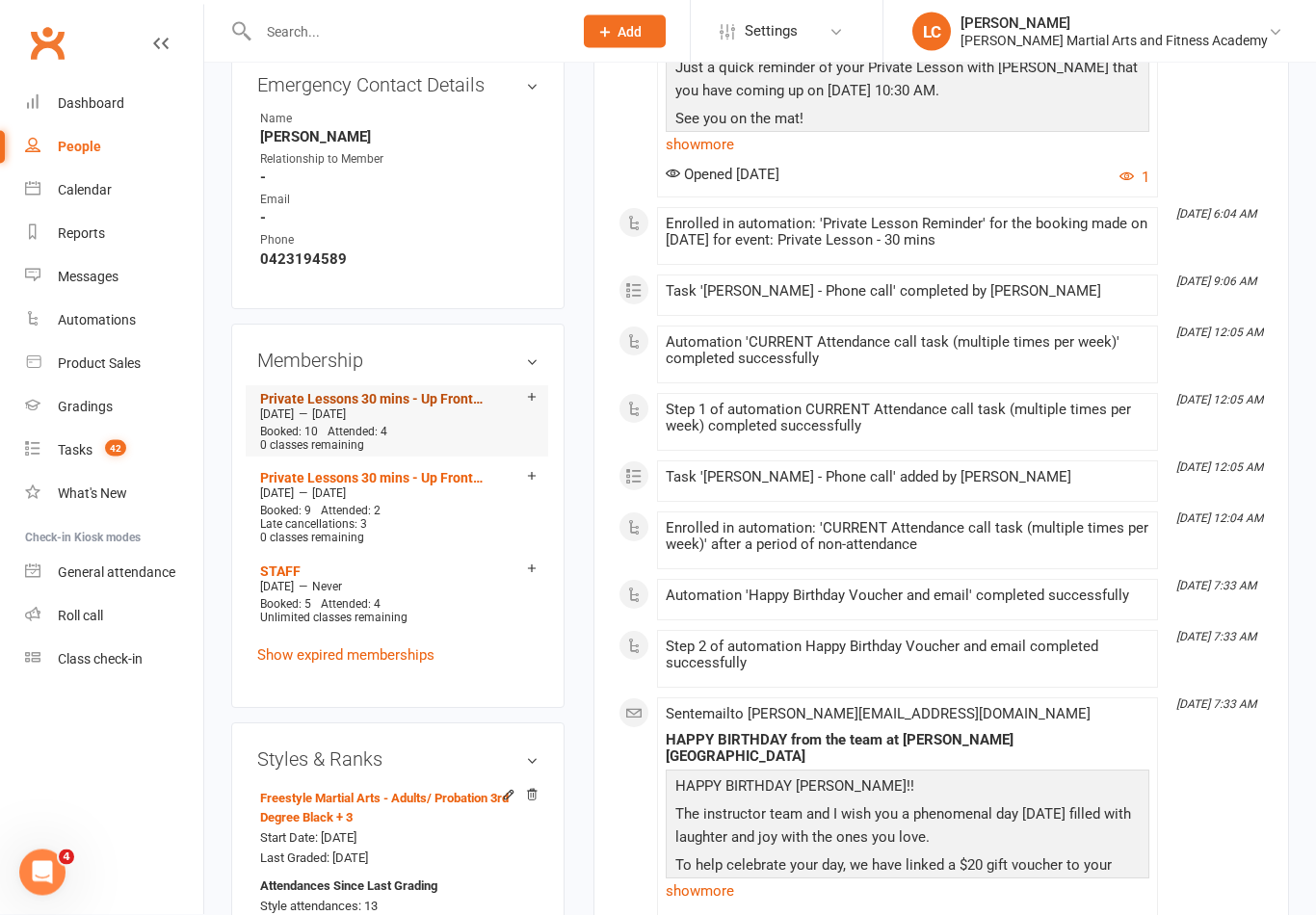
scroll to position [1012, 0]
click at [450, 391] on link "Private Lessons 30 mins - Up Front - 10 sessions" at bounding box center [372, 399] width 225 height 16
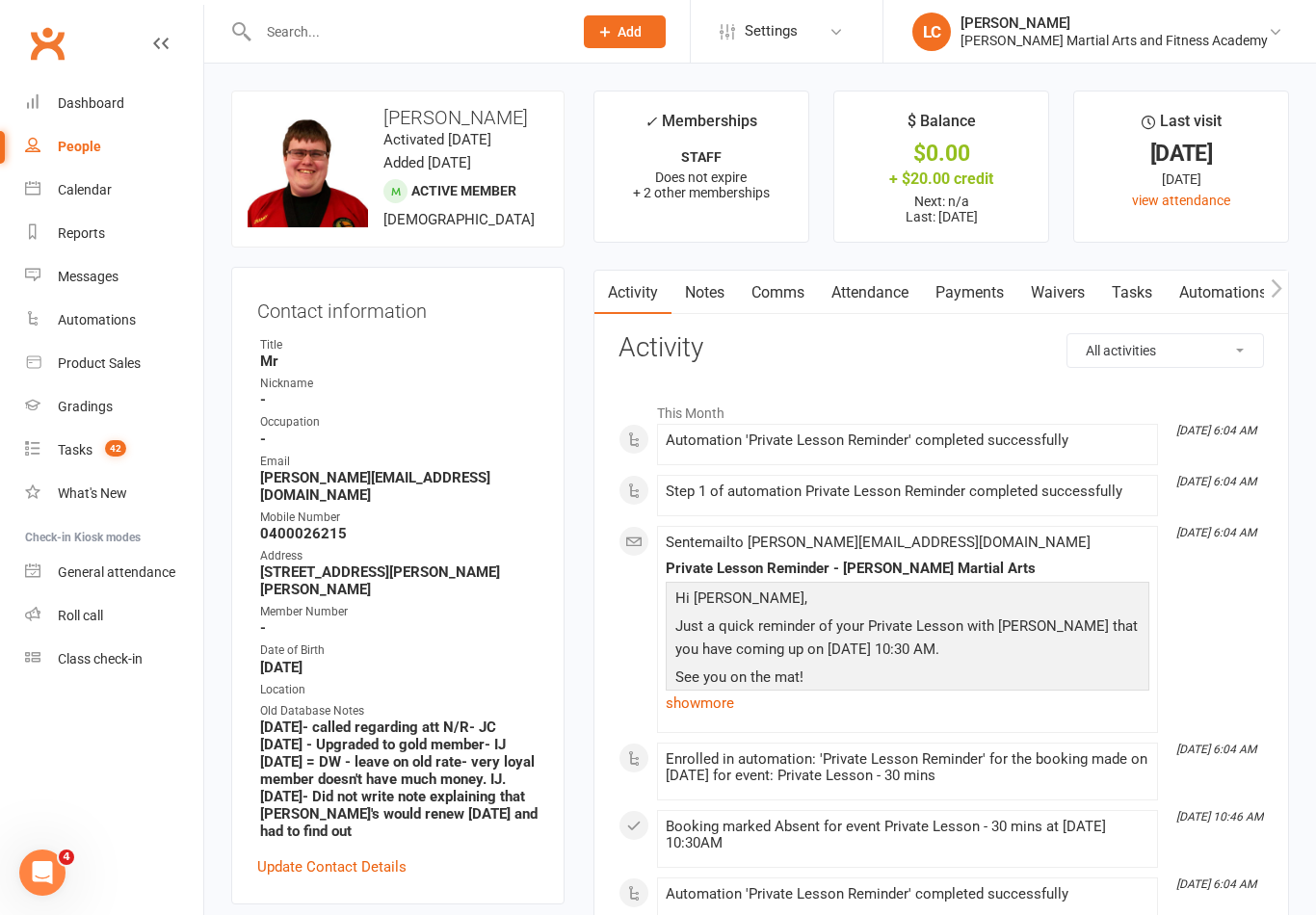
click at [891, 289] on link "Attendance" at bounding box center [870, 293] width 104 height 44
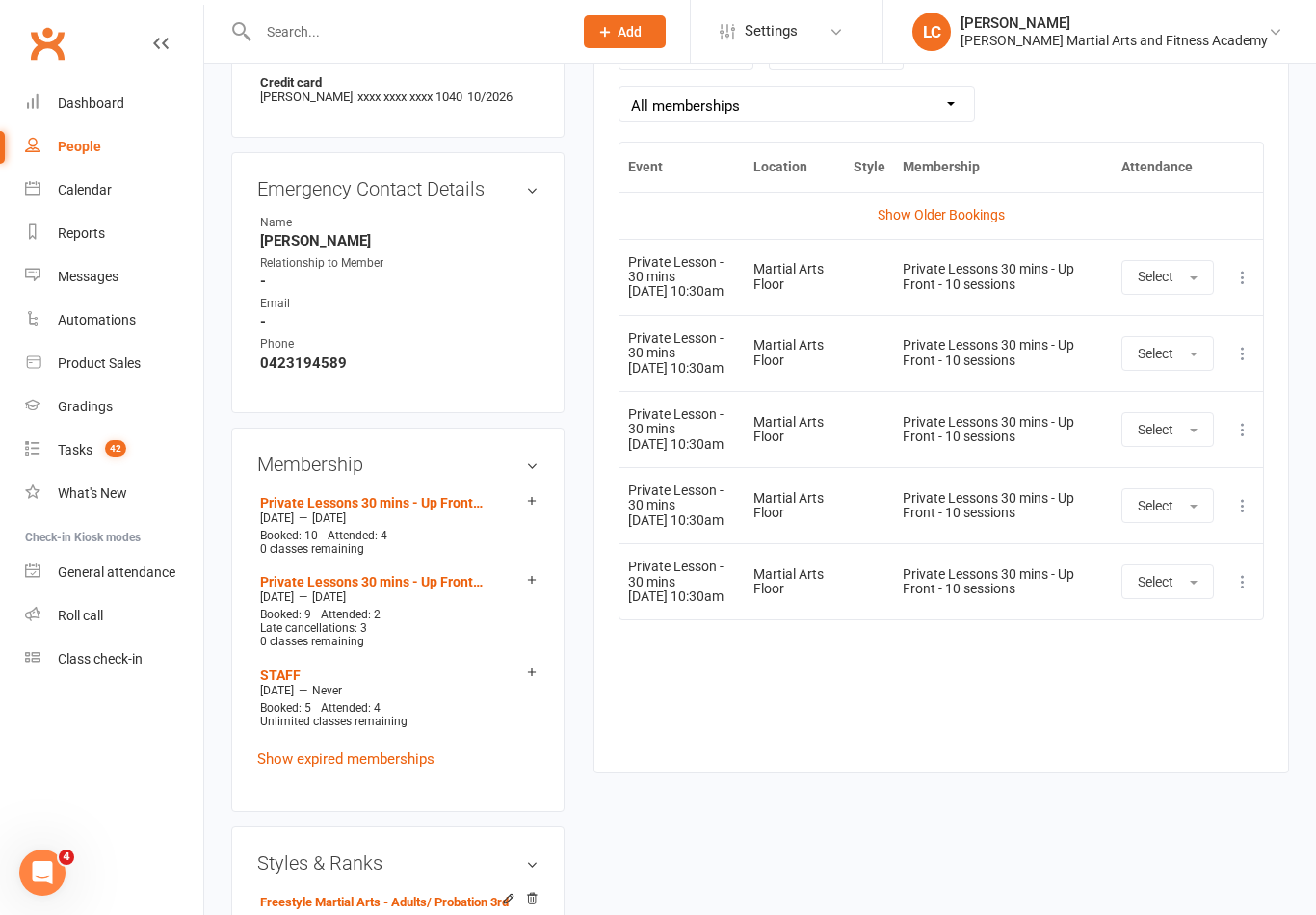
scroll to position [904, 0]
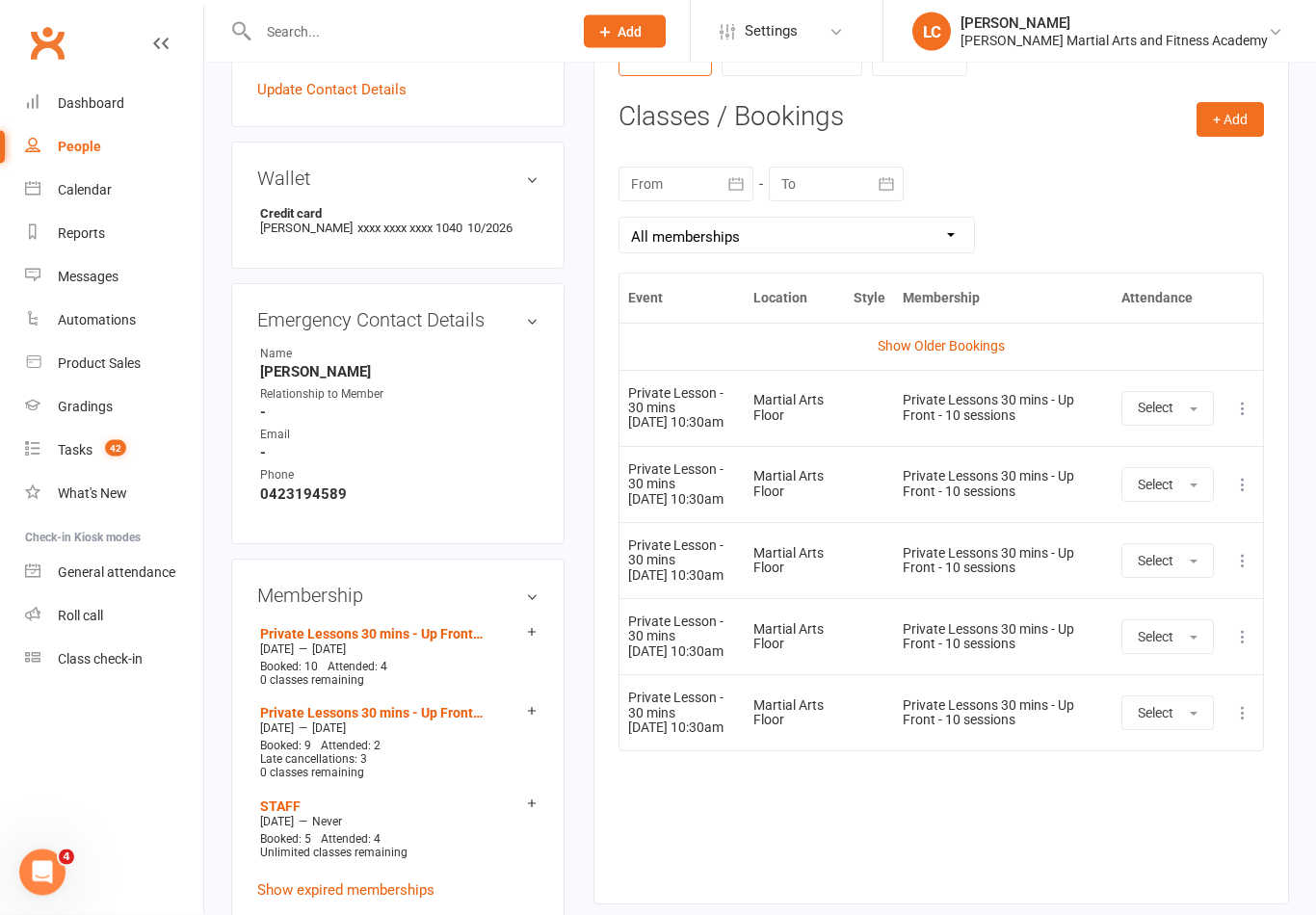
click at [704, 192] on div at bounding box center [685, 185] width 135 height 34
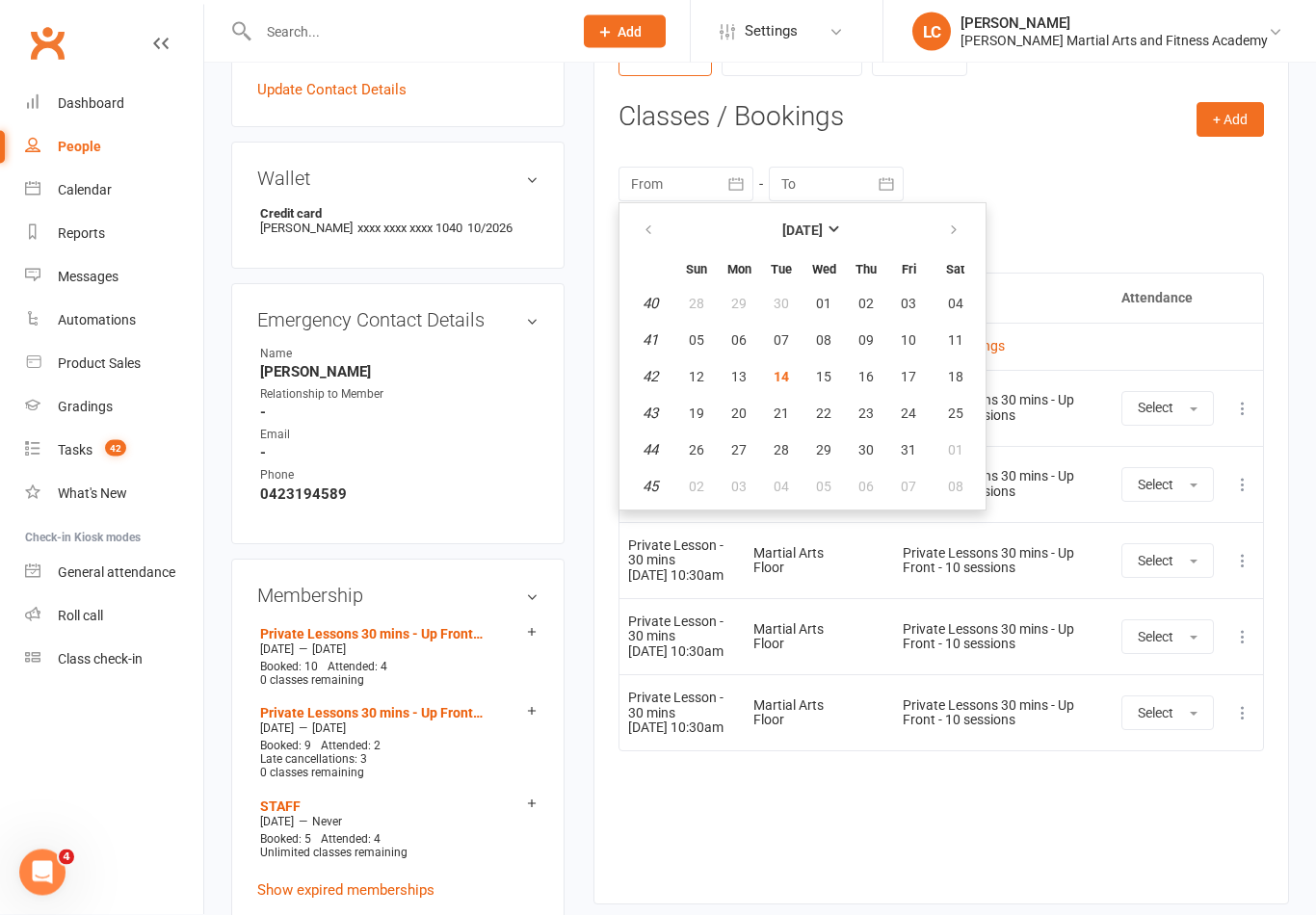
scroll to position [778, 0]
click at [739, 332] on span "06" at bounding box center [740, 340] width 16 height 16
type input "[DATE]"
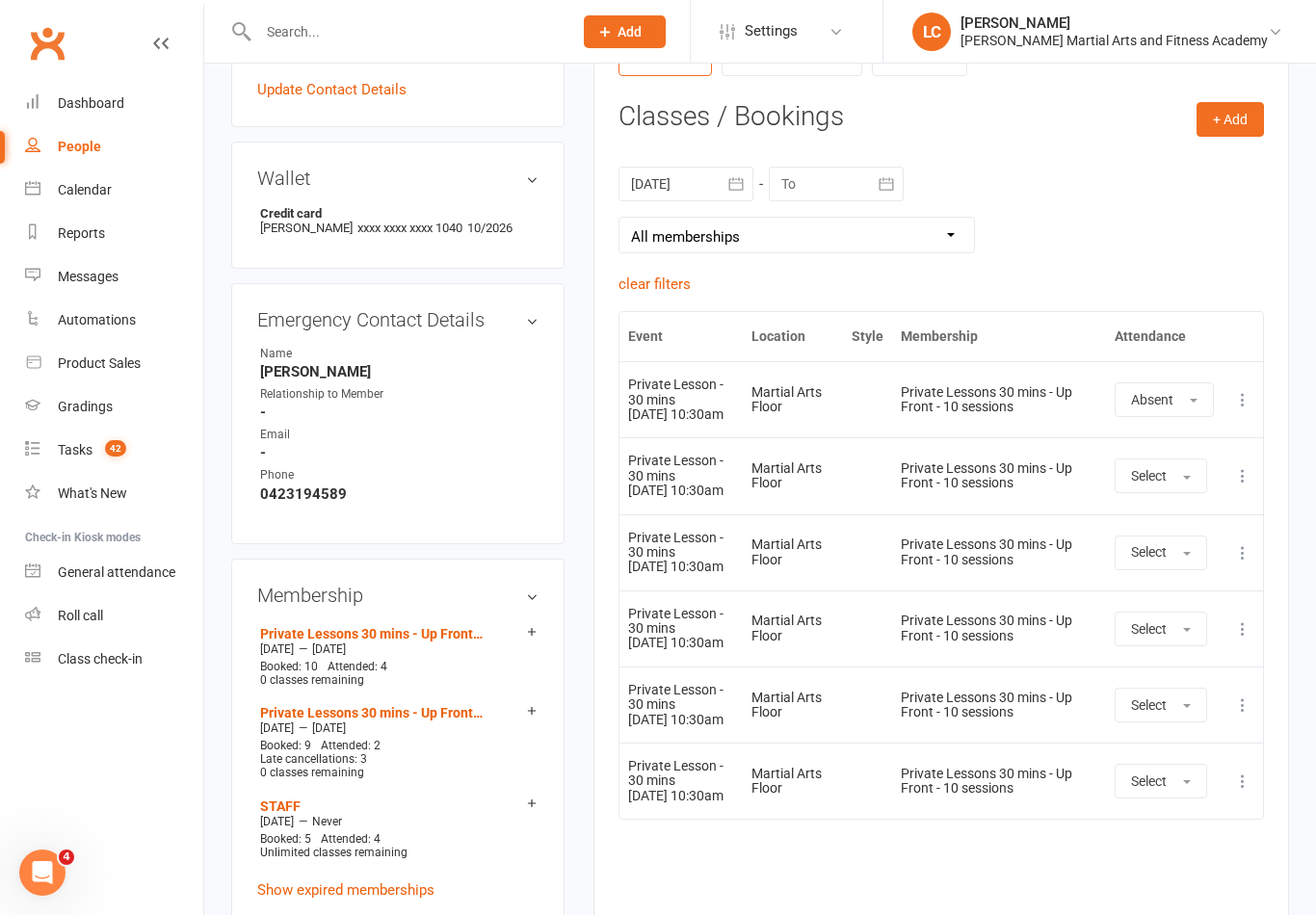
click at [1255, 391] on td "More info View event Remove booking" at bounding box center [1242, 399] width 40 height 76
click at [1248, 397] on icon at bounding box center [1243, 400] width 20 height 20
click at [1177, 509] on link "Remove booking" at bounding box center [1158, 513] width 191 height 38
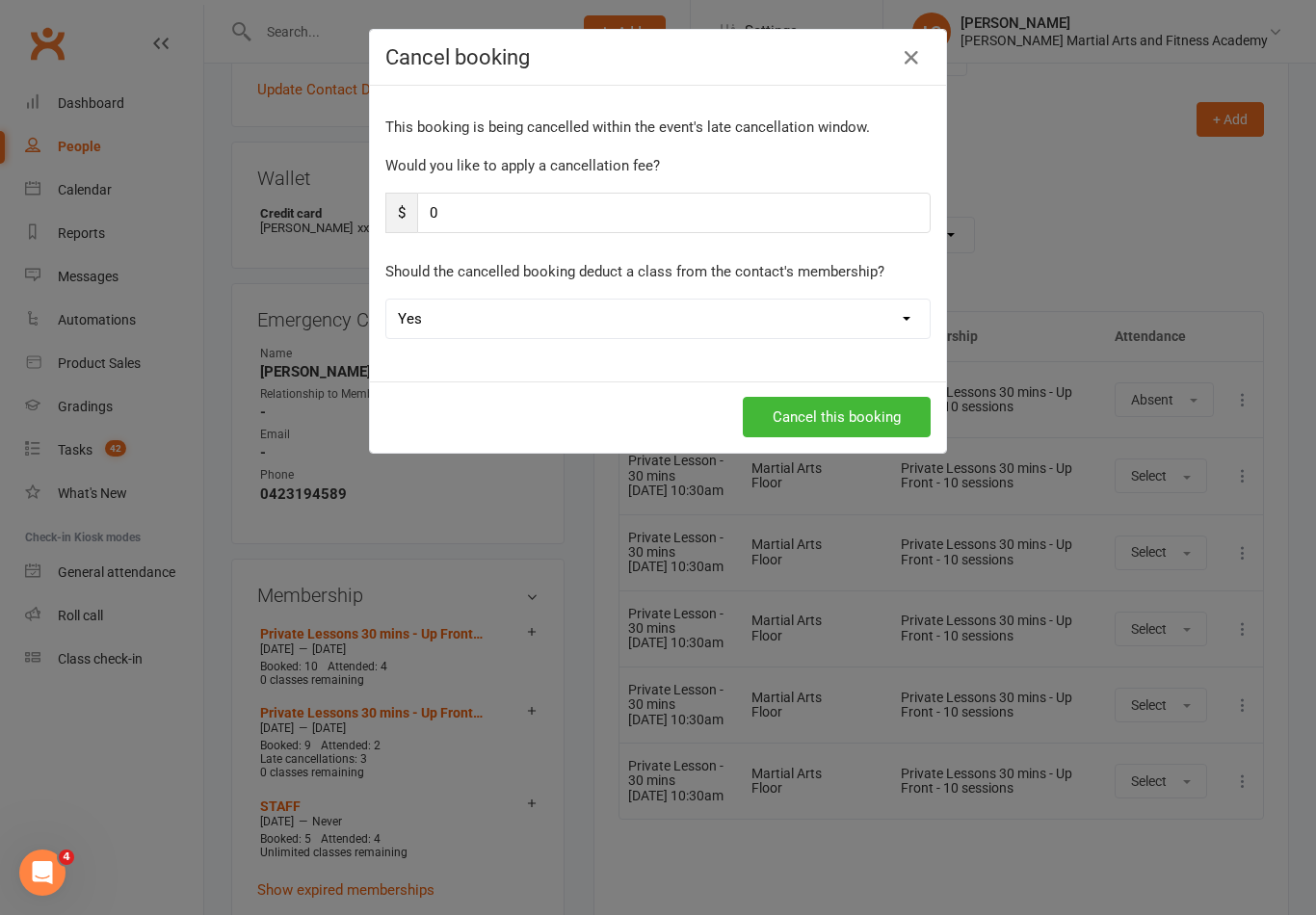
scroll to position [777, 0]
click at [840, 411] on button "Cancel this booking" at bounding box center [836, 416] width 188 height 40
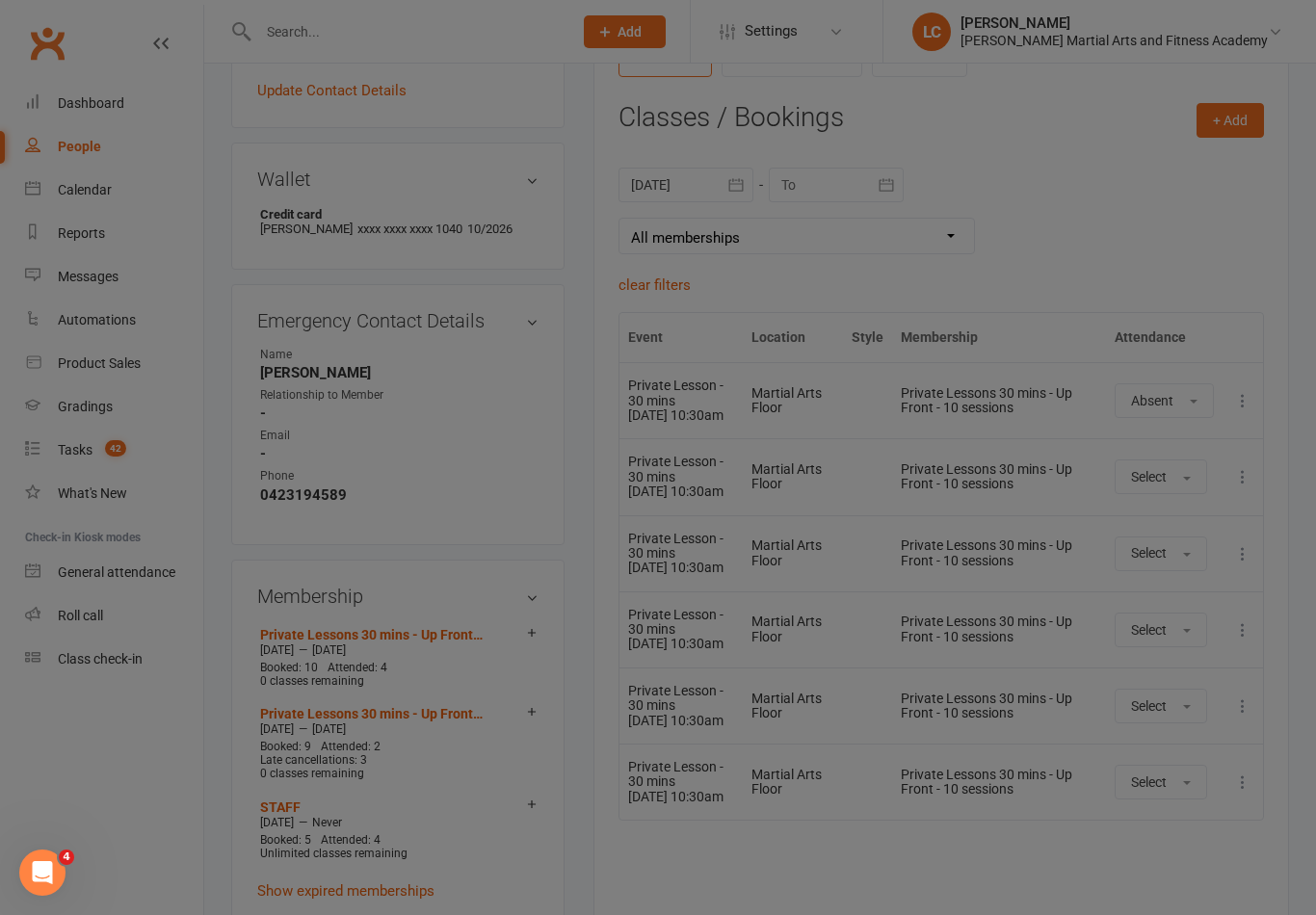
scroll to position [778, 0]
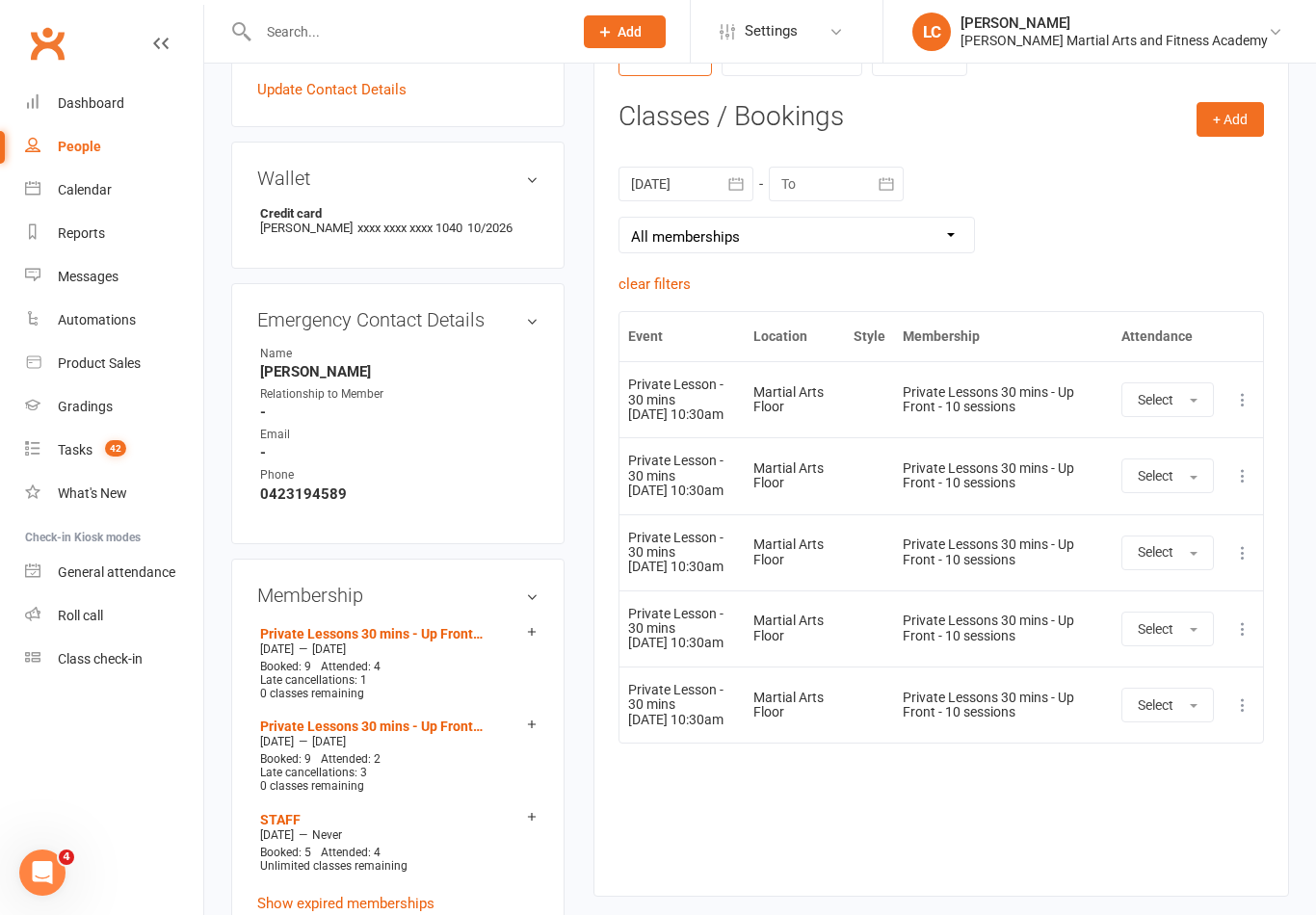
click at [1241, 404] on icon at bounding box center [1243, 400] width 20 height 20
click at [1121, 508] on link "Remove booking" at bounding box center [1158, 513] width 191 height 38
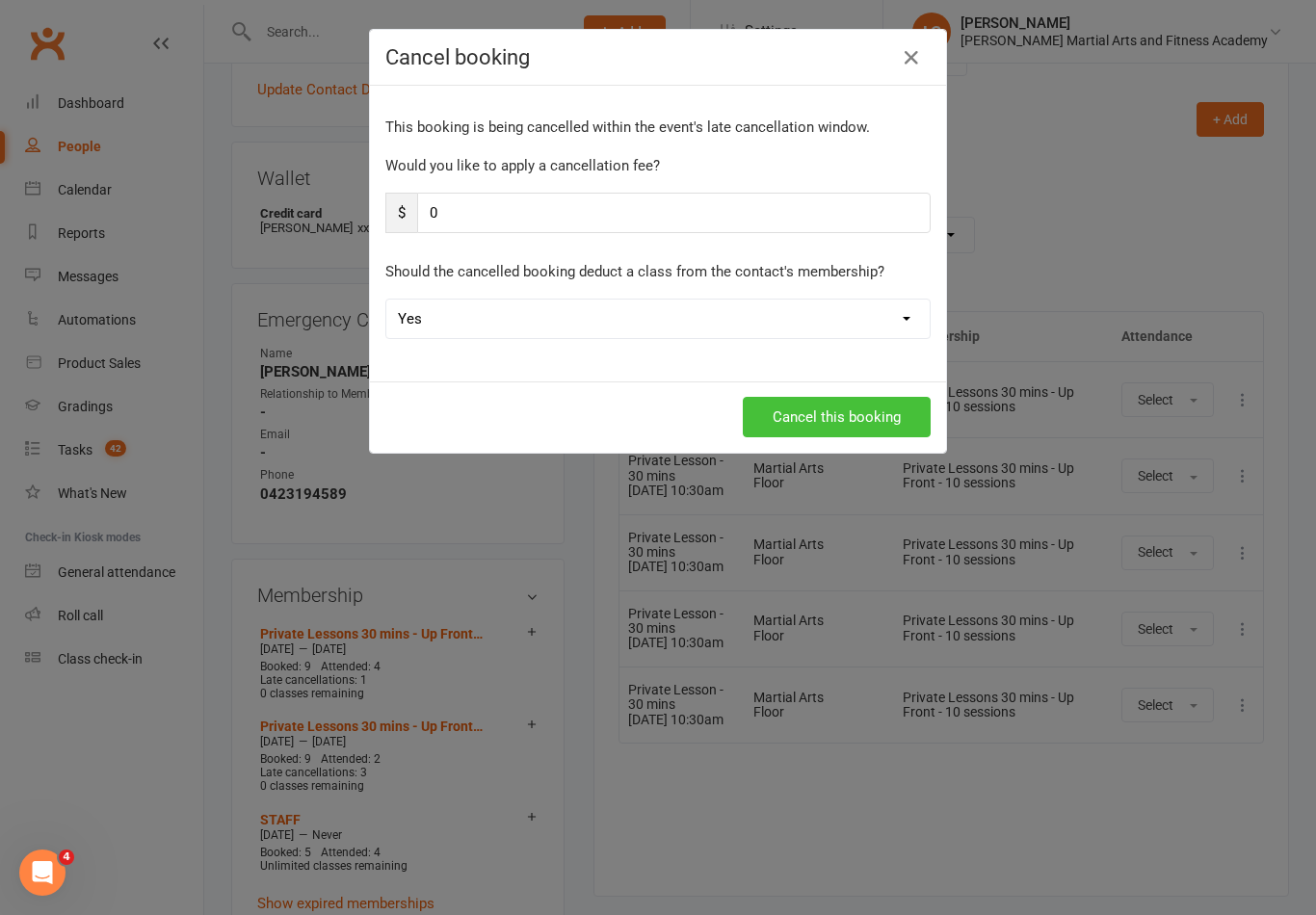
click at [881, 427] on button "Cancel this booking" at bounding box center [836, 416] width 188 height 40
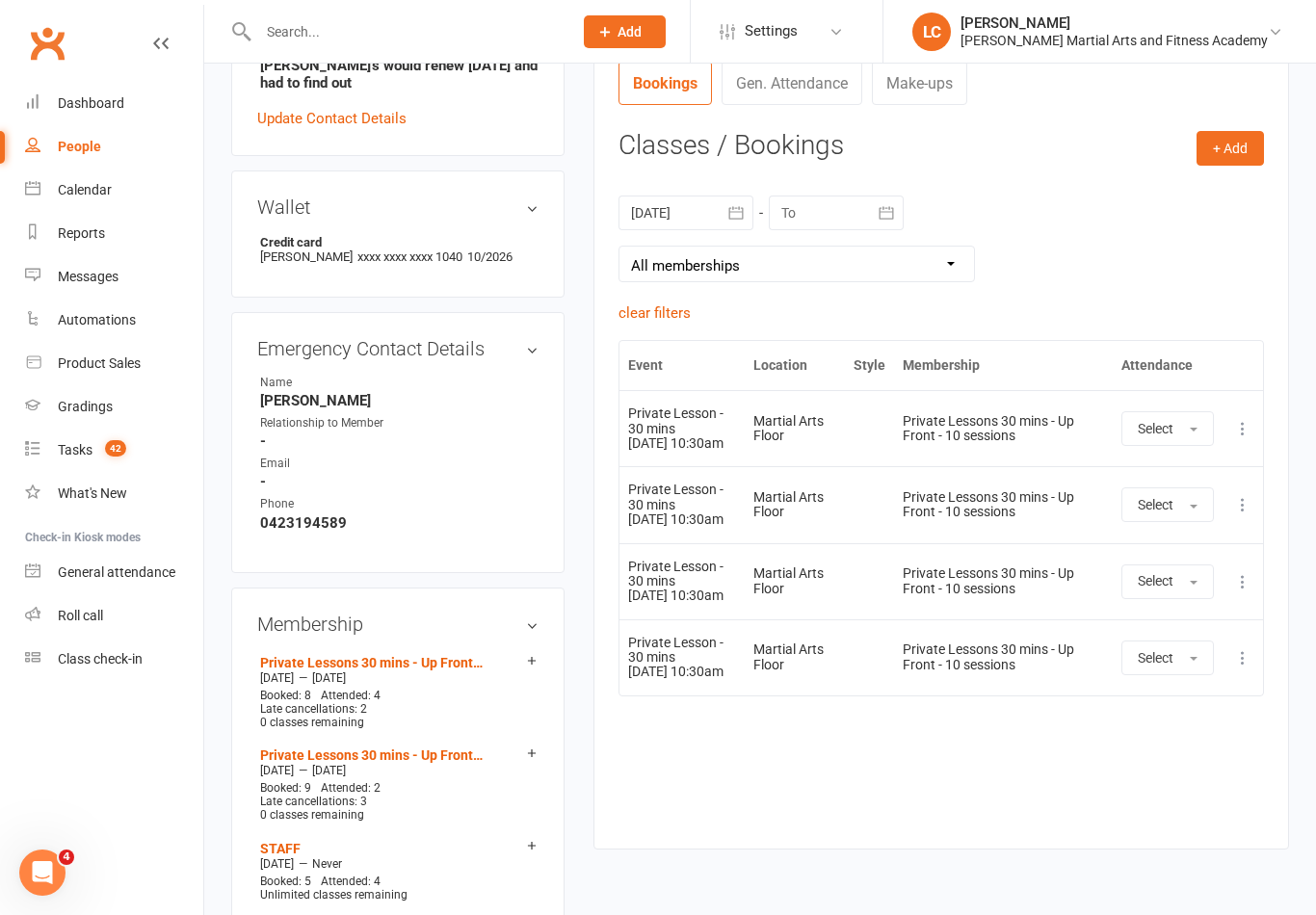
scroll to position [684, 0]
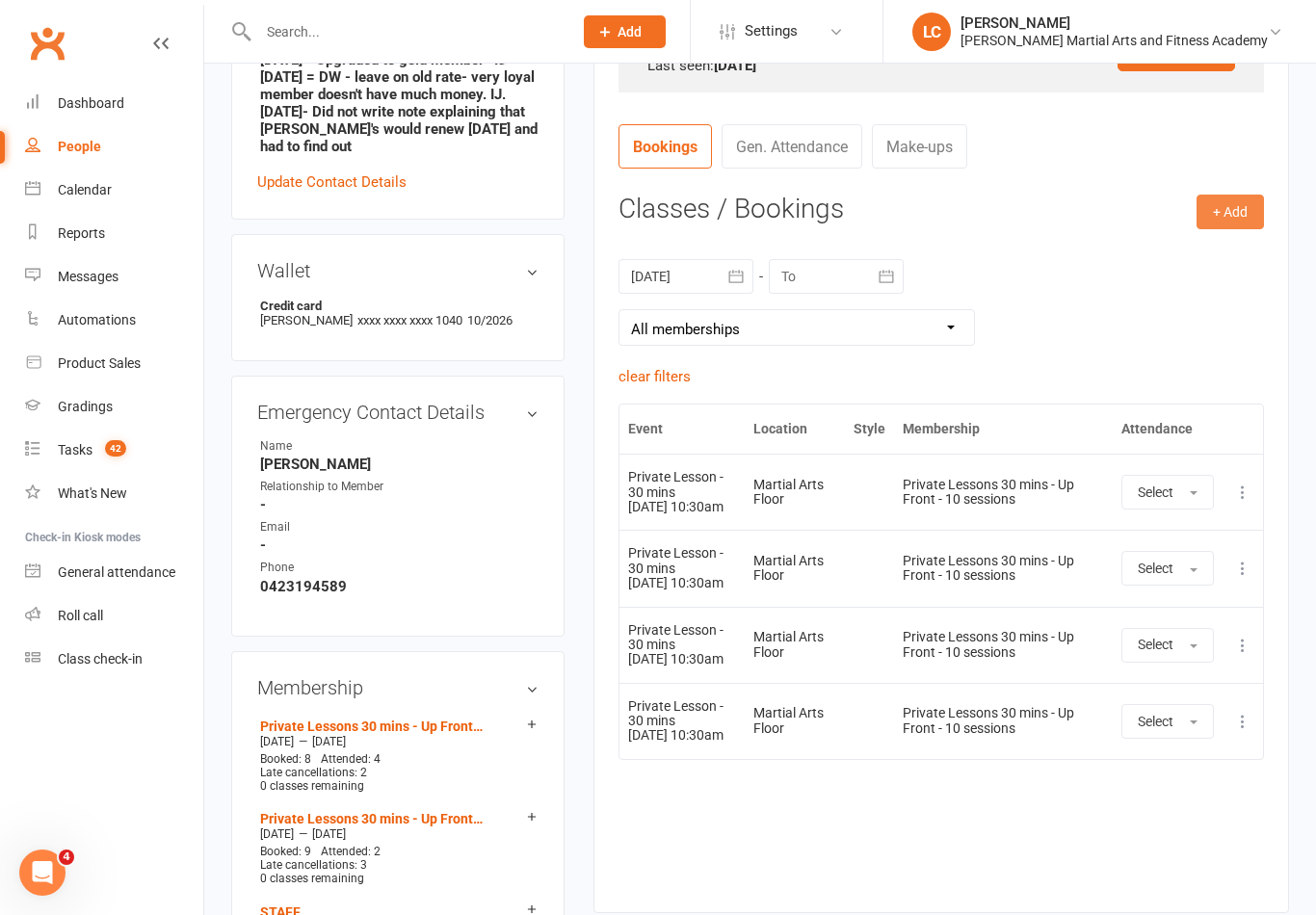
click at [1237, 219] on button "+ Add" at bounding box center [1230, 211] width 68 height 34
click at [1123, 260] on link "Book Event" at bounding box center [1168, 254] width 191 height 38
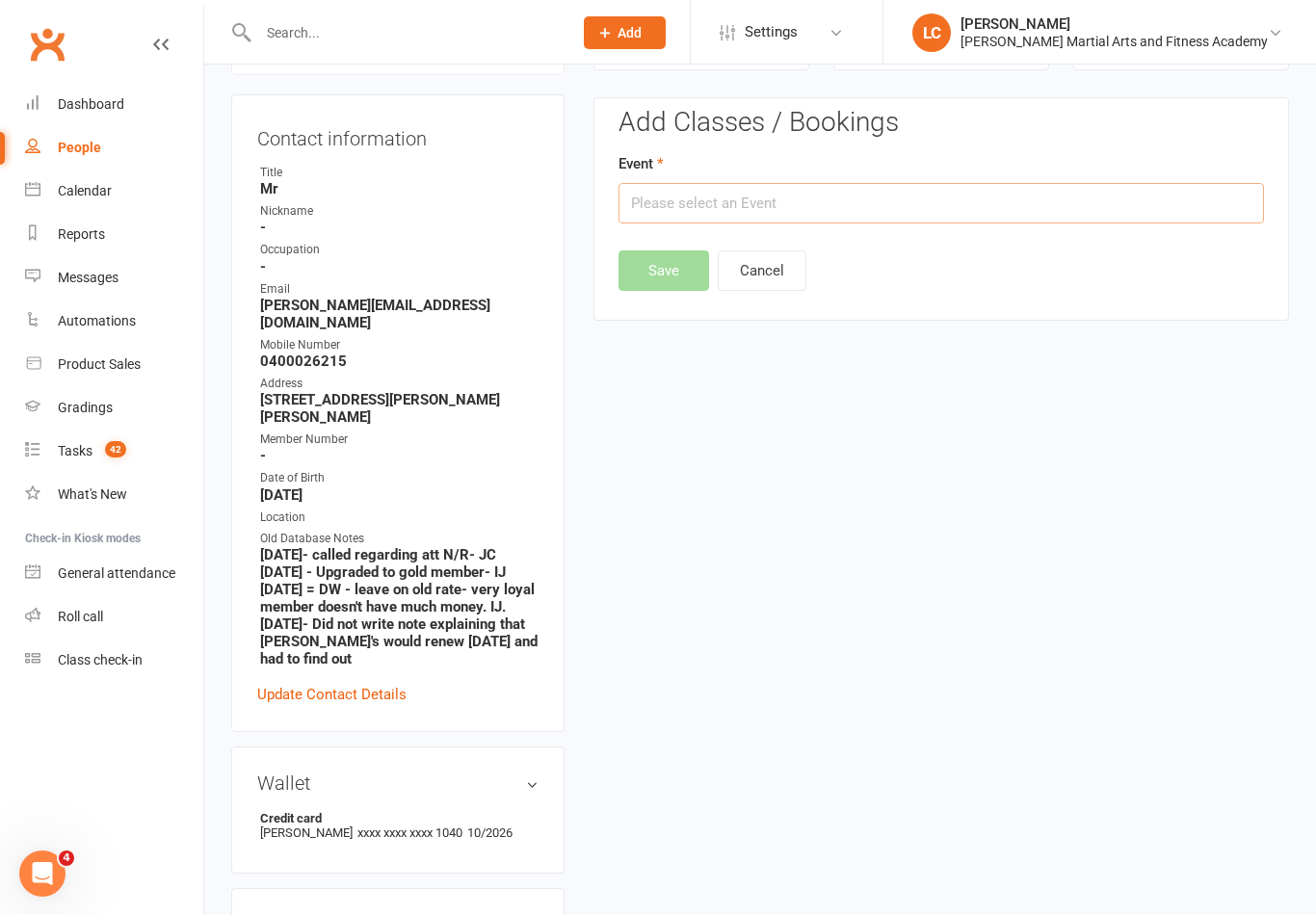
click at [905, 213] on input "text" at bounding box center [941, 201] width 645 height 40
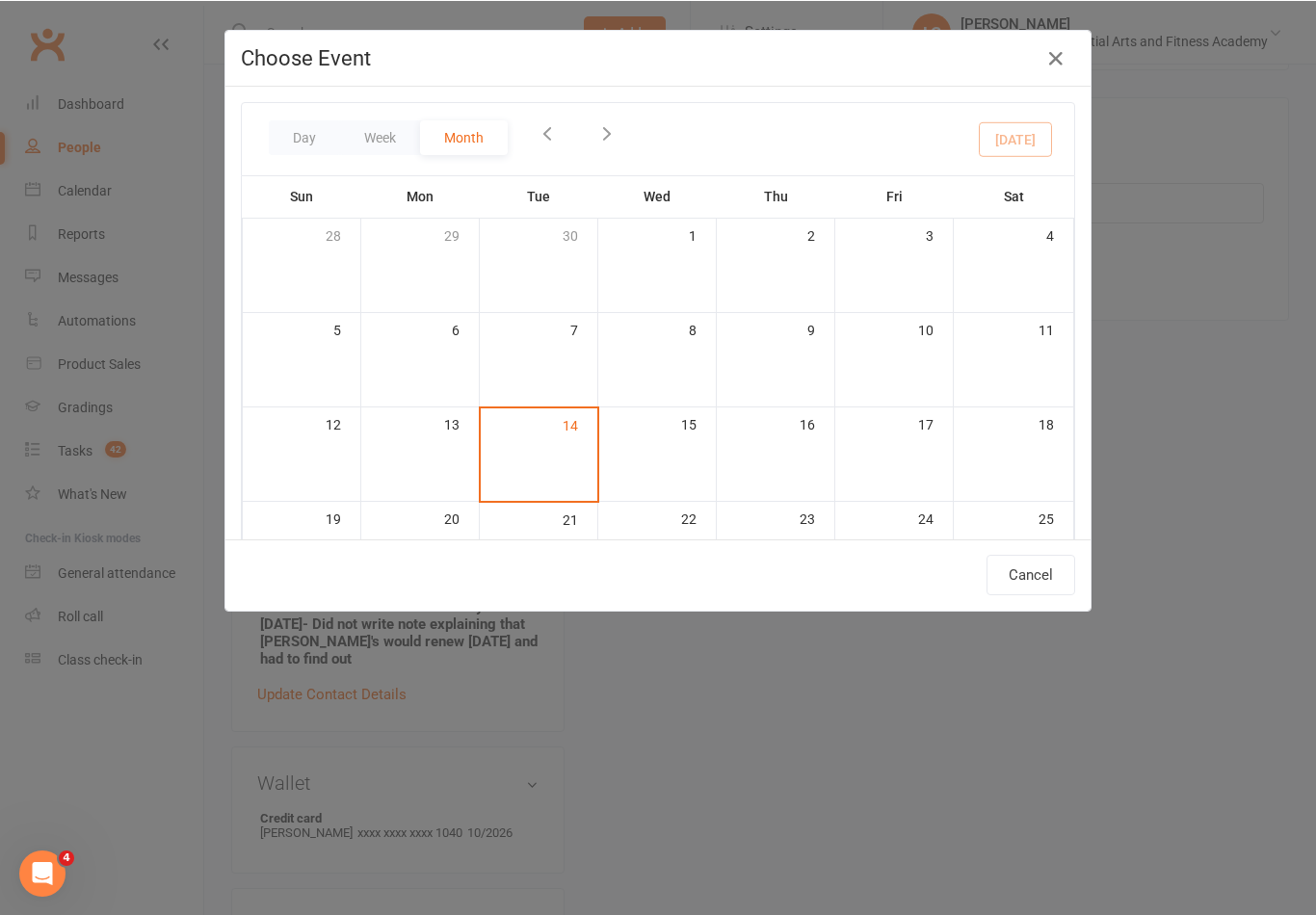
scroll to position [173, 0]
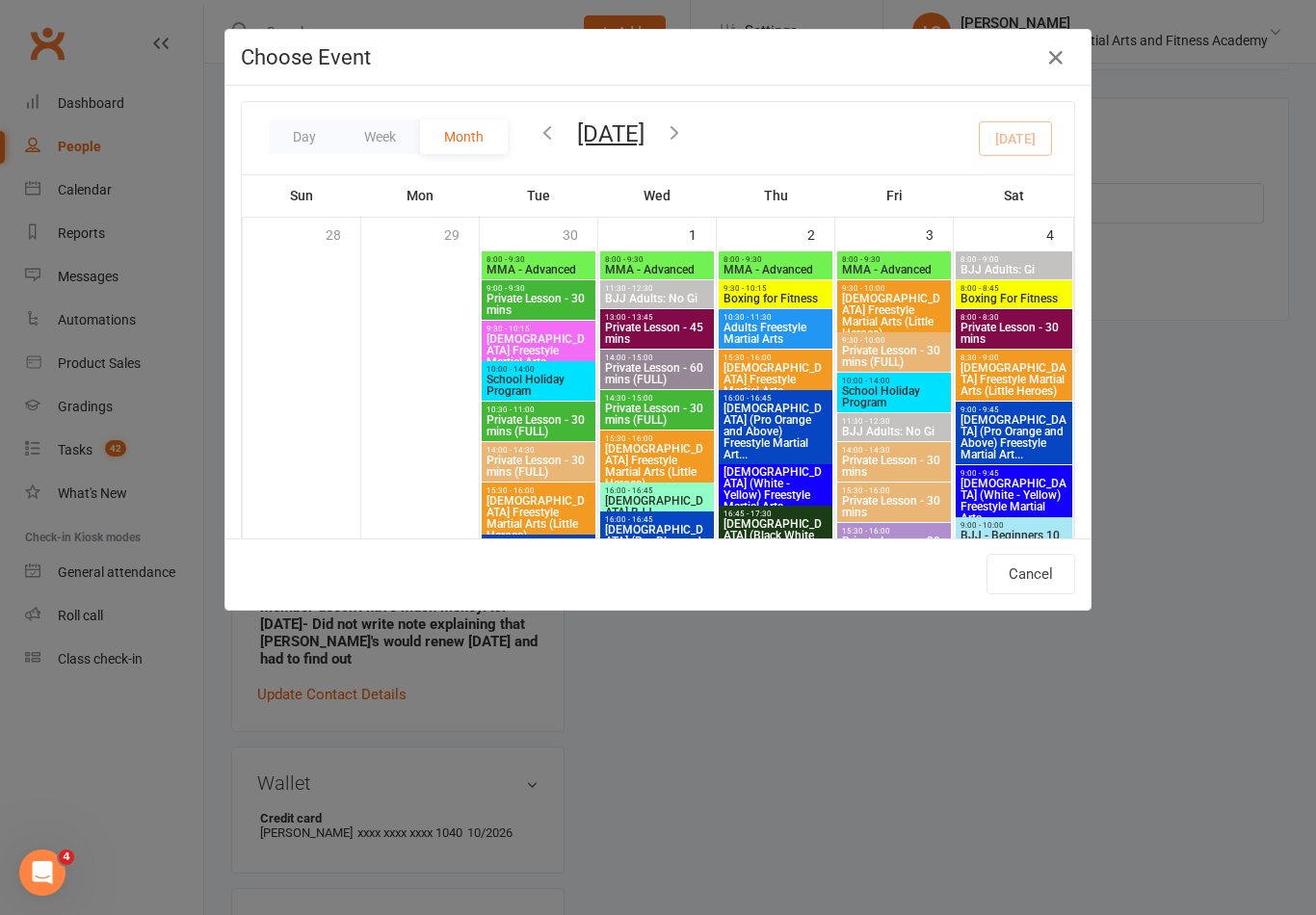
click at [685, 126] on icon "button" at bounding box center [675, 133] width 22 height 22
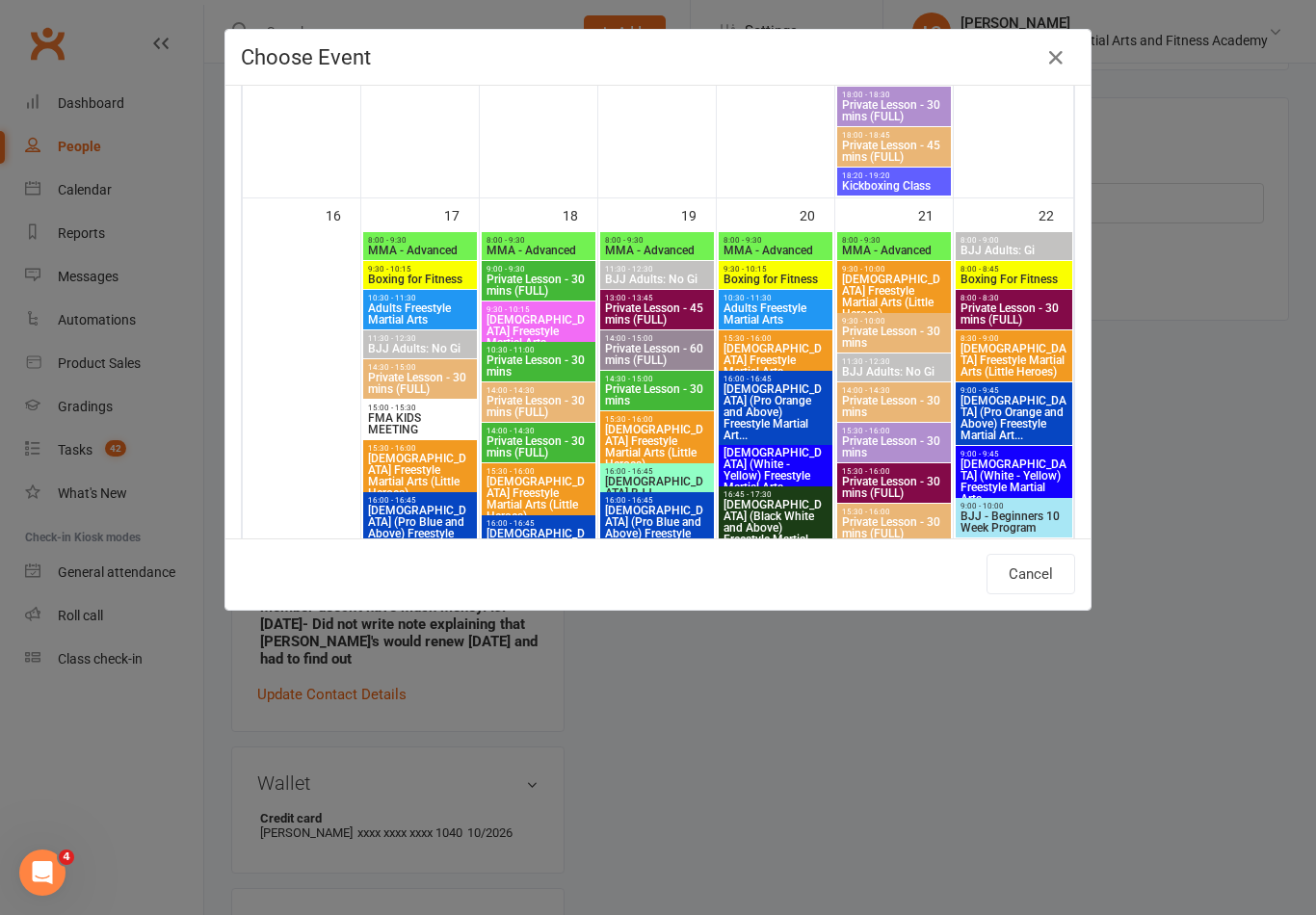
scroll to position [3346, 0]
click at [568, 353] on span "Private Lesson - 30 mins" at bounding box center [538, 365] width 106 height 24
type input "Private Lesson - 30 mins - [DATE] 10:30:00 AM"
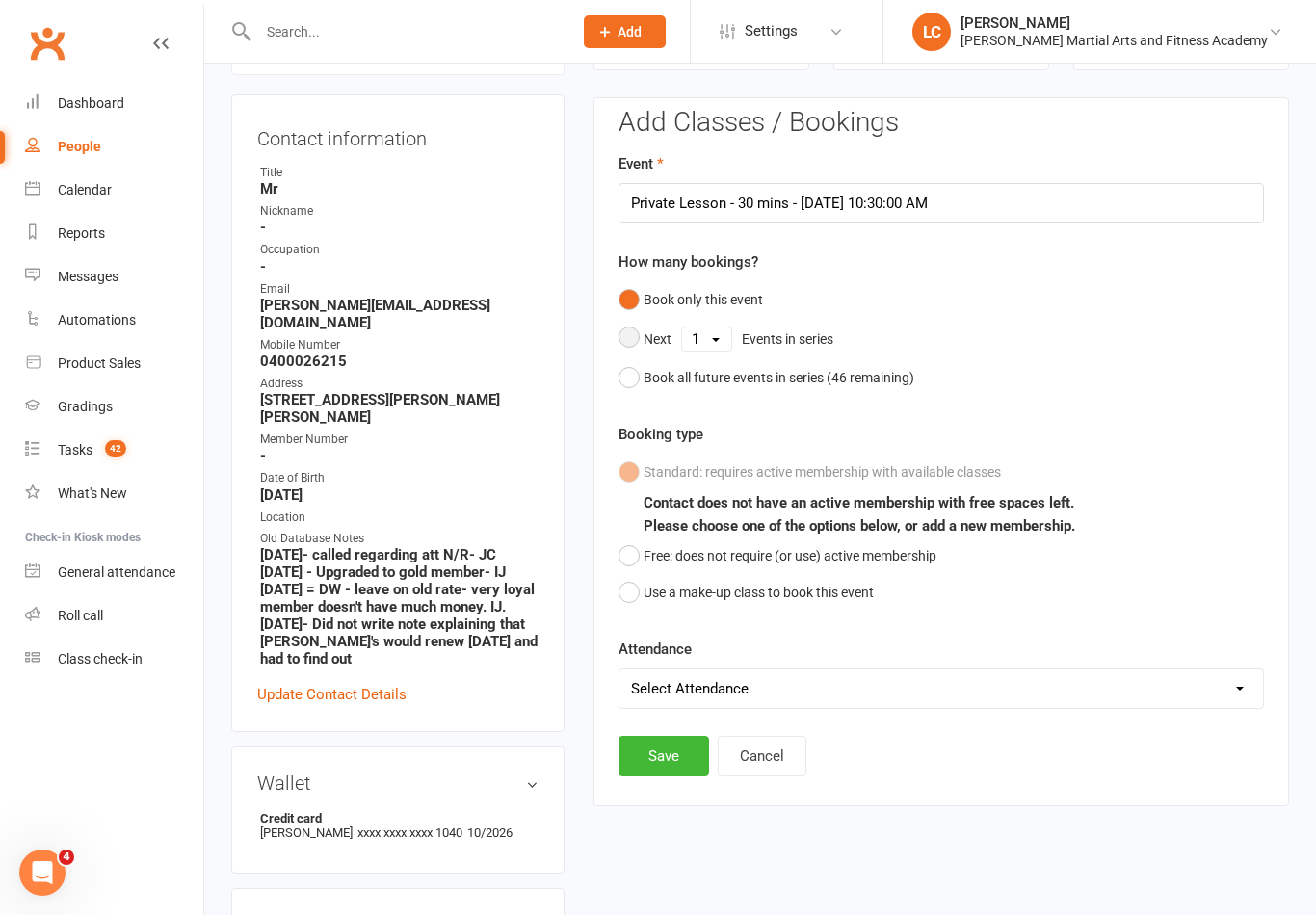
click at [726, 341] on select "1 2 3 4 5 6 7 8 9 10 11 12 13 14 15 16 17 18 19 20 21 22 23 24 25 26 27 28 29 3…" at bounding box center [707, 340] width 49 height 24
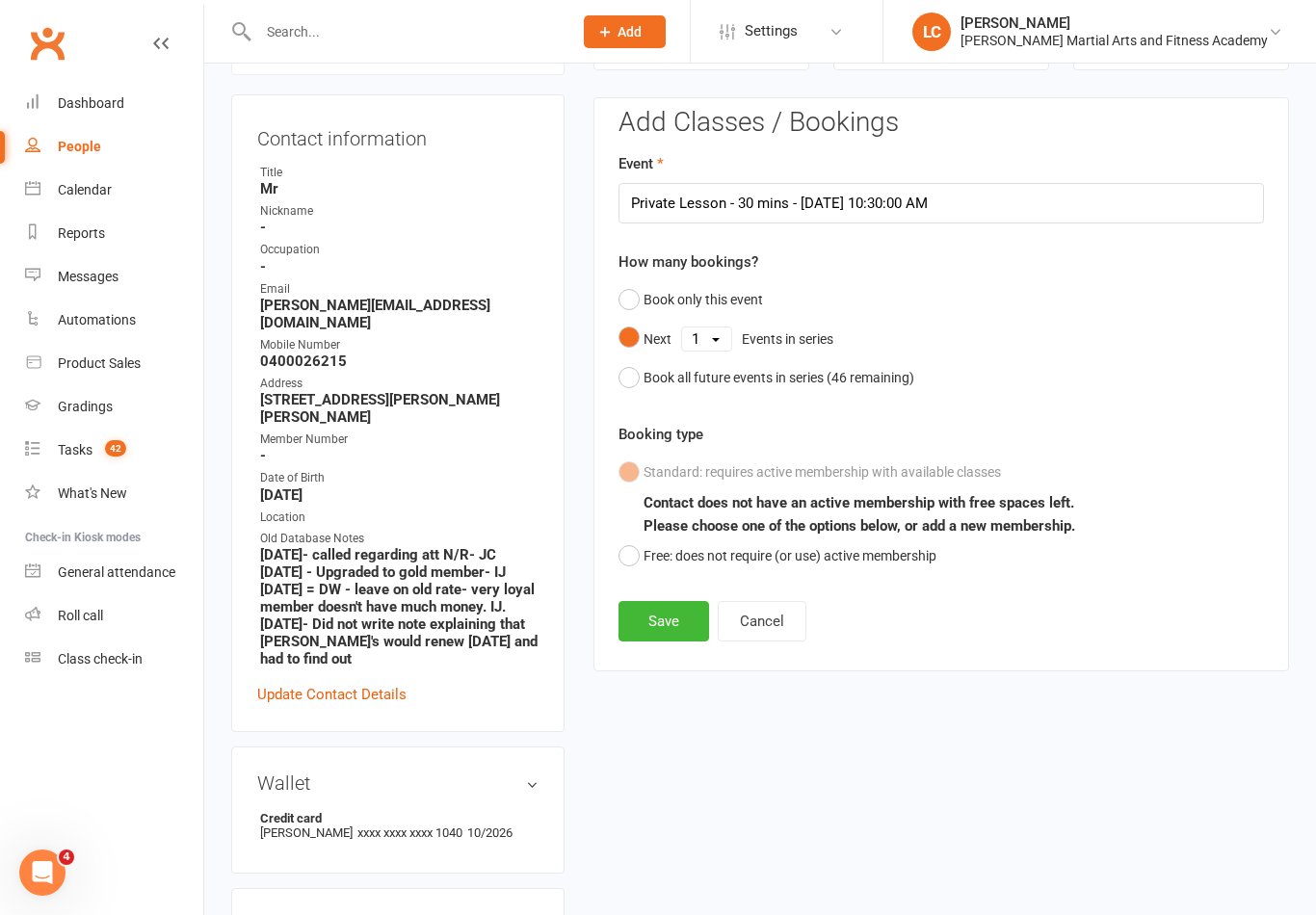
select select "2"
click at [663, 630] on button "Save" at bounding box center [664, 620] width 90 height 40
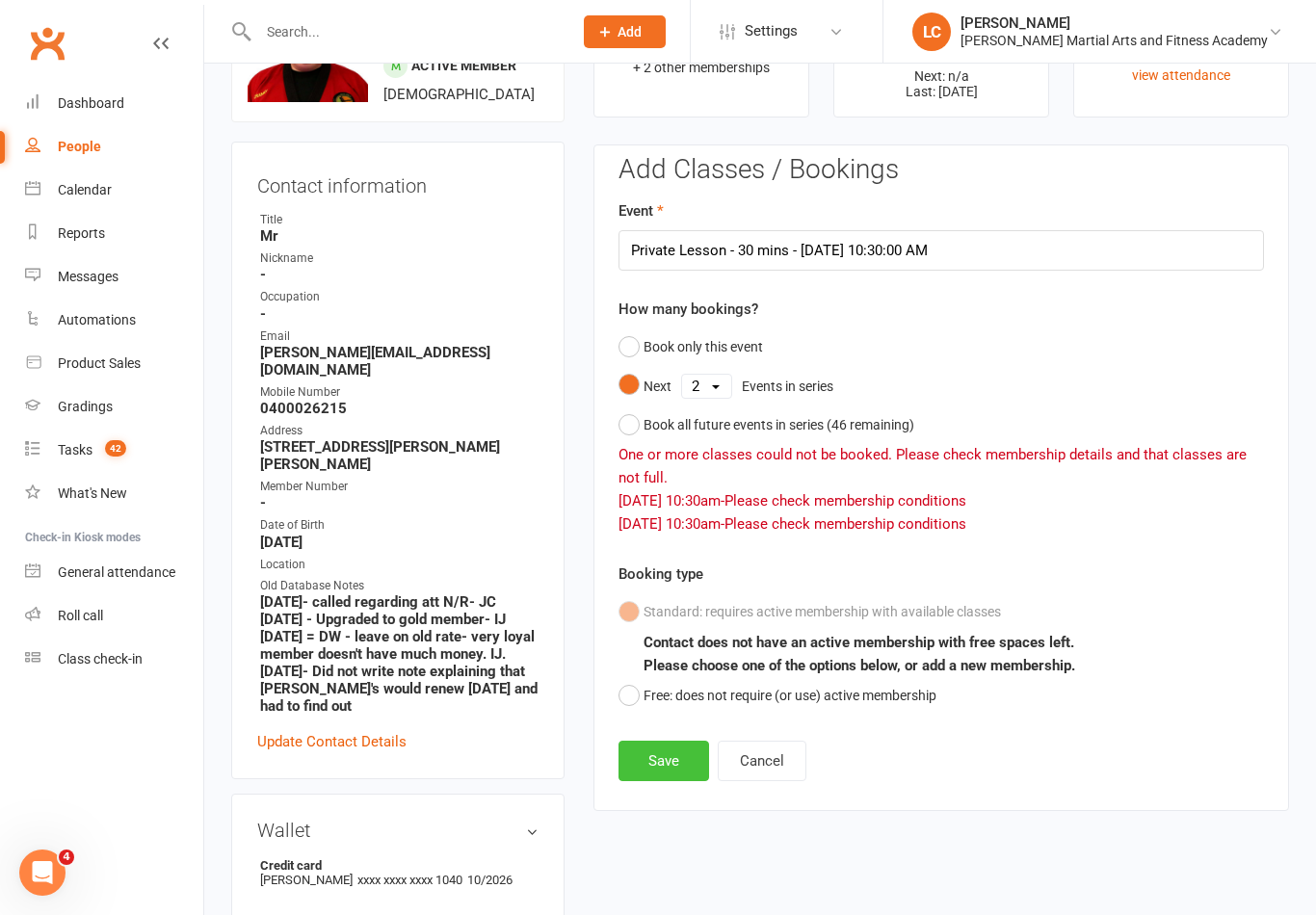
scroll to position [0, 0]
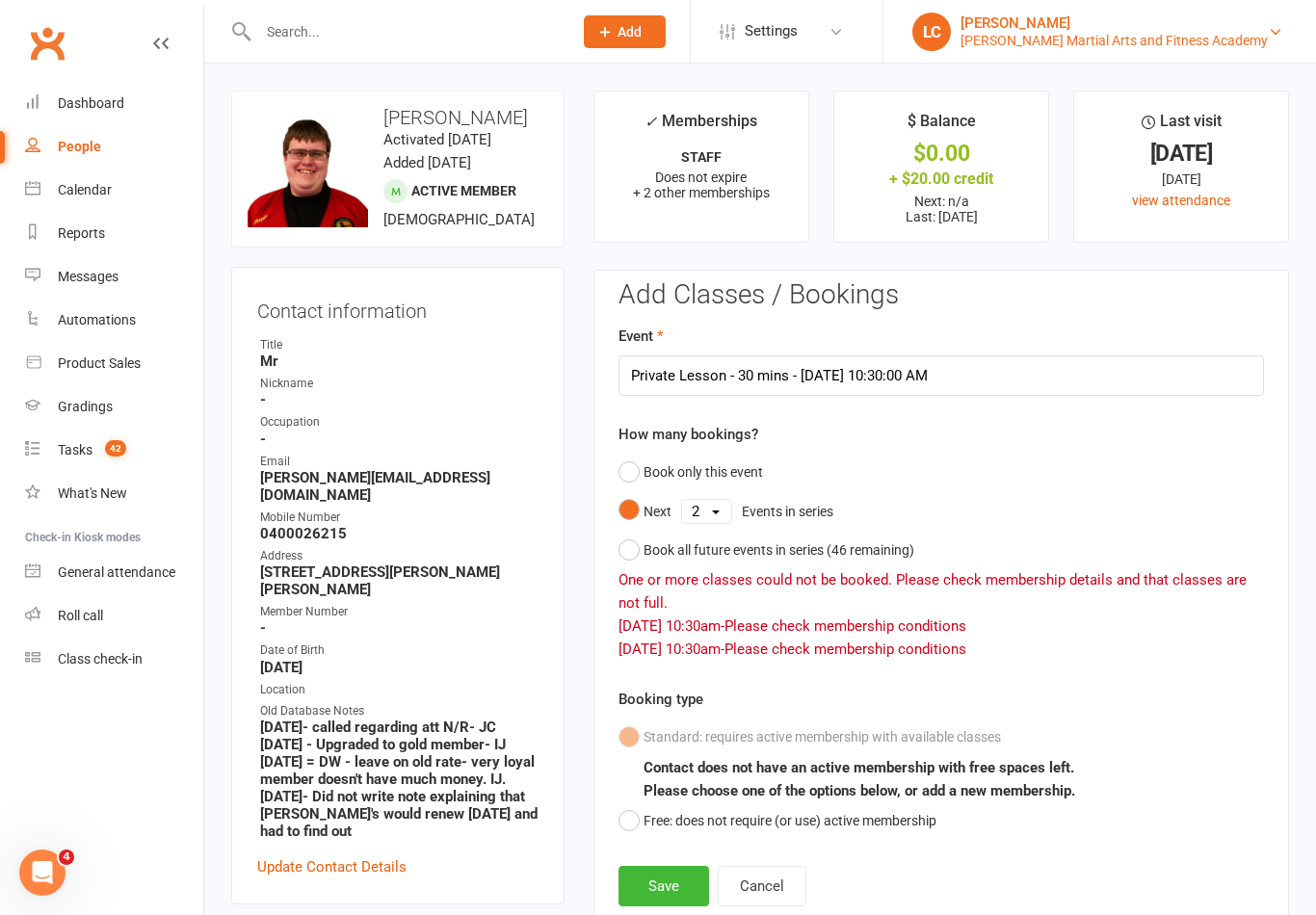
click at [1260, 24] on div "[PERSON_NAME]" at bounding box center [1114, 24] width 307 height 18
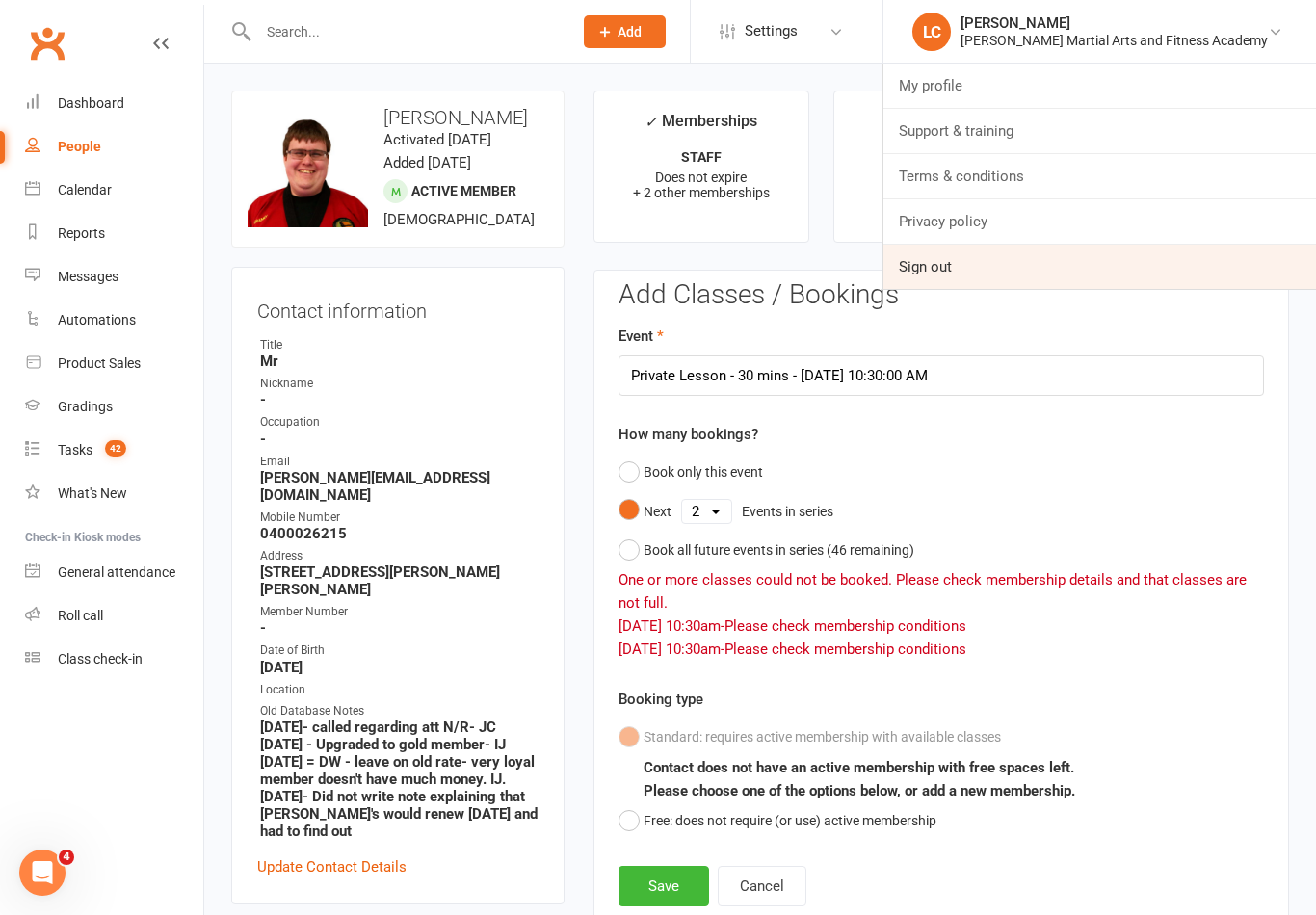
click at [1084, 270] on link "Sign out" at bounding box center [1100, 266] width 432 height 44
